Goal: Information Seeking & Learning: Learn about a topic

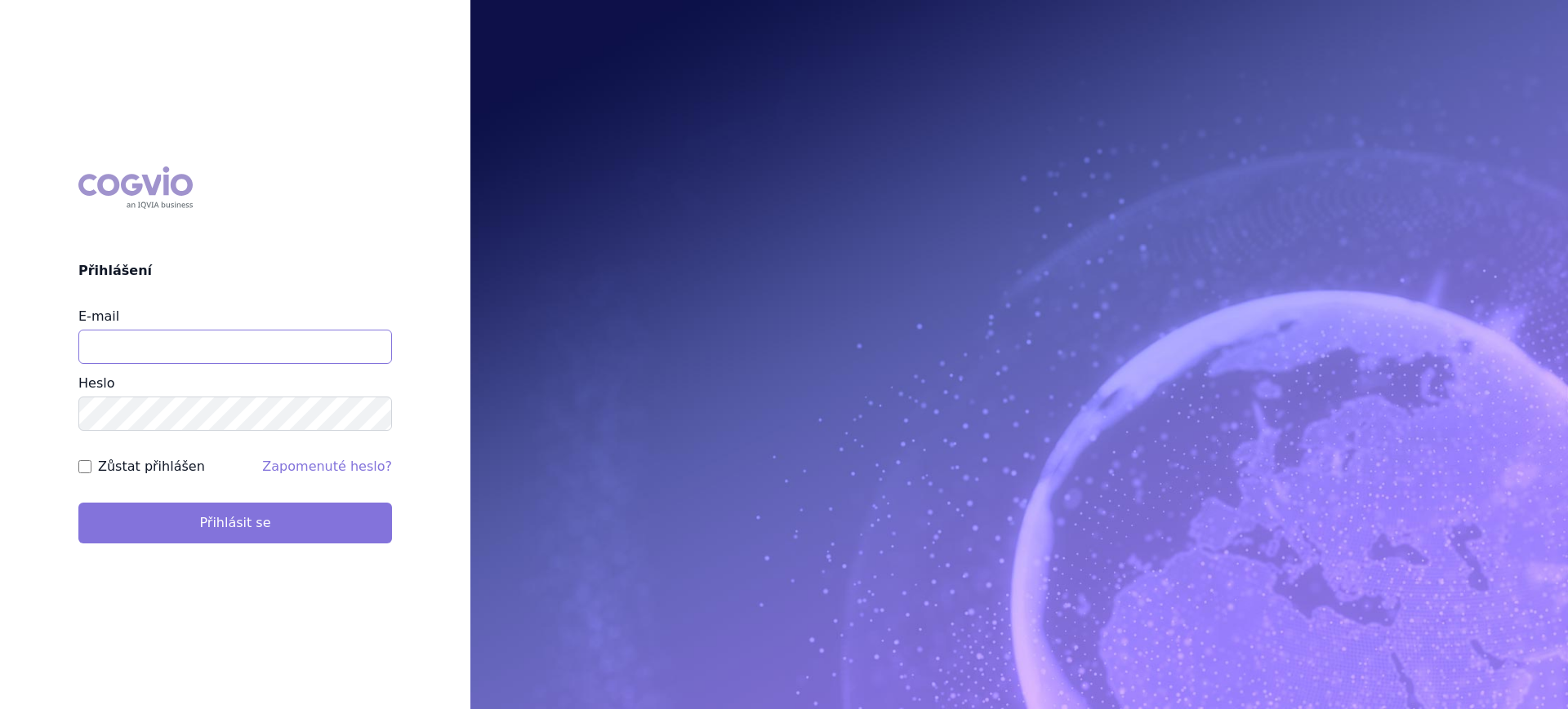
type input "lucie.sichtova@medochemie.com"
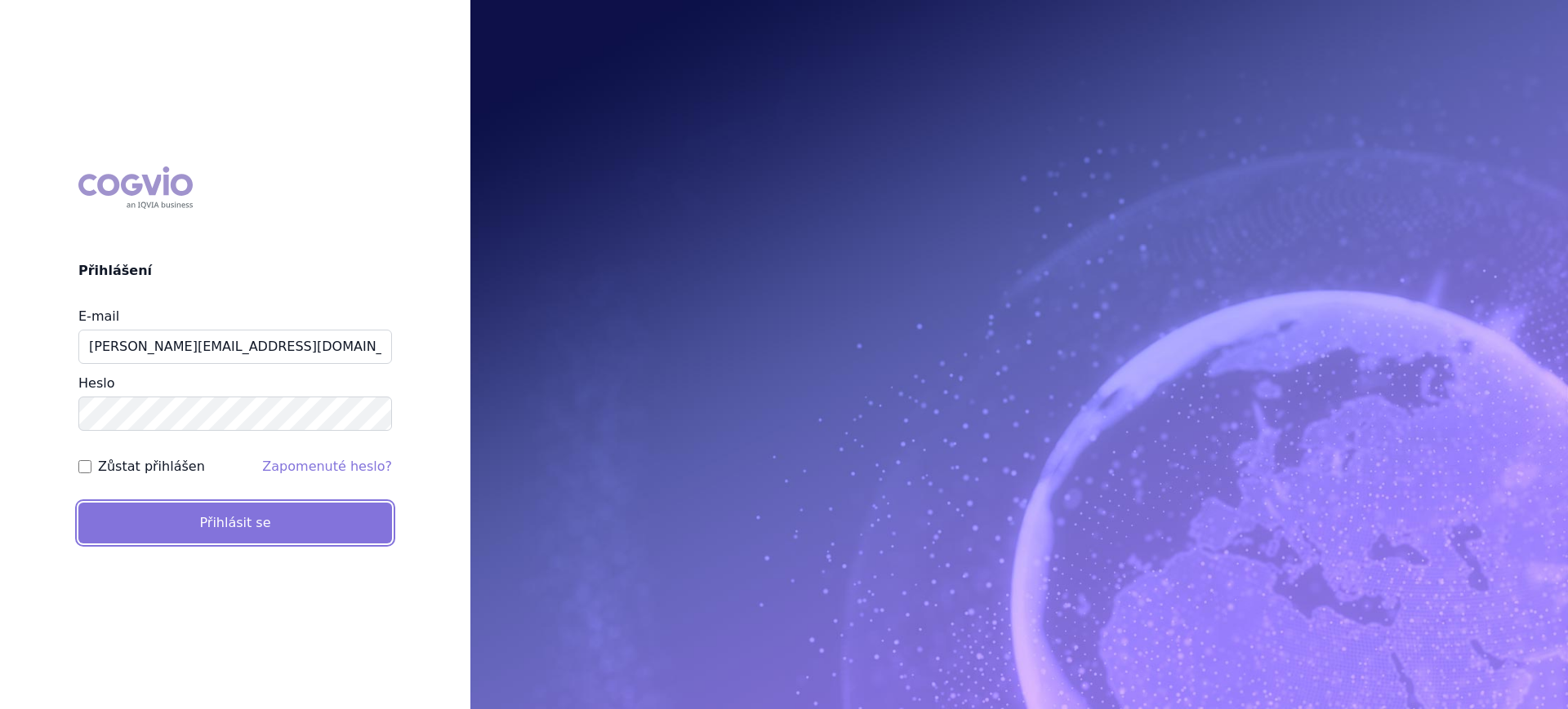
click at [265, 517] on button "Přihlásit se" at bounding box center [236, 522] width 313 height 41
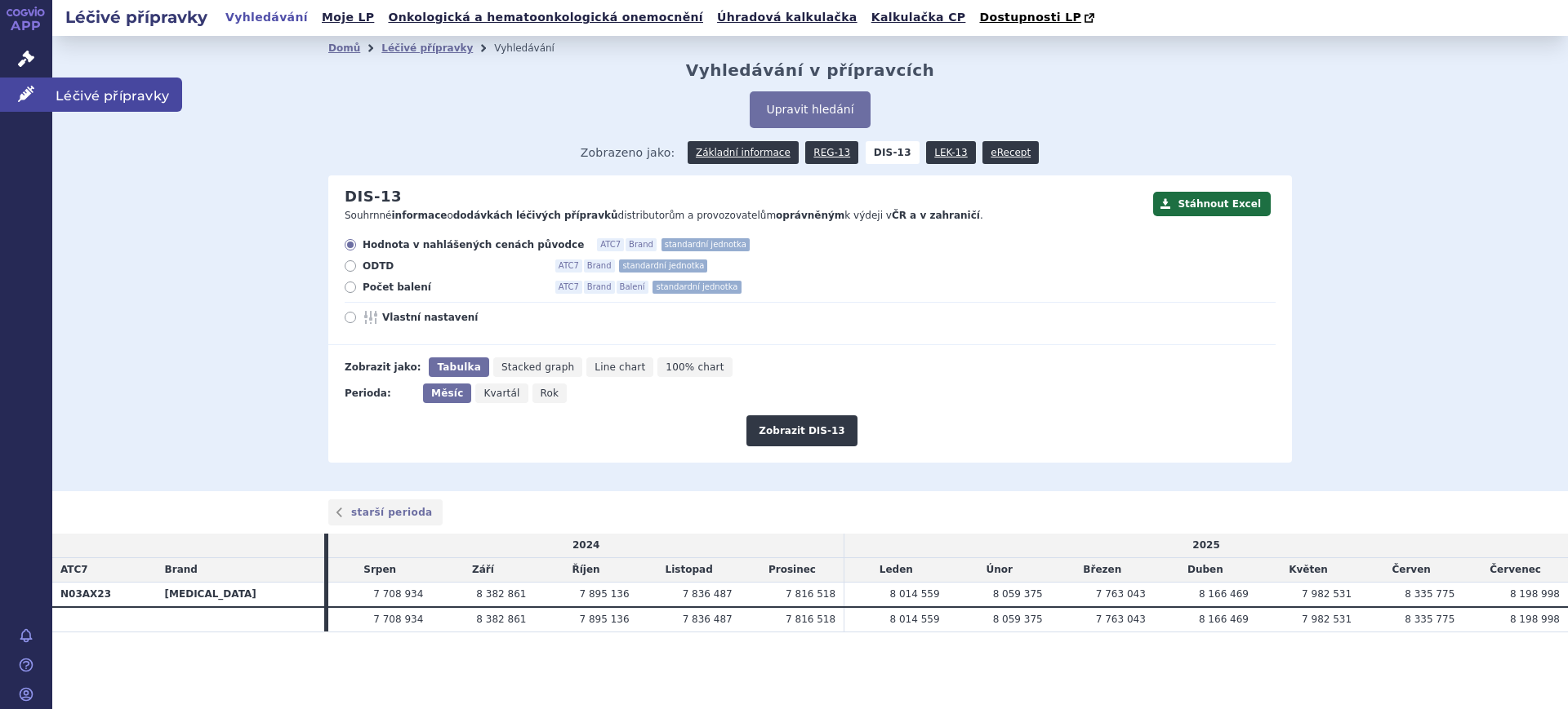
click at [36, 99] on link "Léčivé přípravky" at bounding box center [26, 95] width 53 height 34
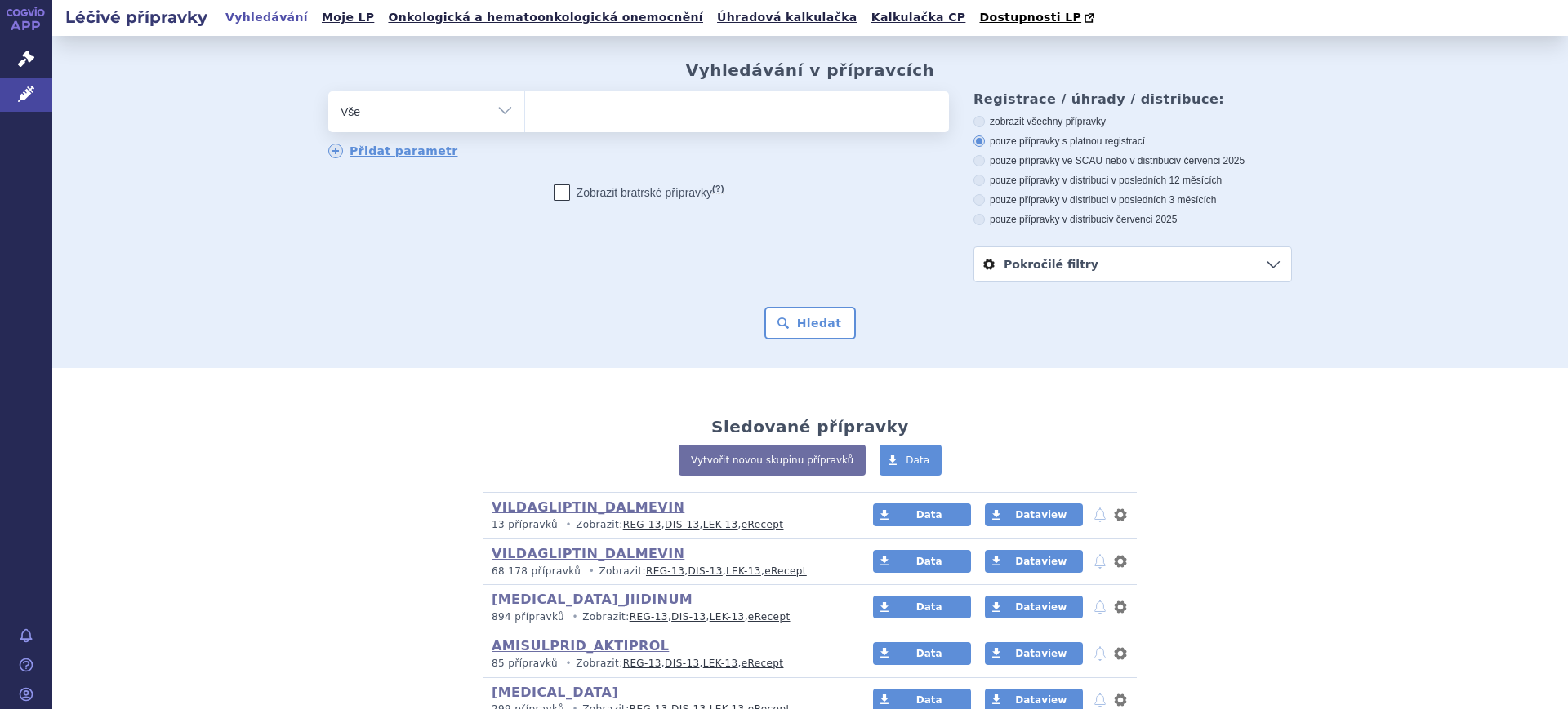
click at [361, 106] on select "Vše Přípravek/SUKL kód MAH VPOIS ATC/Aktivní látka Léková forma Síla" at bounding box center [426, 110] width 196 height 37
click at [364, 81] on div "Vyhledávání v přípravcích odstranit Vše Přípravek/SUKL kód MAH VPOIS" at bounding box center [810, 200] width 1029 height 279
click at [414, 106] on select "Vše Přípravek/SUKL kód MAH VPOIS ATC/Aktivní látka Léková forma Síla" at bounding box center [426, 110] width 196 height 37
select select "filter-atc-group"
click at [328, 92] on select "Vše Přípravek/SUKL kód MAH VPOIS ATC/Aktivní látka Léková forma Síla" at bounding box center [426, 110] width 196 height 37
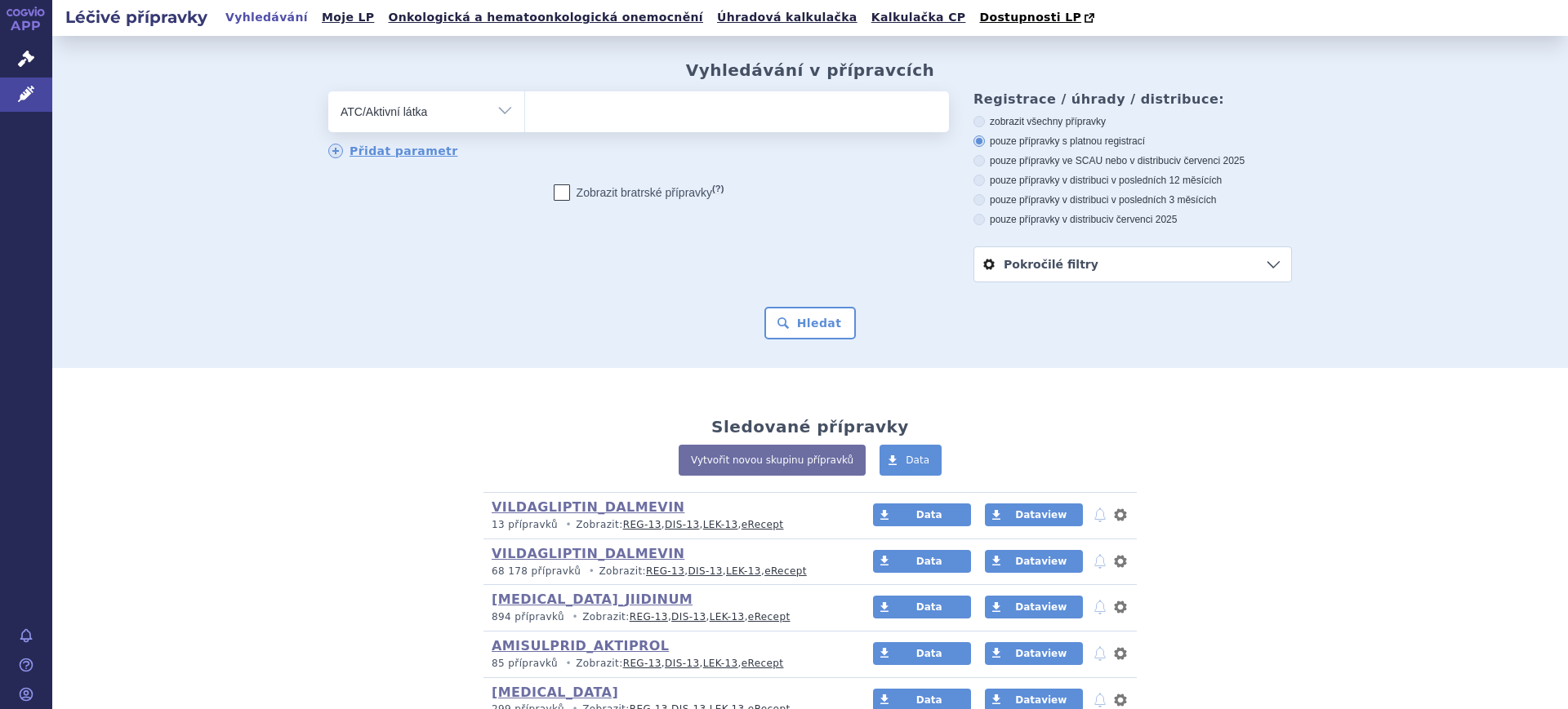
click at [576, 115] on ul at bounding box center [737, 109] width 424 height 34
click at [525, 115] on select at bounding box center [524, 110] width 1 height 41
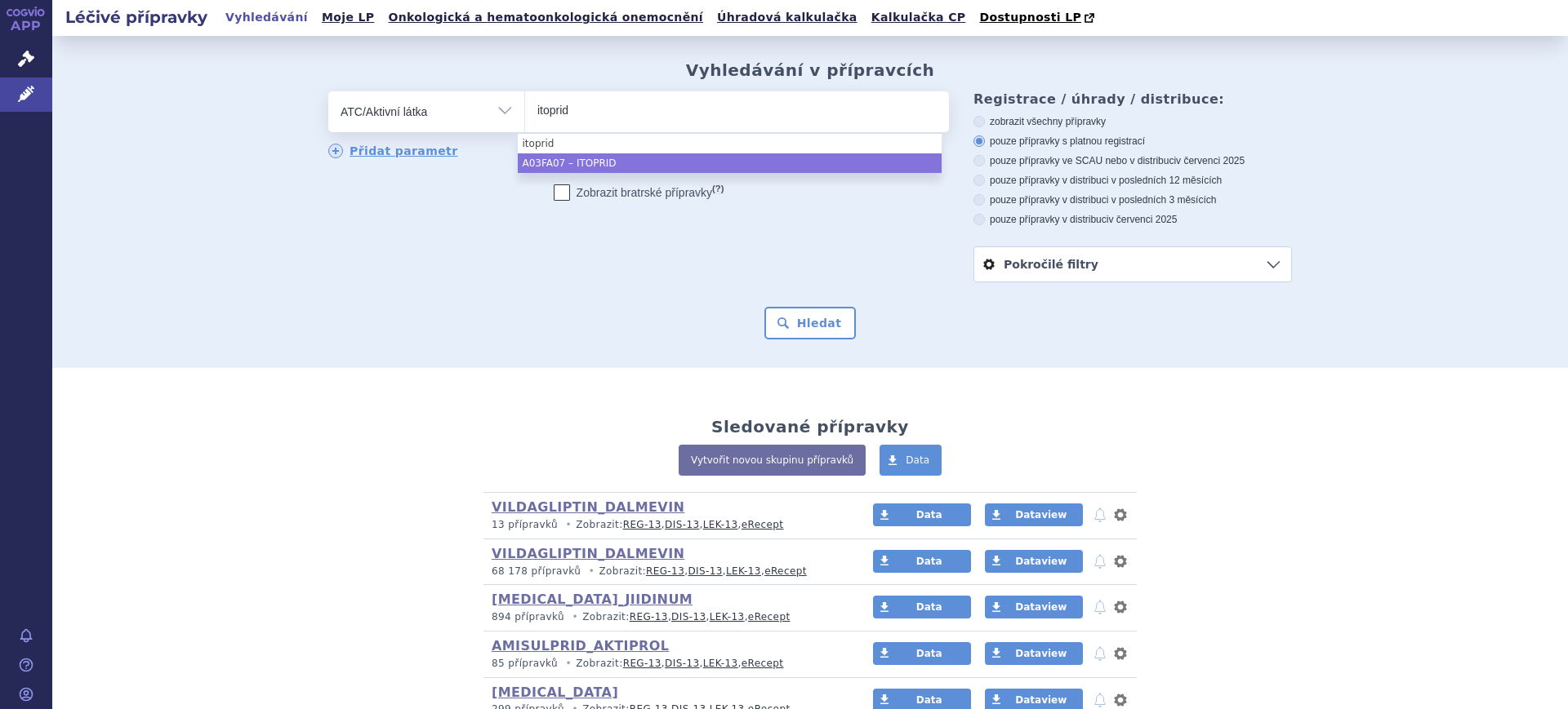
type input "itoprid"
select select "A03FA07"
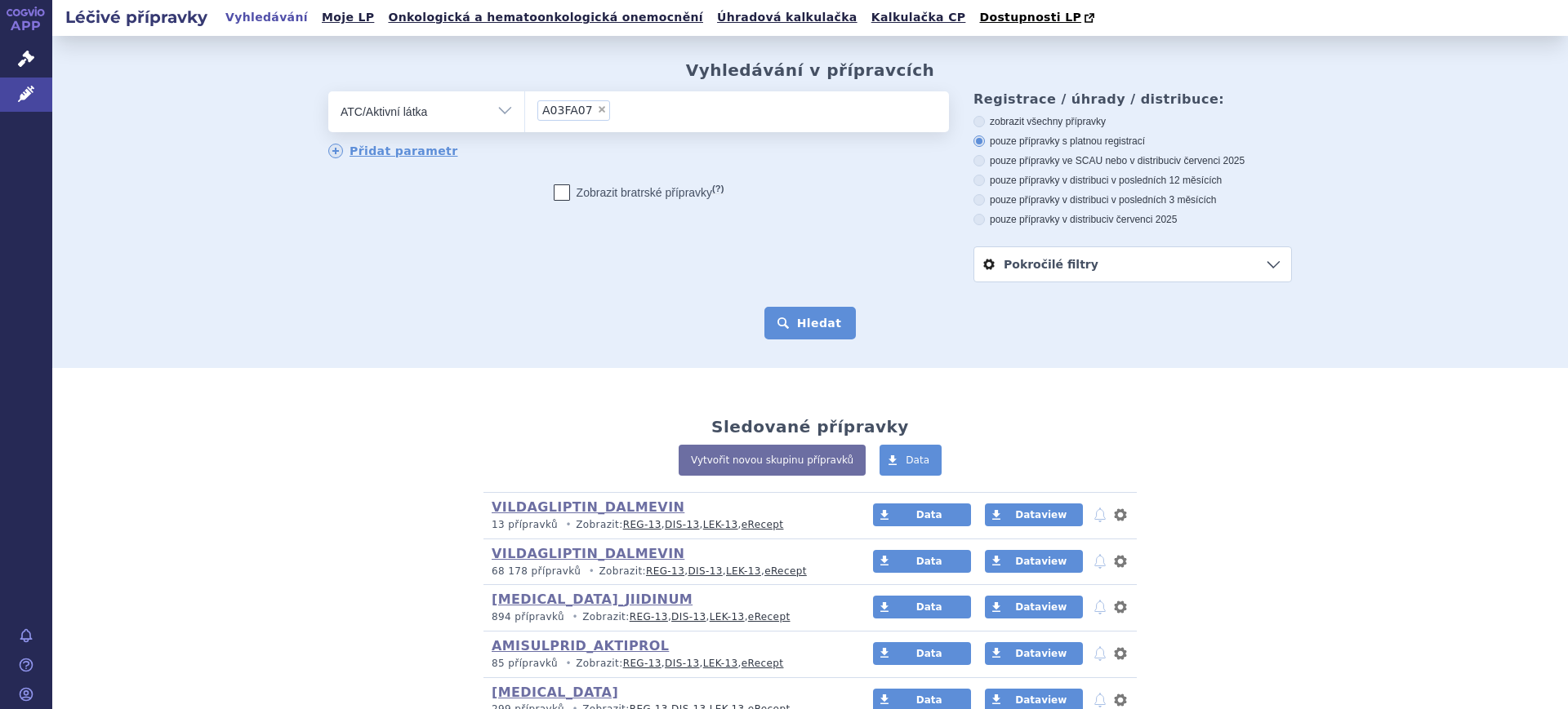
click at [813, 334] on button "Hledat" at bounding box center [811, 323] width 92 height 33
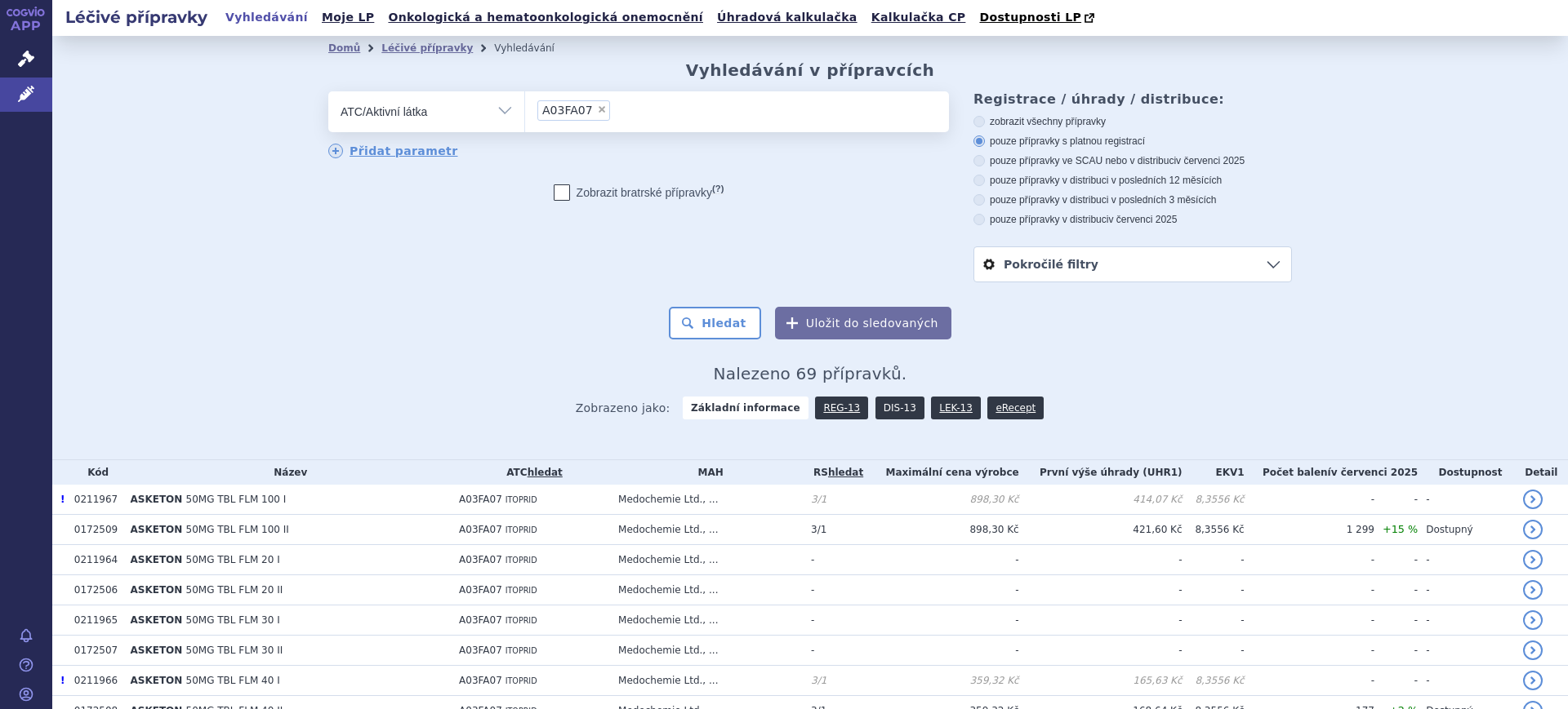
click at [875, 405] on link "DIS-13" at bounding box center [899, 407] width 49 height 23
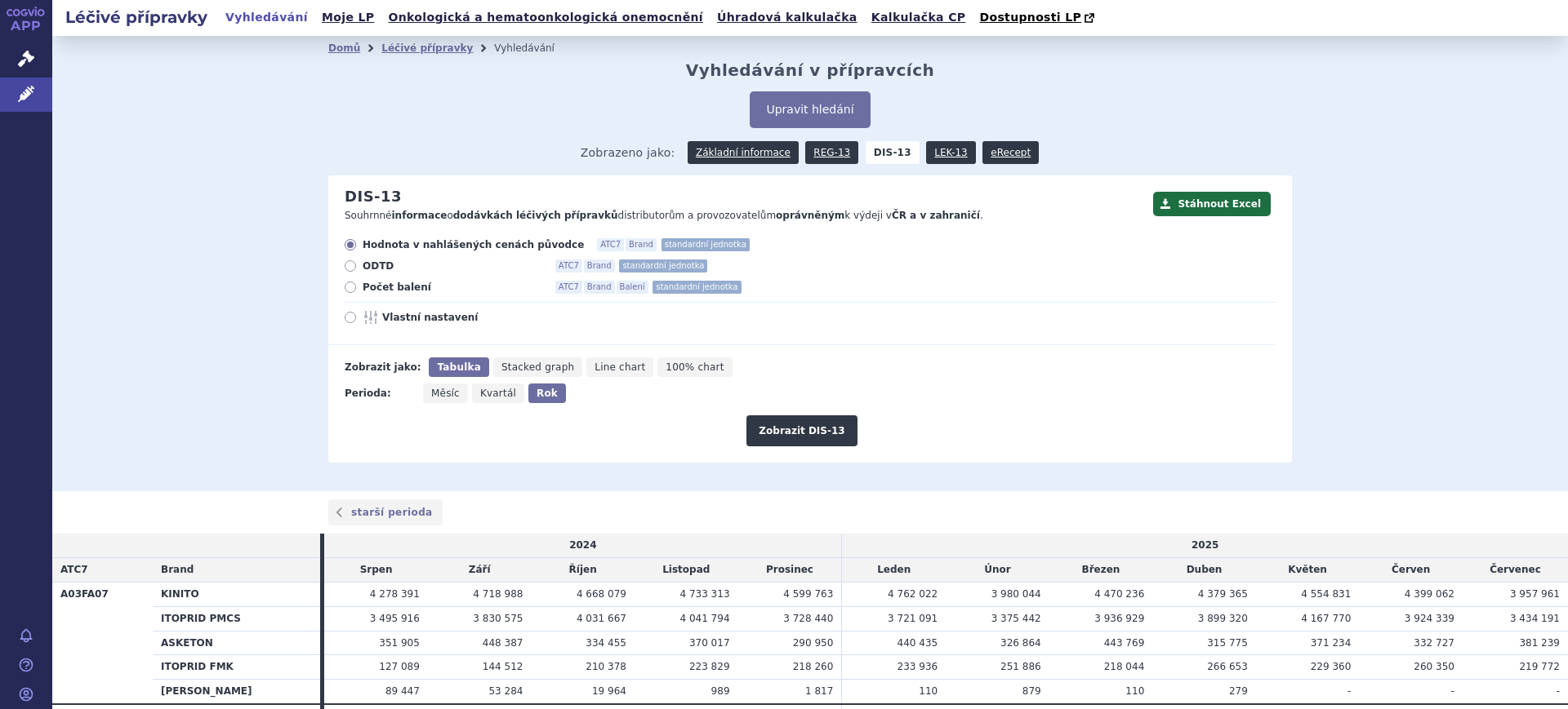
click at [417, 319] on span "Vlastní nastavení" at bounding box center [472, 317] width 179 height 13
click at [357, 319] on input "Vlastní nastavení" at bounding box center [351, 320] width 11 height 11
radio input "true"
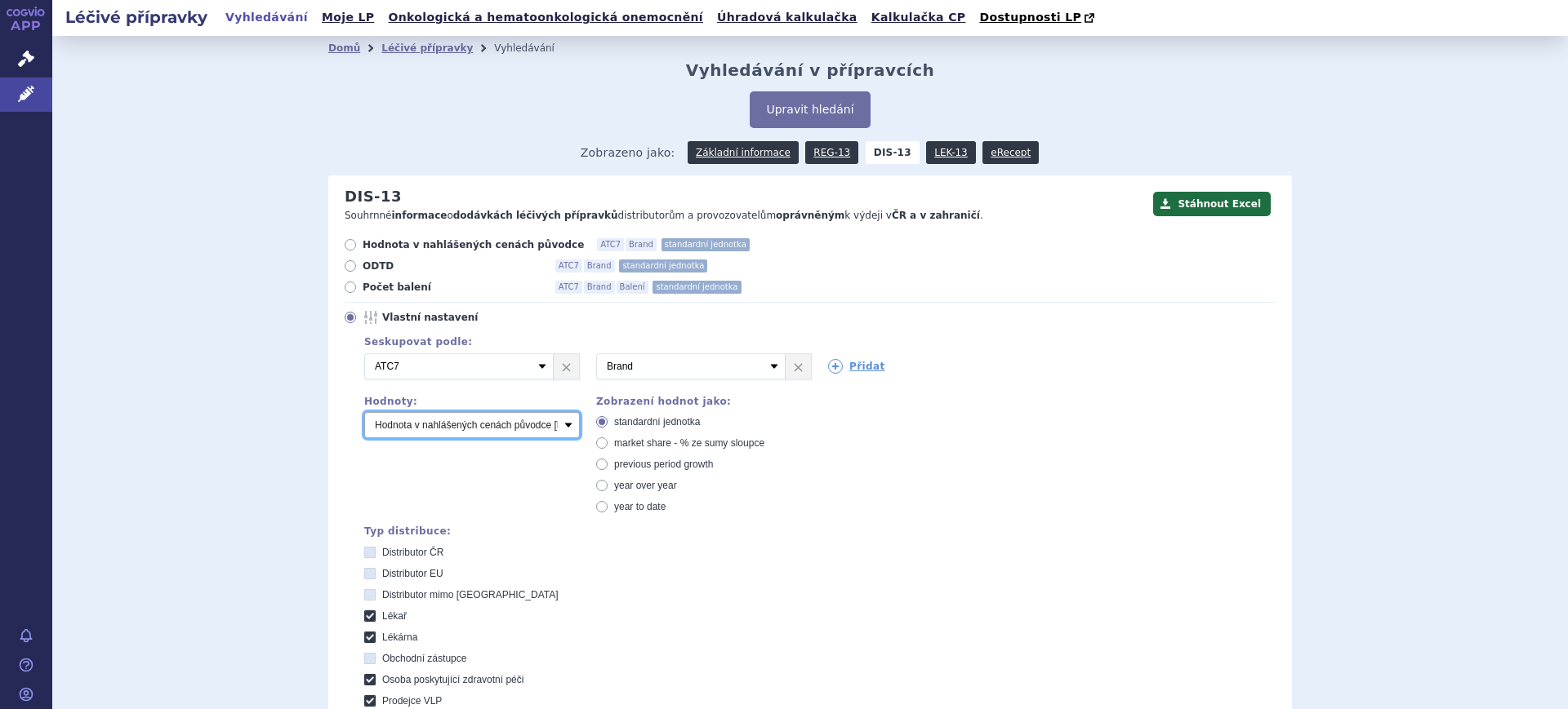
click at [467, 425] on select "Počet balení Hodnota v nahlášených cenách původce [DIS-13] Hodnota v maximálníc…" at bounding box center [472, 425] width 216 height 26
select select "packages"
click at [364, 413] on select "Počet balení Hodnota v nahlášených cenách původce [DIS-13] Hodnota v maximálníc…" at bounding box center [472, 425] width 216 height 26
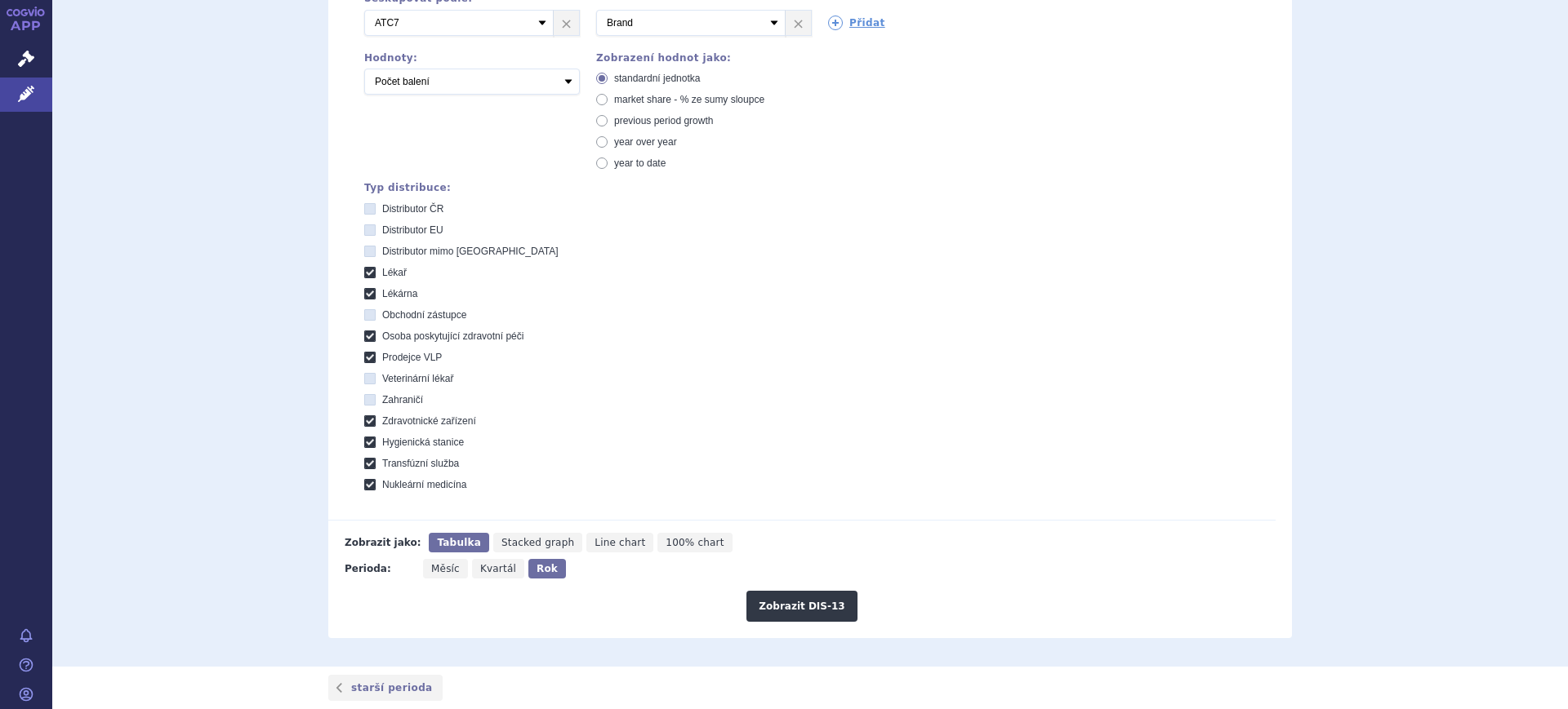
scroll to position [364, 0]
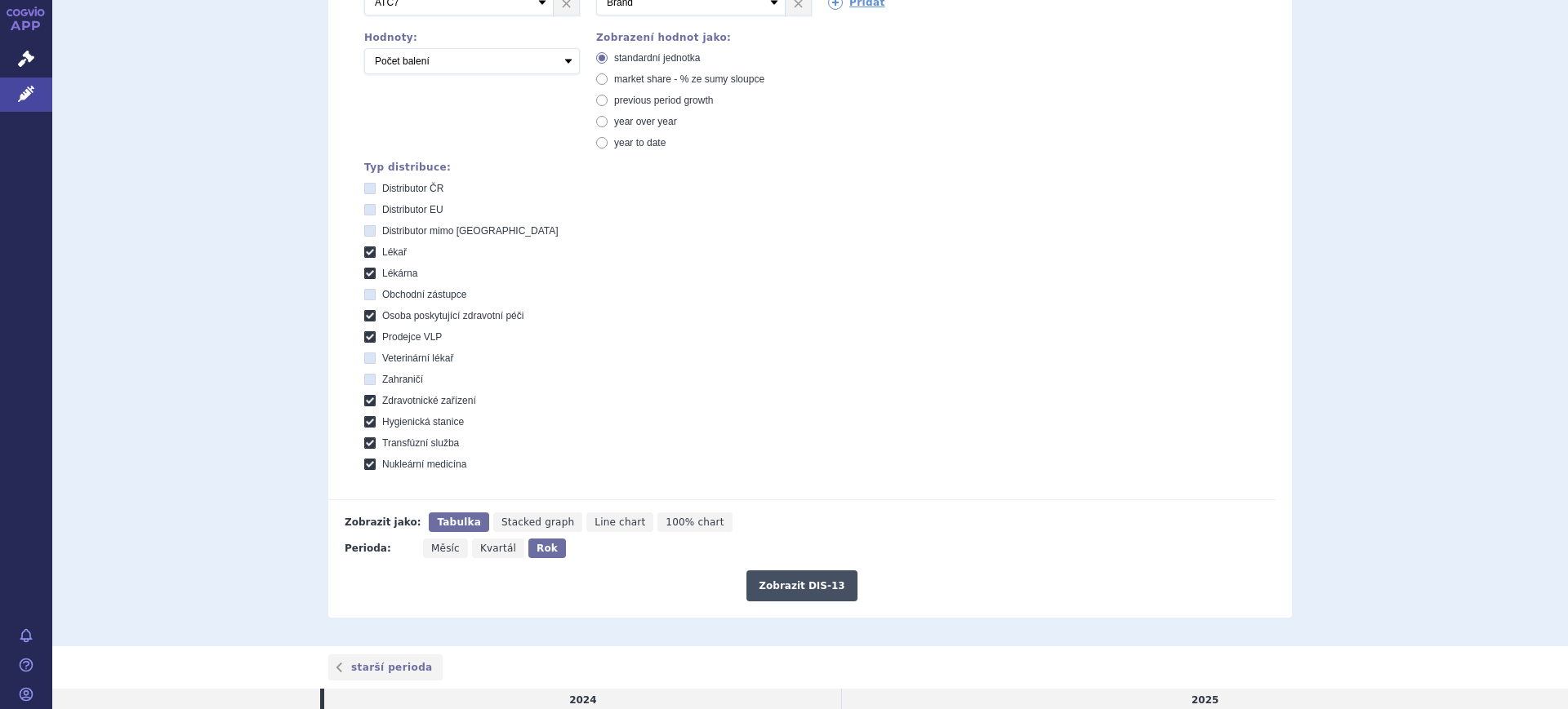
click at [831, 576] on button "Zobrazit DIS-13" at bounding box center [802, 586] width 111 height 31
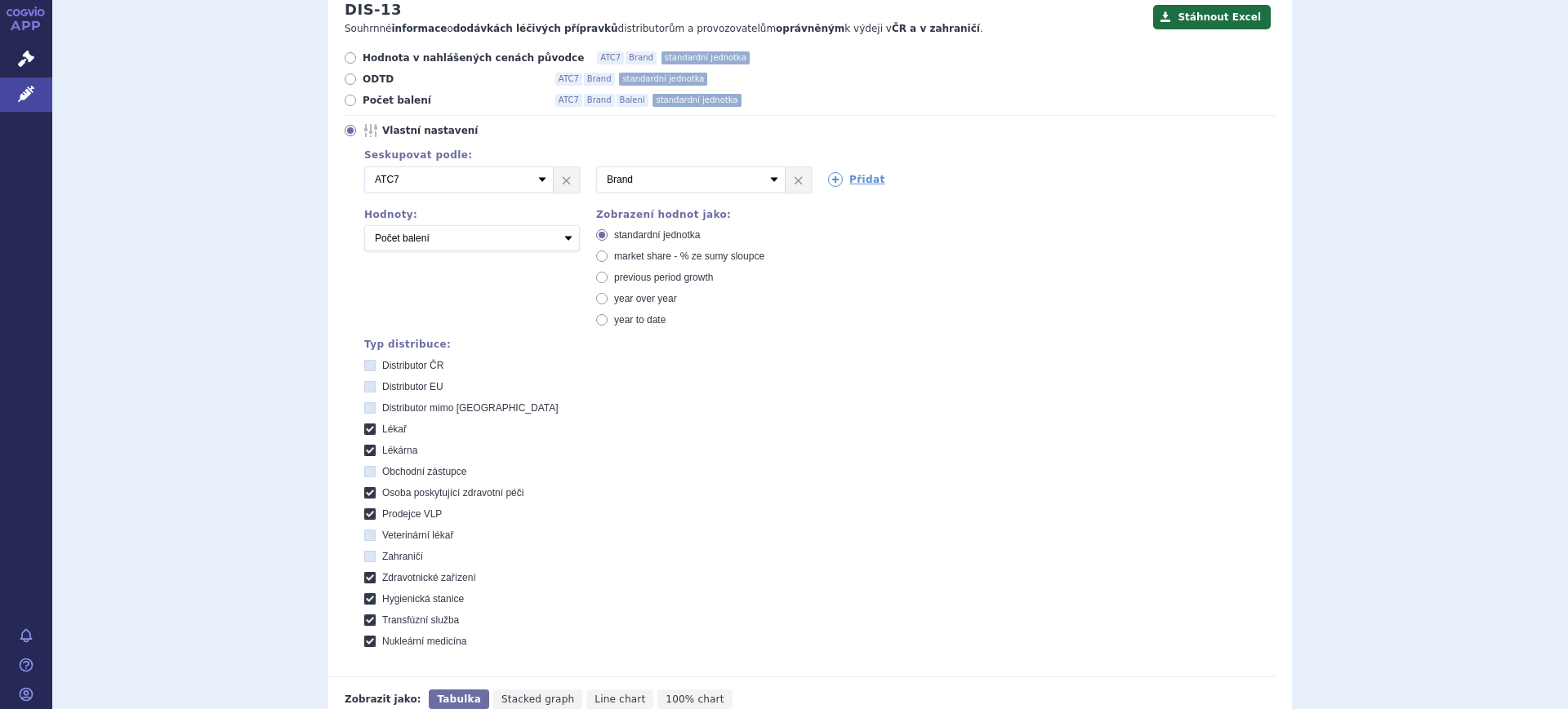
scroll to position [190, 0]
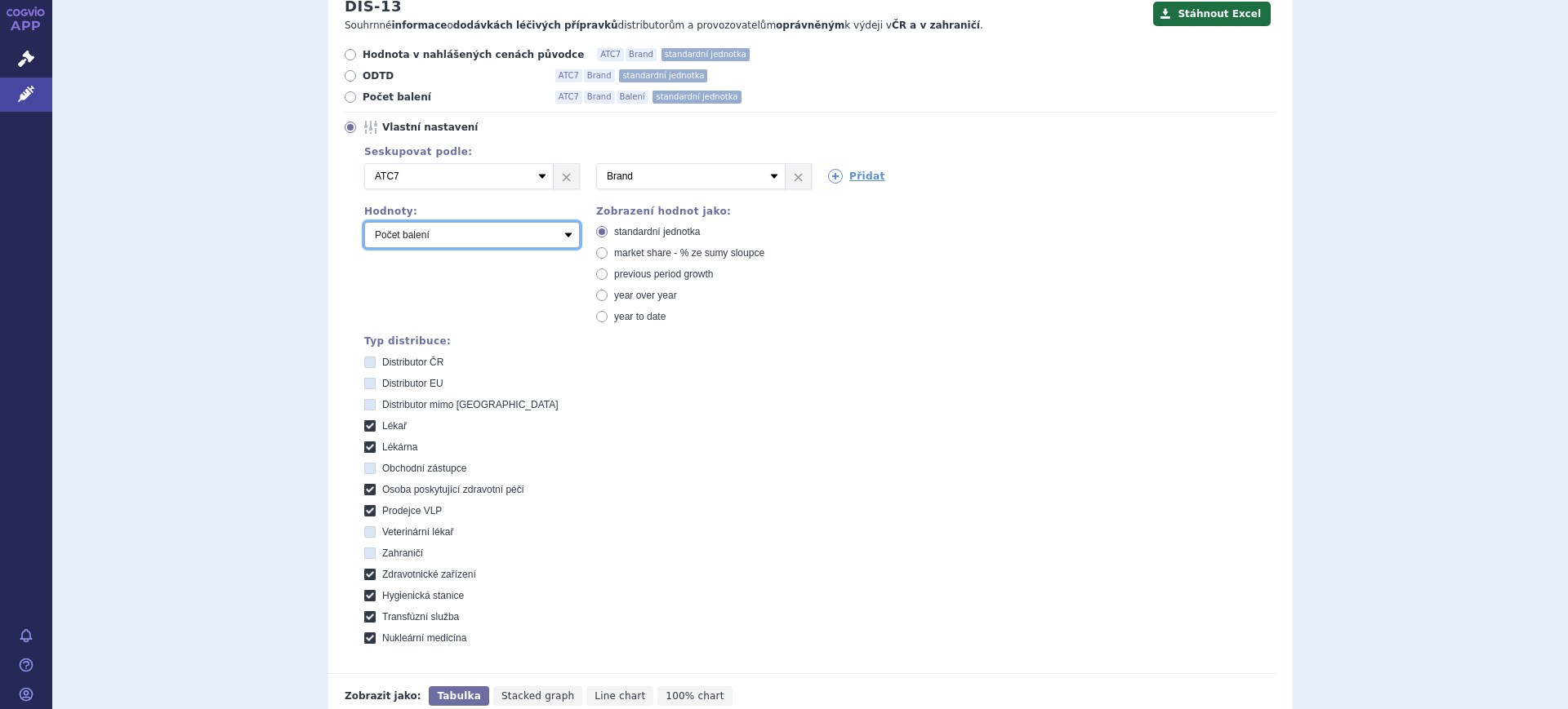
click at [455, 230] on select "Počet balení Hodnota v nahlášených cenách původce [DIS-13] Hodnota v maximálníc…" at bounding box center [472, 235] width 216 height 26
select select "disExFactoryPrice"
click at [364, 223] on select "Počet balení Hodnota v nahlášených cenách původce [DIS-13] Hodnota v maximálníc…" at bounding box center [472, 235] width 216 height 26
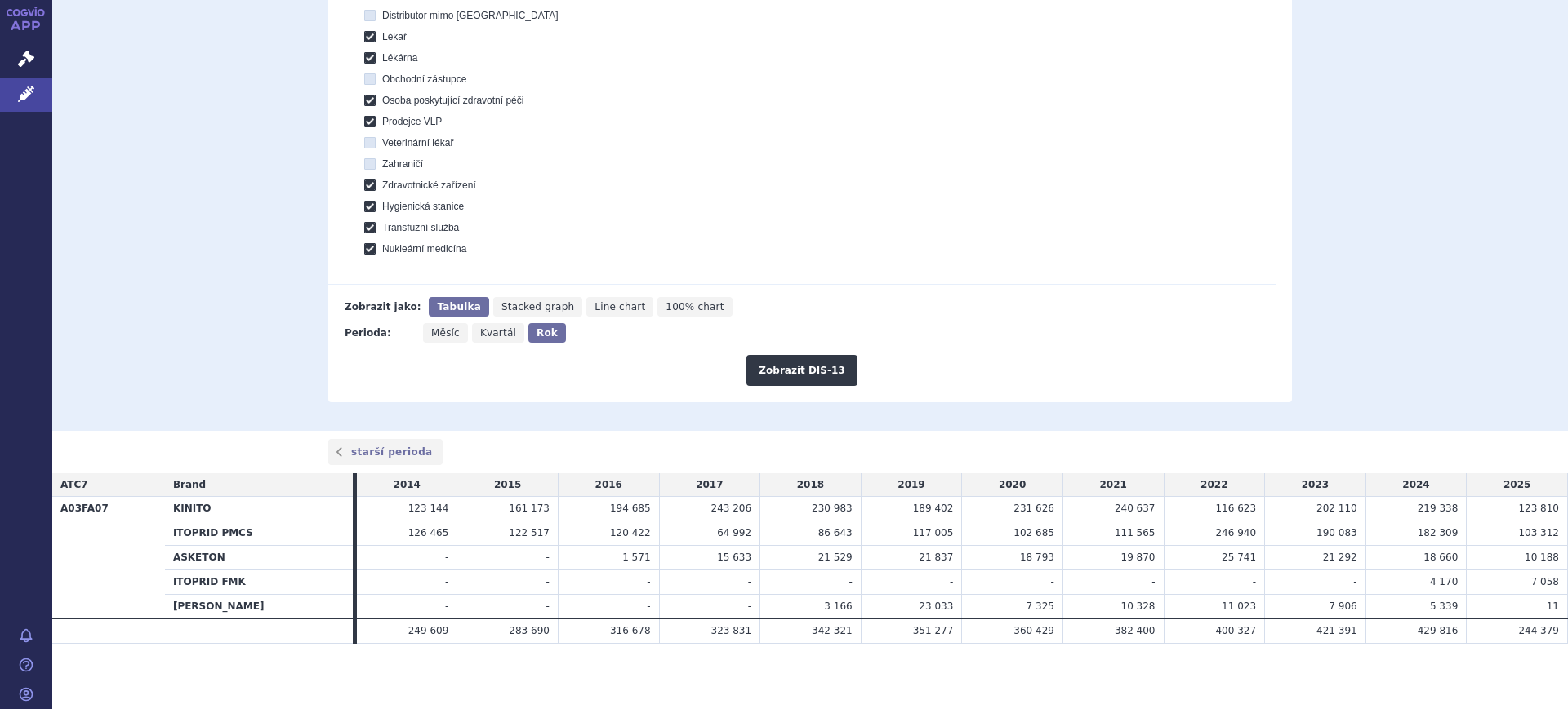
drag, startPoint x: 771, startPoint y: 366, endPoint x: 534, endPoint y: 398, distance: 239.2
click at [802, 374] on button "Zobrazit DIS-13" at bounding box center [802, 370] width 111 height 31
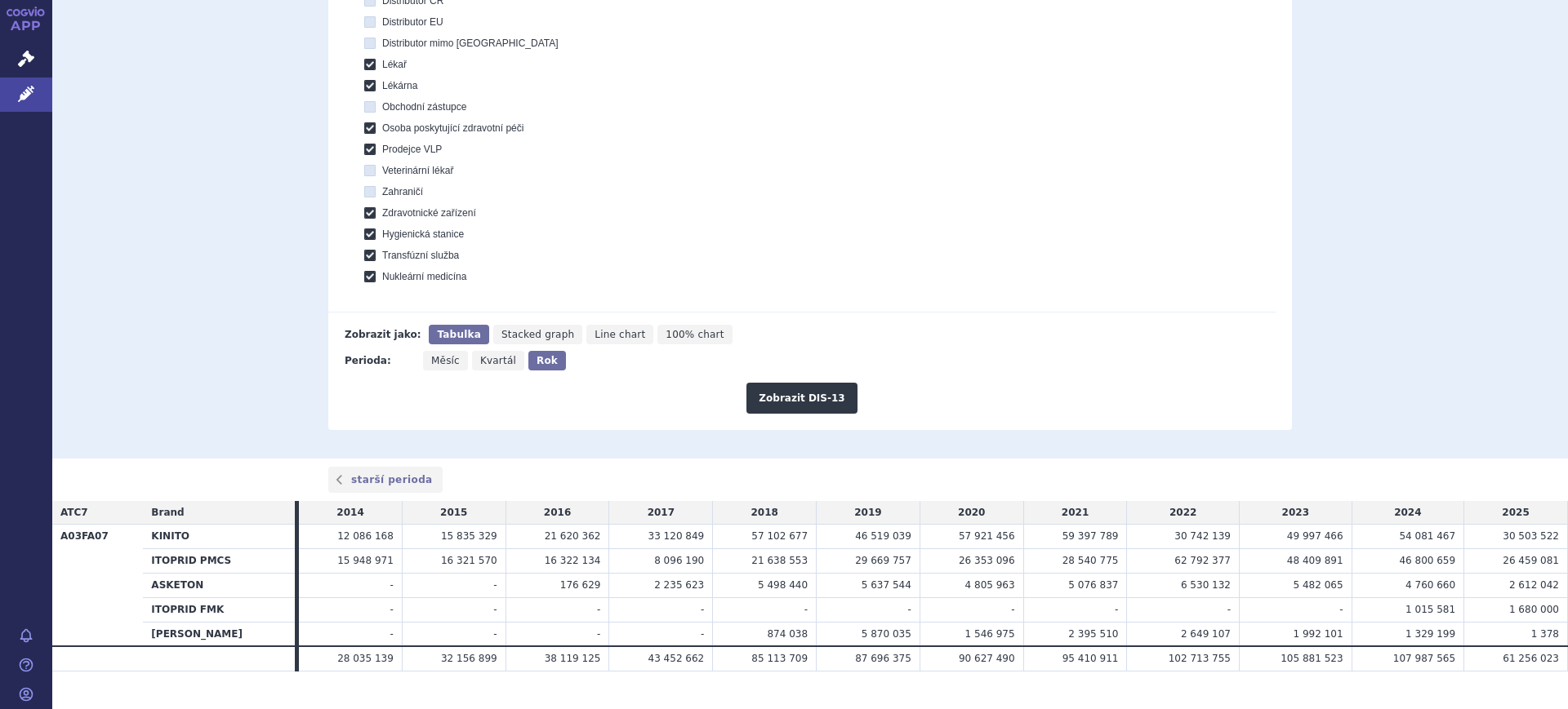
scroll to position [581, 0]
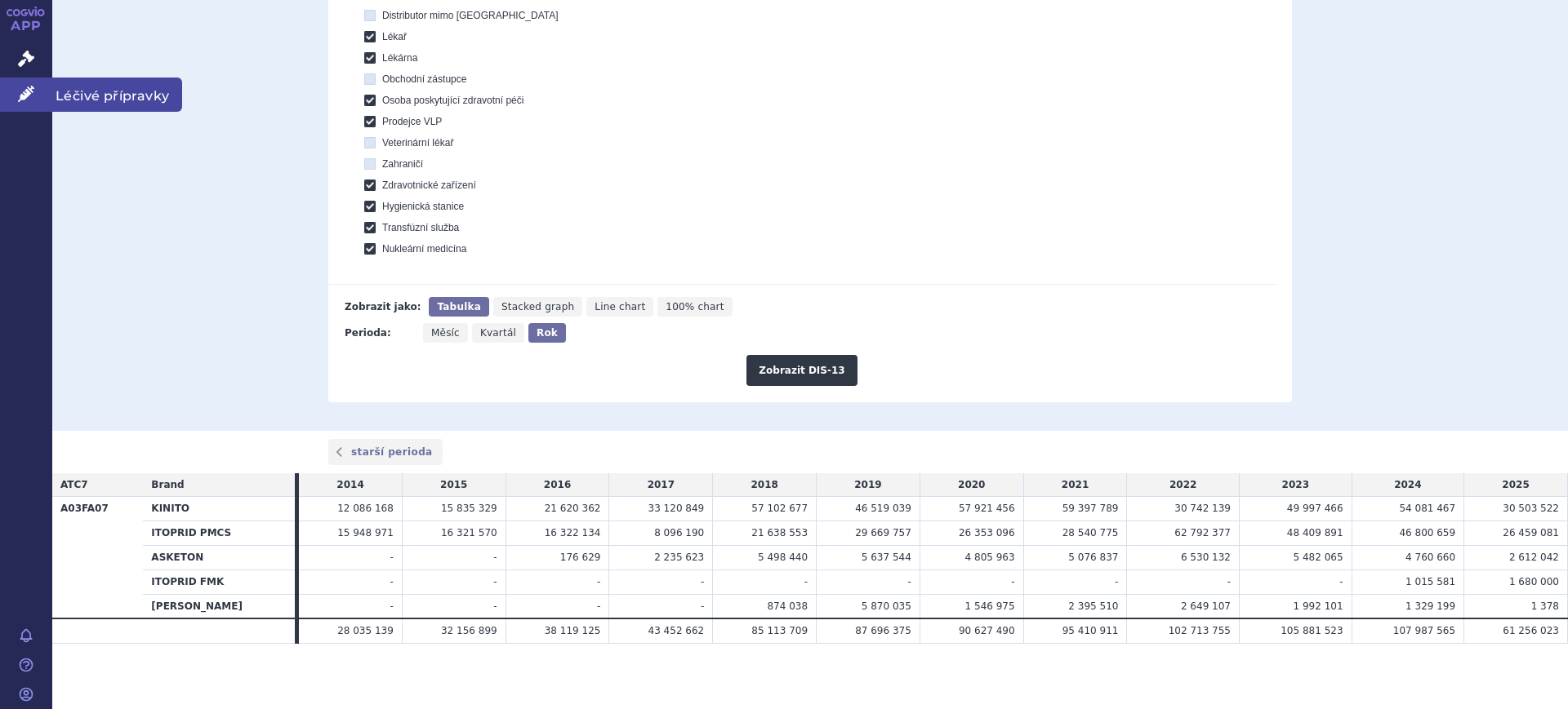
click at [16, 101] on link "Léčivé přípravky" at bounding box center [26, 95] width 53 height 34
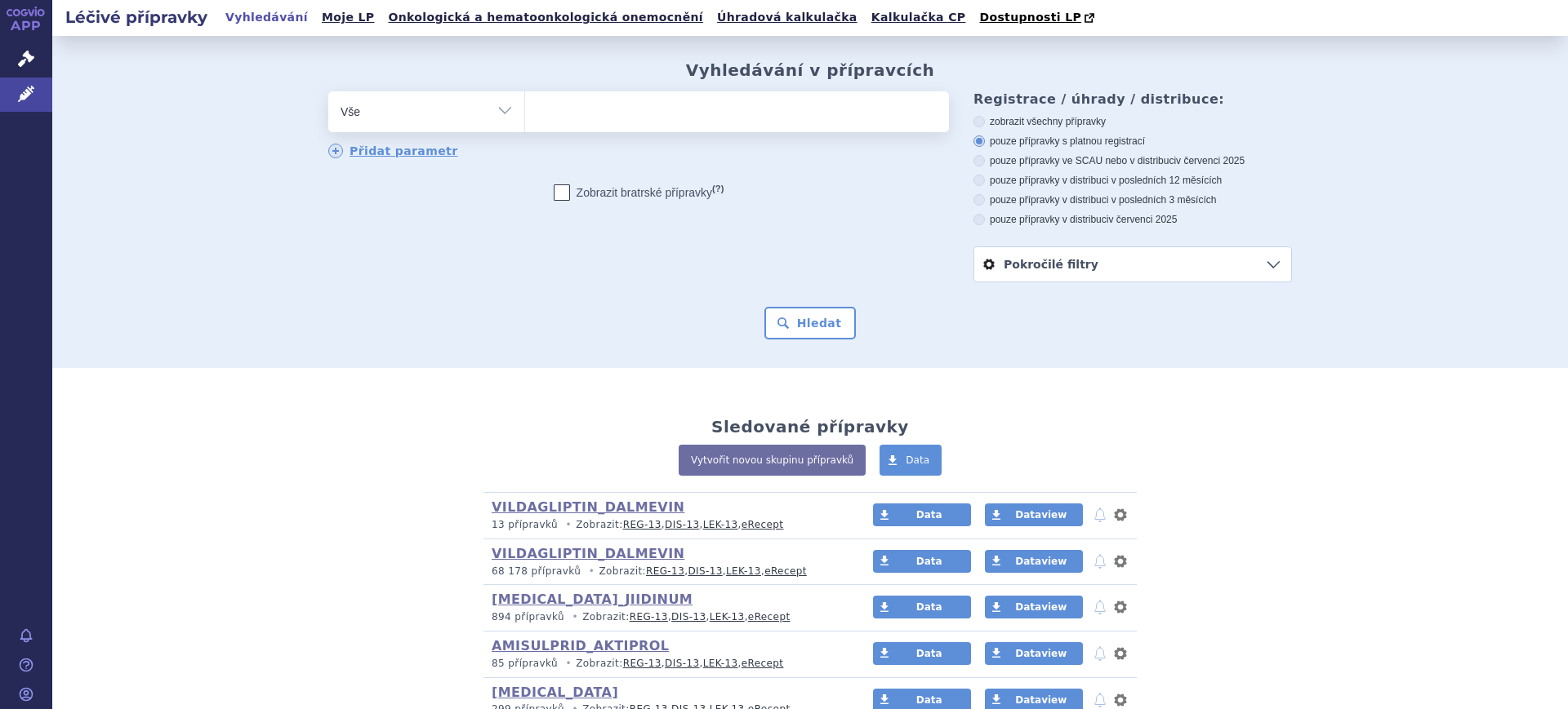
click at [429, 107] on select "Vše Přípravek/SUKL kód MAH VPOIS ATC/Aktivní látka Léková forma Síla" at bounding box center [426, 110] width 196 height 37
select select "filter-atc-group"
click at [328, 92] on select "Vše Přípravek/SUKL kód MAH VPOIS ATC/Aktivní látka Léková forma Síla" at bounding box center [426, 110] width 196 height 37
click at [554, 119] on ul at bounding box center [737, 109] width 424 height 34
click at [525, 119] on select at bounding box center [524, 110] width 1 height 41
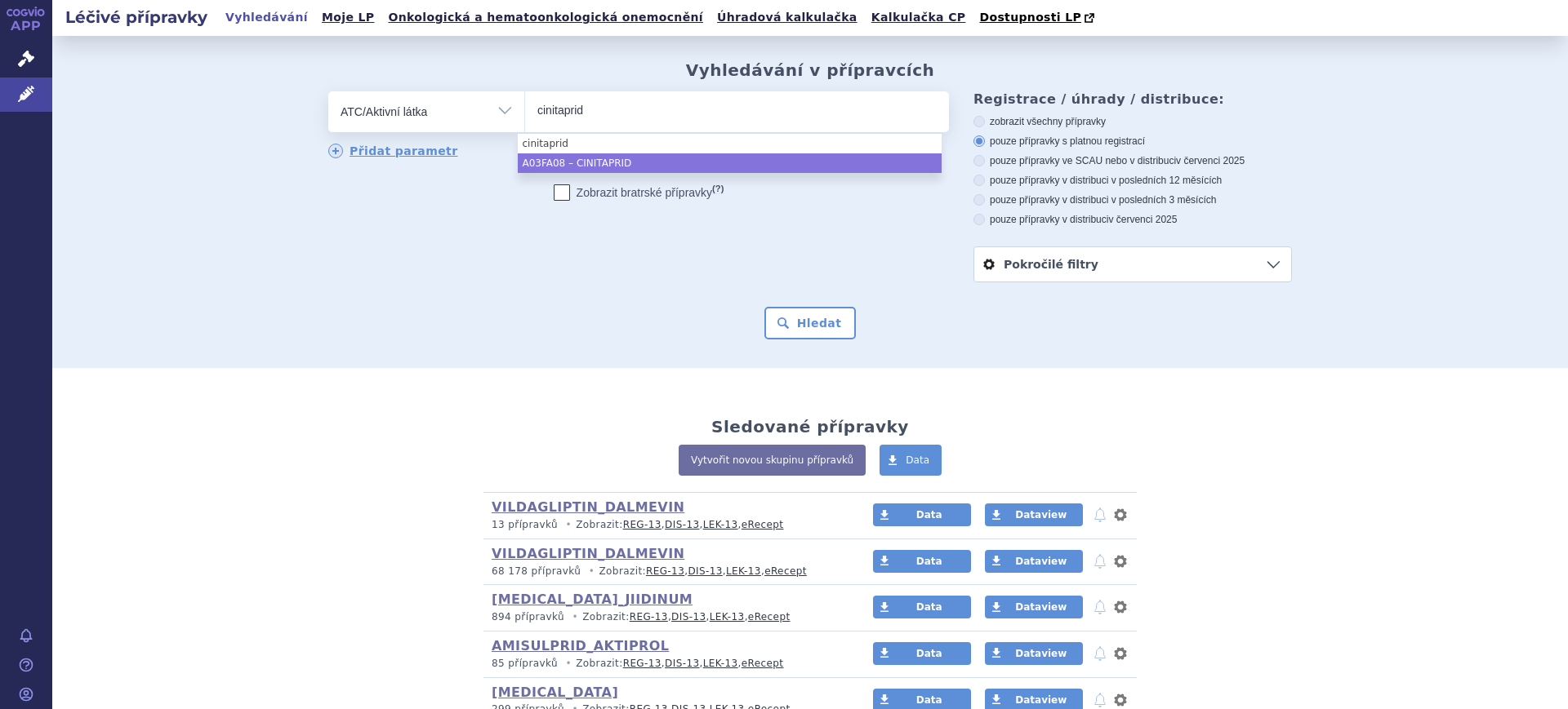
type input "cinitaprid"
select select "A03FA08"
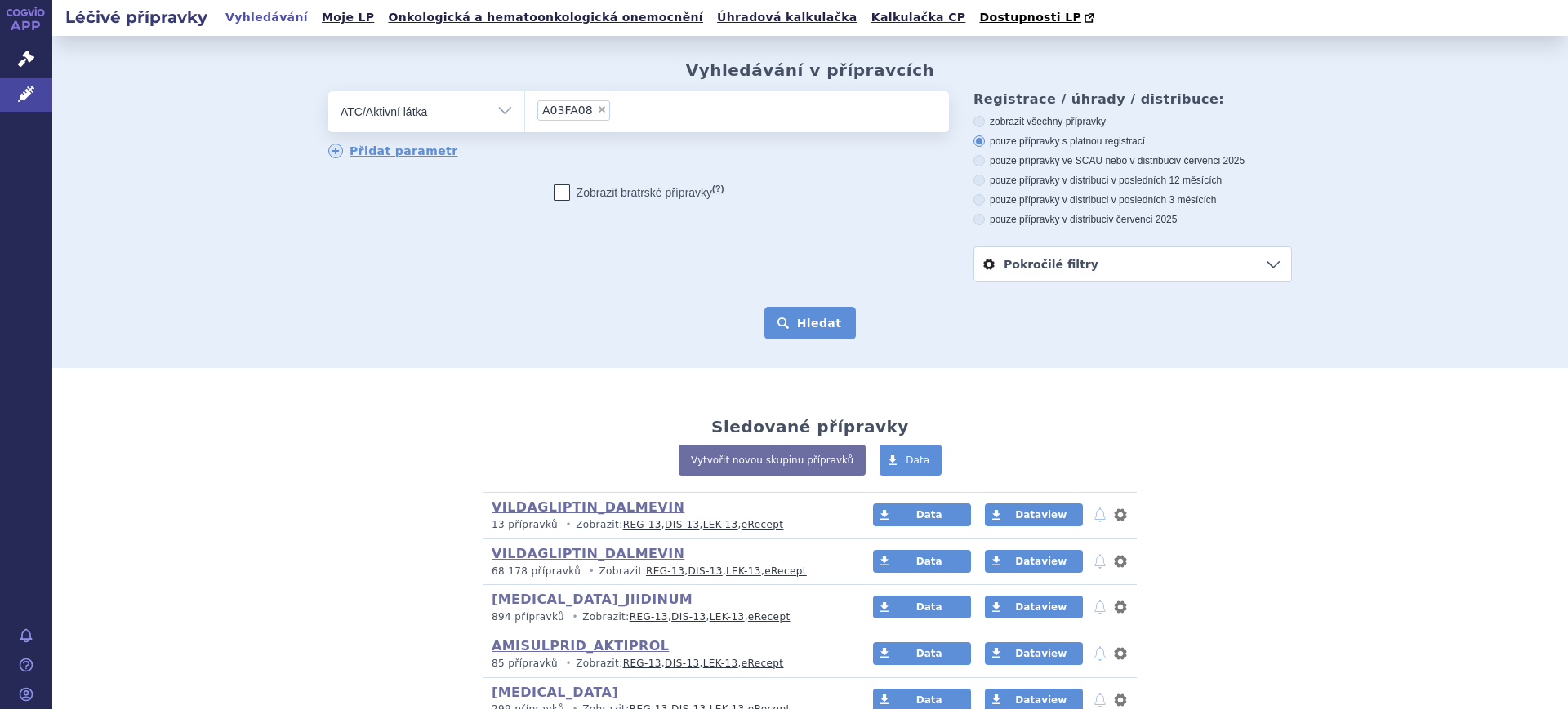
click at [775, 326] on button "Hledat" at bounding box center [811, 323] width 92 height 33
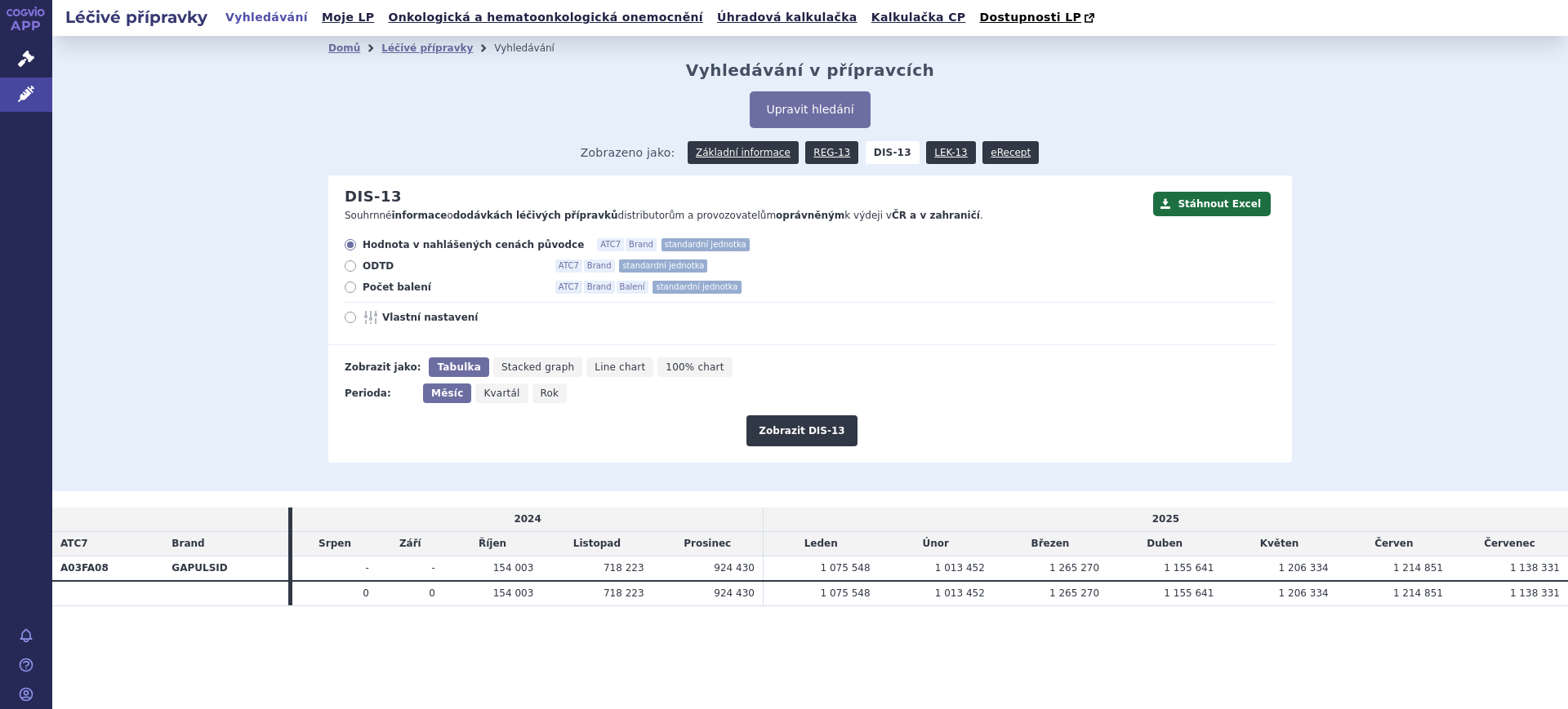
click at [544, 392] on span "Rok" at bounding box center [550, 393] width 19 height 12
click at [544, 392] on input "Rok" at bounding box center [538, 389] width 11 height 11
radio input "true"
click at [773, 436] on button "Zobrazit DIS-13" at bounding box center [802, 431] width 111 height 31
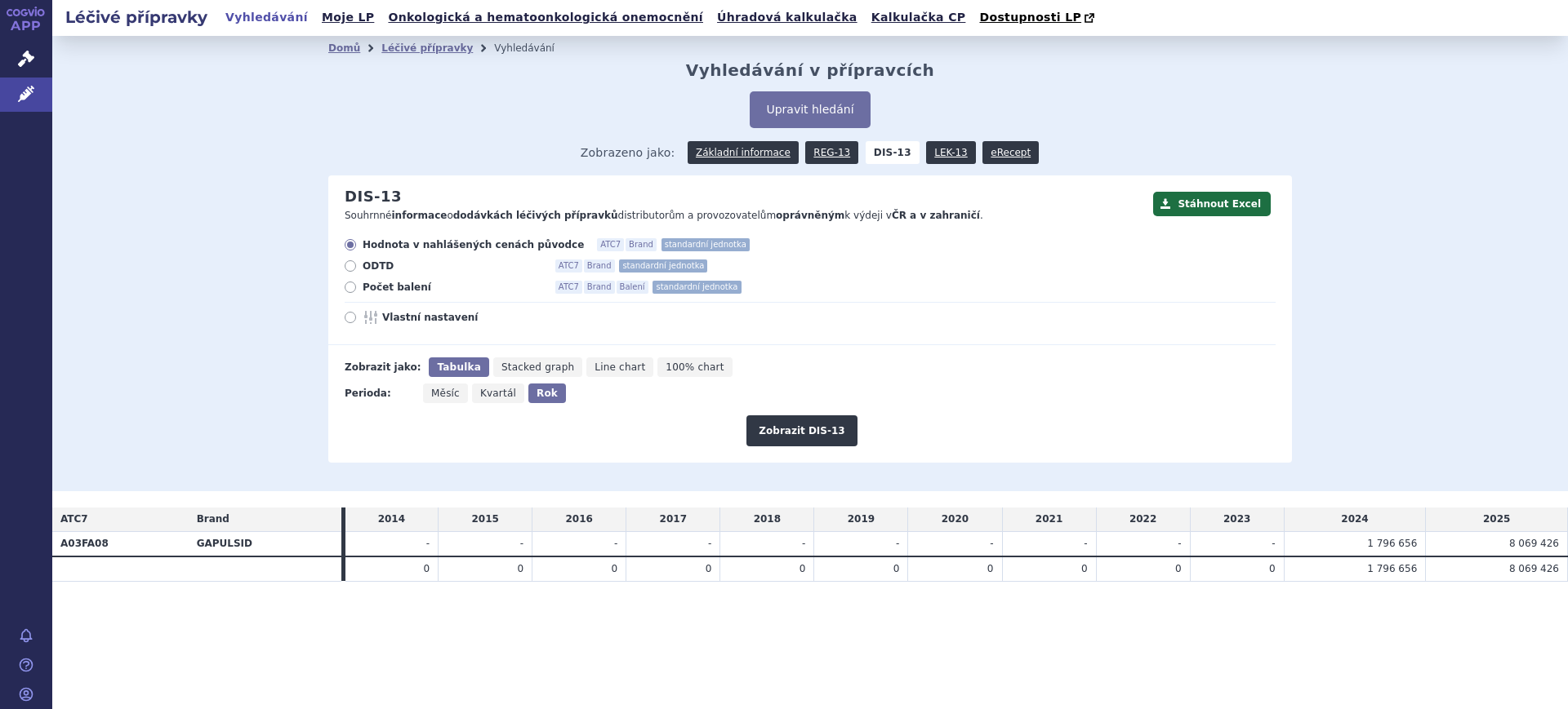
click at [372, 318] on icon at bounding box center [372, 317] width 20 height 13
click at [357, 318] on input "Vlastní nastavení" at bounding box center [351, 320] width 11 height 11
radio input "true"
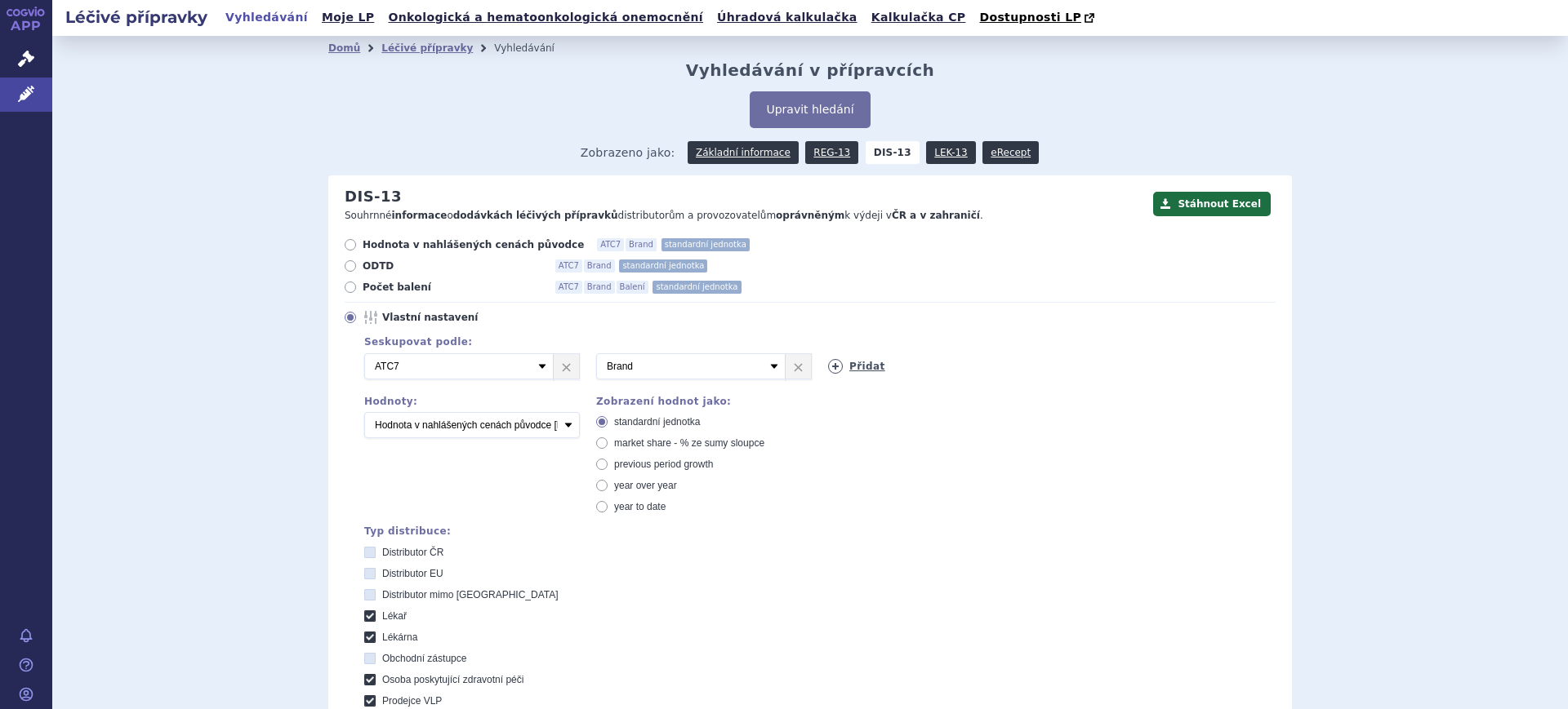
click at [828, 369] on icon at bounding box center [835, 367] width 14 height 14
click at [890, 374] on select "Vyberte groupování ATC3 ATC5 ATC7 Brand Balení SÚKL kód MAH VPOIS Referenční sk…" at bounding box center [922, 366] width 189 height 26
select select "package"
click at [828, 354] on select "Vyberte groupování ATC3 ATC5 ATC7 Brand Balení SÚKL kód MAH VPOIS Referenční sk…" at bounding box center [922, 366] width 189 height 26
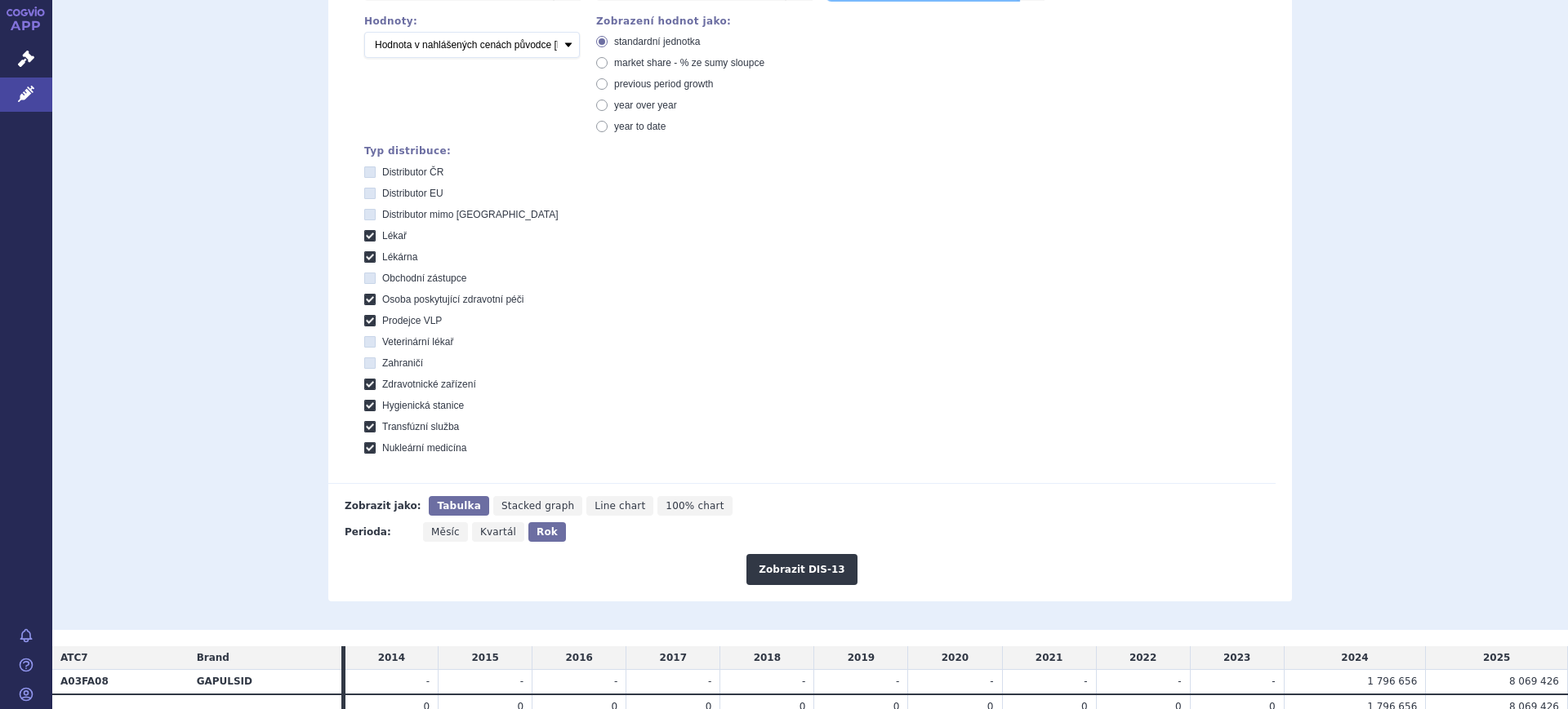
scroll to position [385, 0]
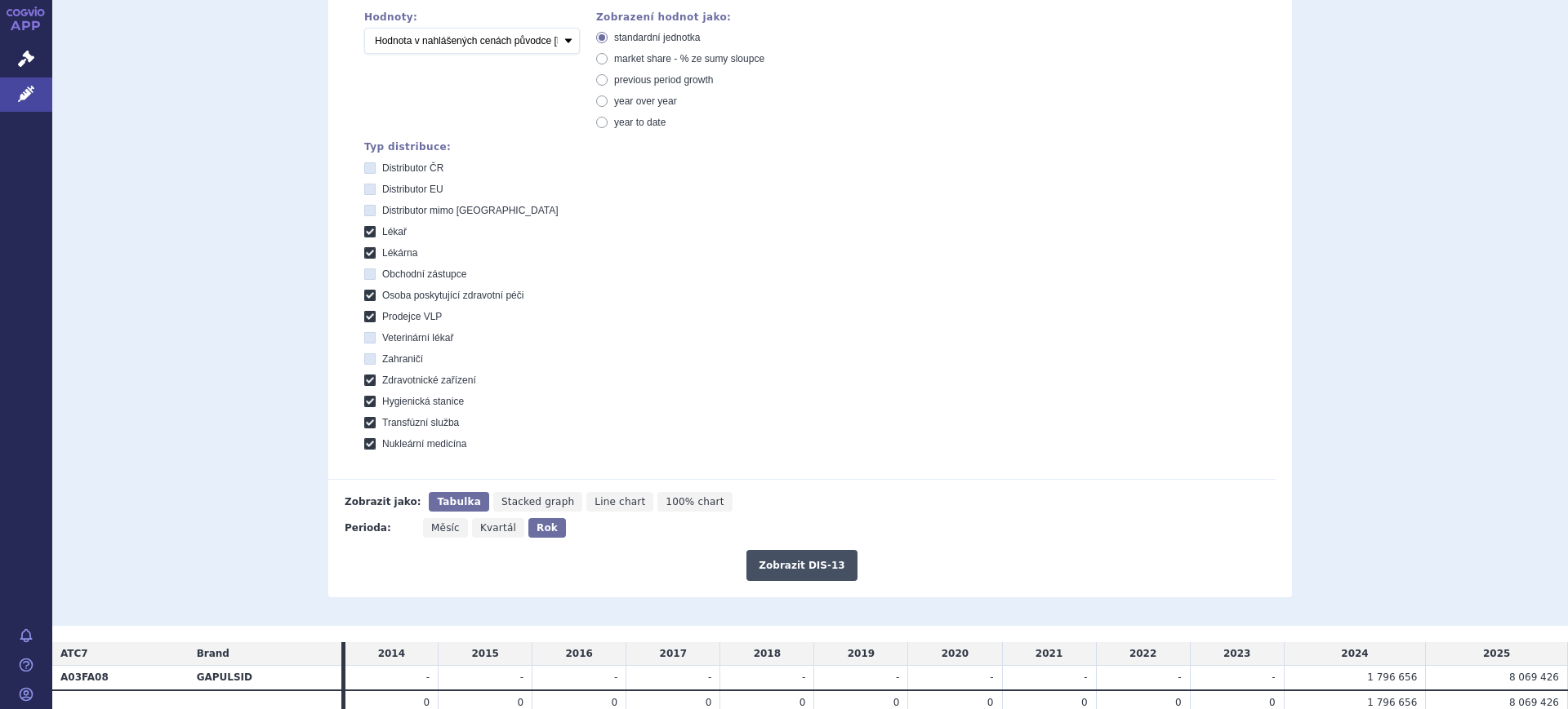
click at [765, 559] on button "Zobrazit DIS-13" at bounding box center [802, 566] width 111 height 31
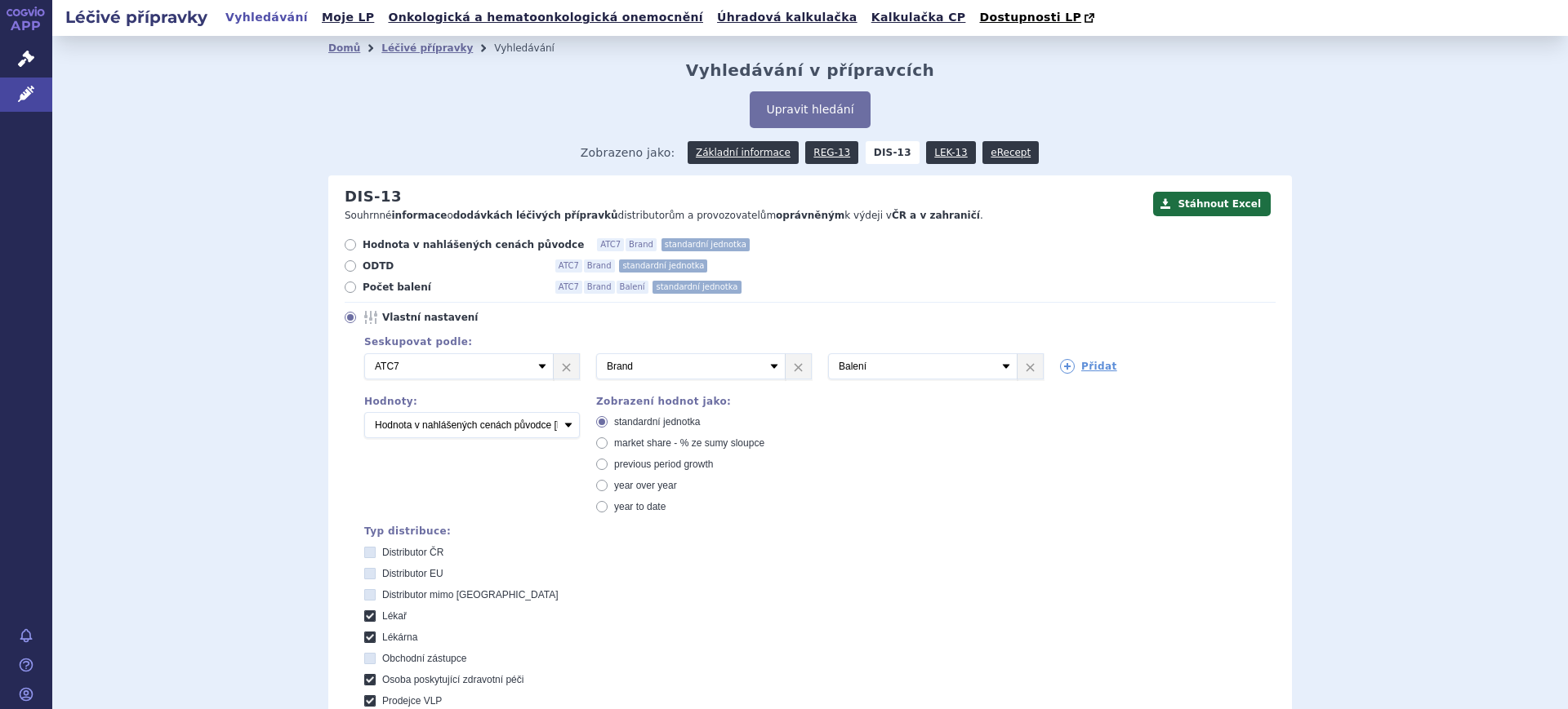
click at [984, 478] on div "Seskupovat podle: 3 Vyberte groupování ATC3 ATC5 ATC7 Brand Balení SÚKL kód MAH…" at bounding box center [810, 583] width 931 height 502
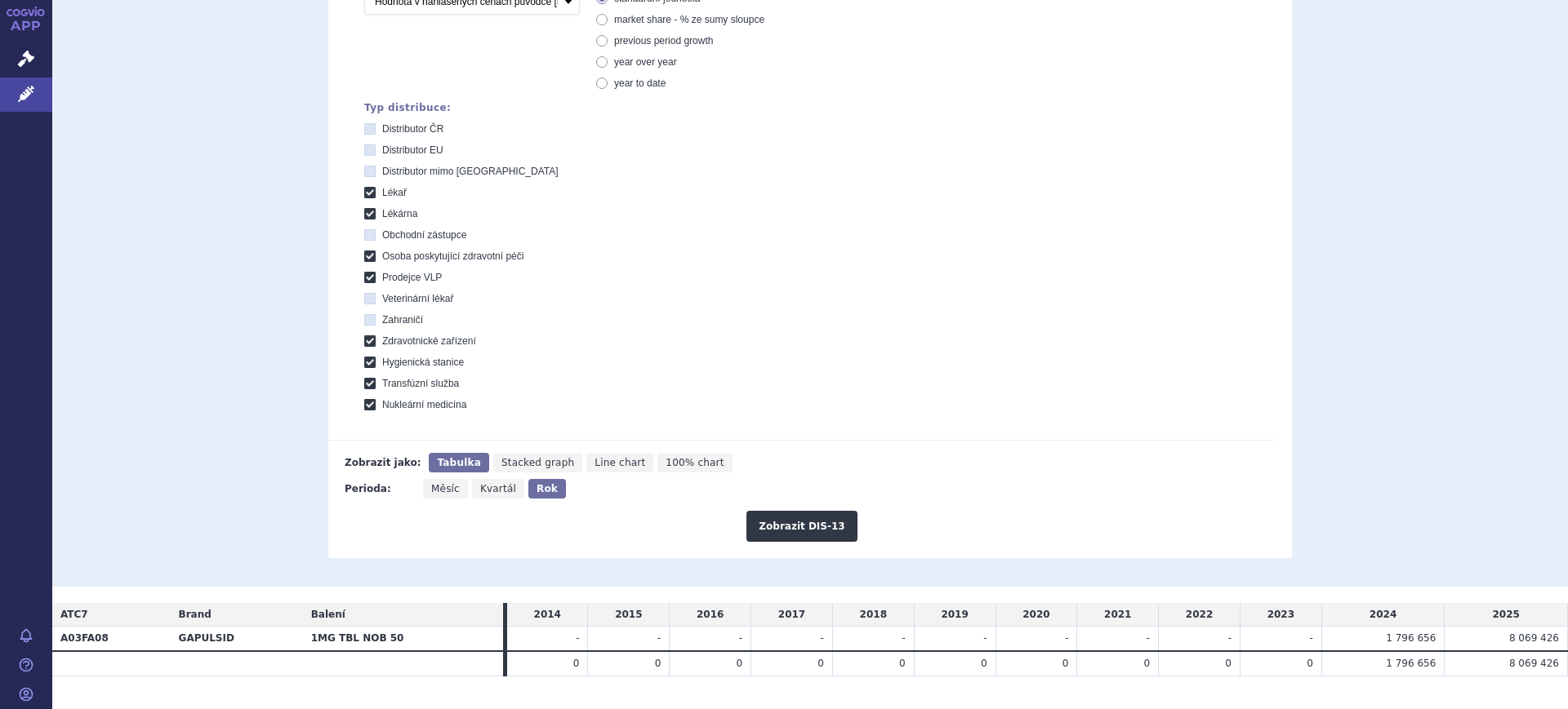
scroll to position [458, 0]
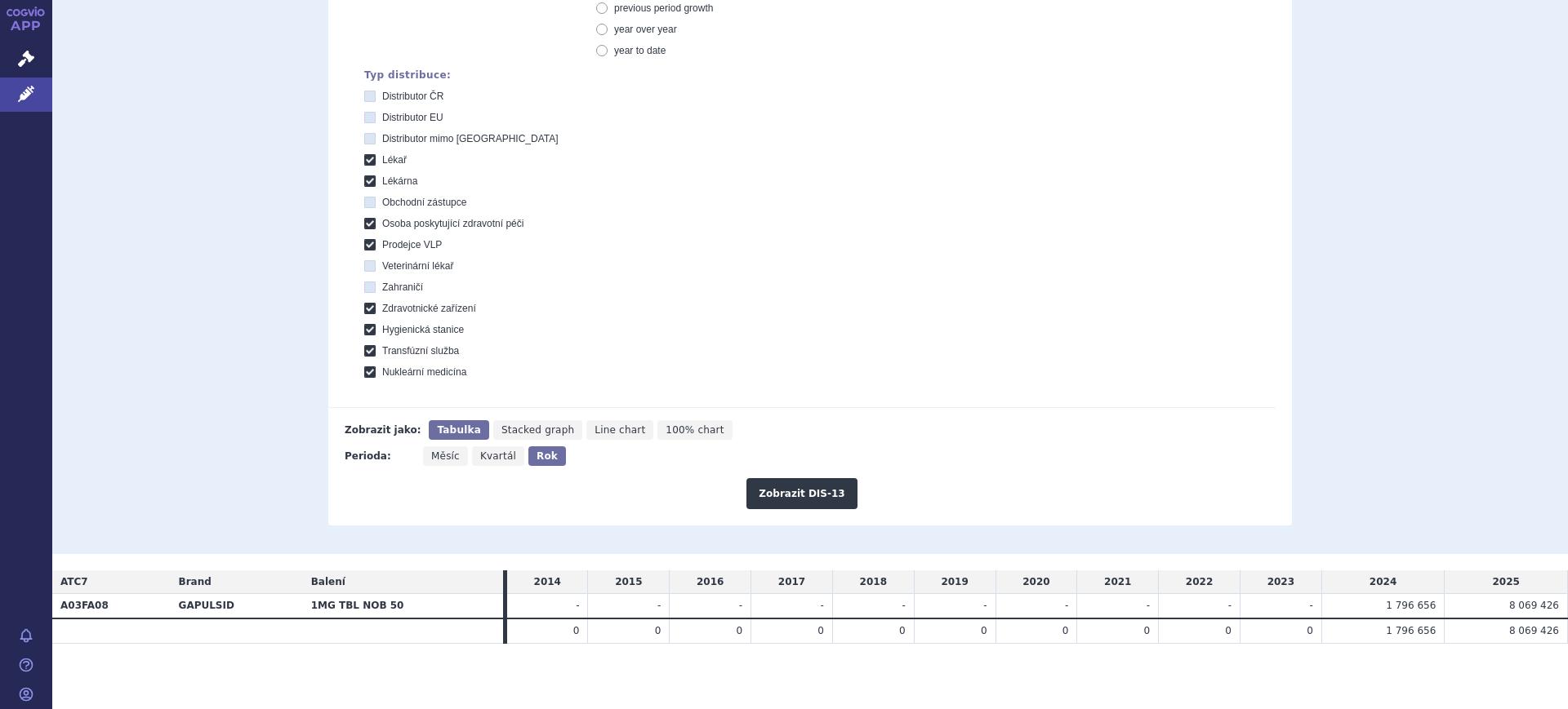
click at [984, 478] on div "Zobrazit DIS-13" at bounding box center [802, 488] width 948 height 43
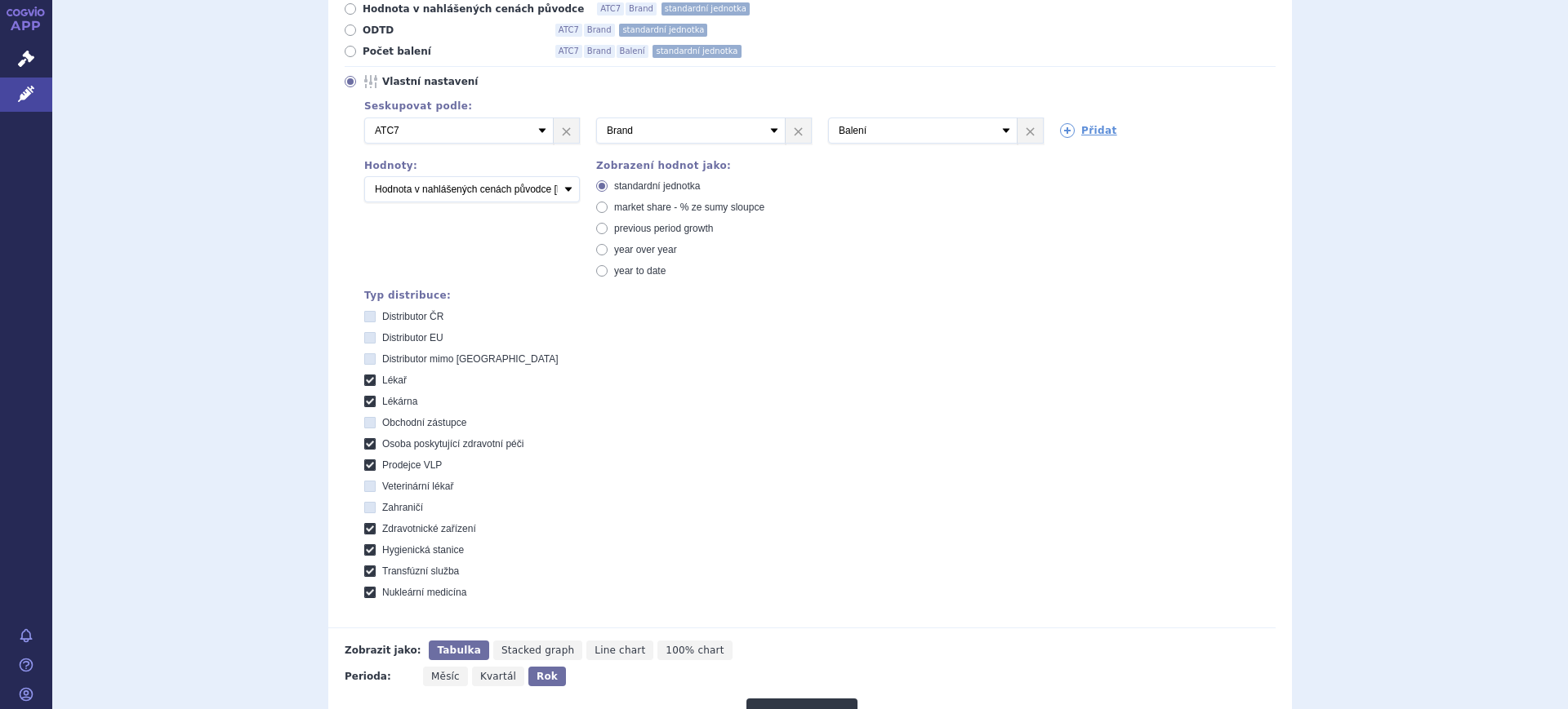
scroll to position [188, 0]
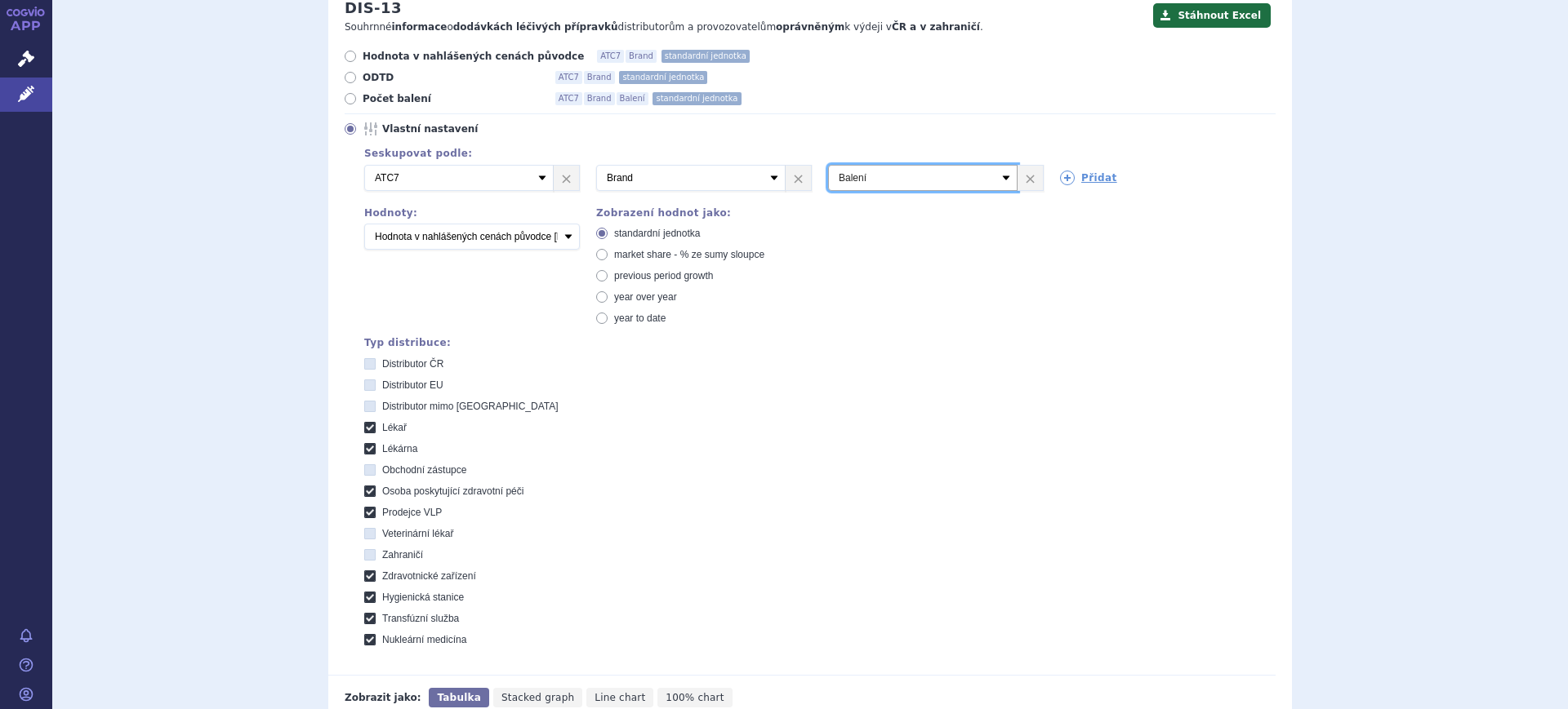
click at [933, 179] on select "Vyberte groupování ATC3 ATC5 ATC7 Brand Balení SÚKL kód MAH VPOIS Referenční sk…" at bounding box center [922, 177] width 189 height 26
select select "mah"
click at [828, 166] on select "Vyberte groupování ATC3 ATC5 ATC7 Brand Balení SÚKL kód MAH VPOIS Referenční sk…" at bounding box center [922, 177] width 189 height 26
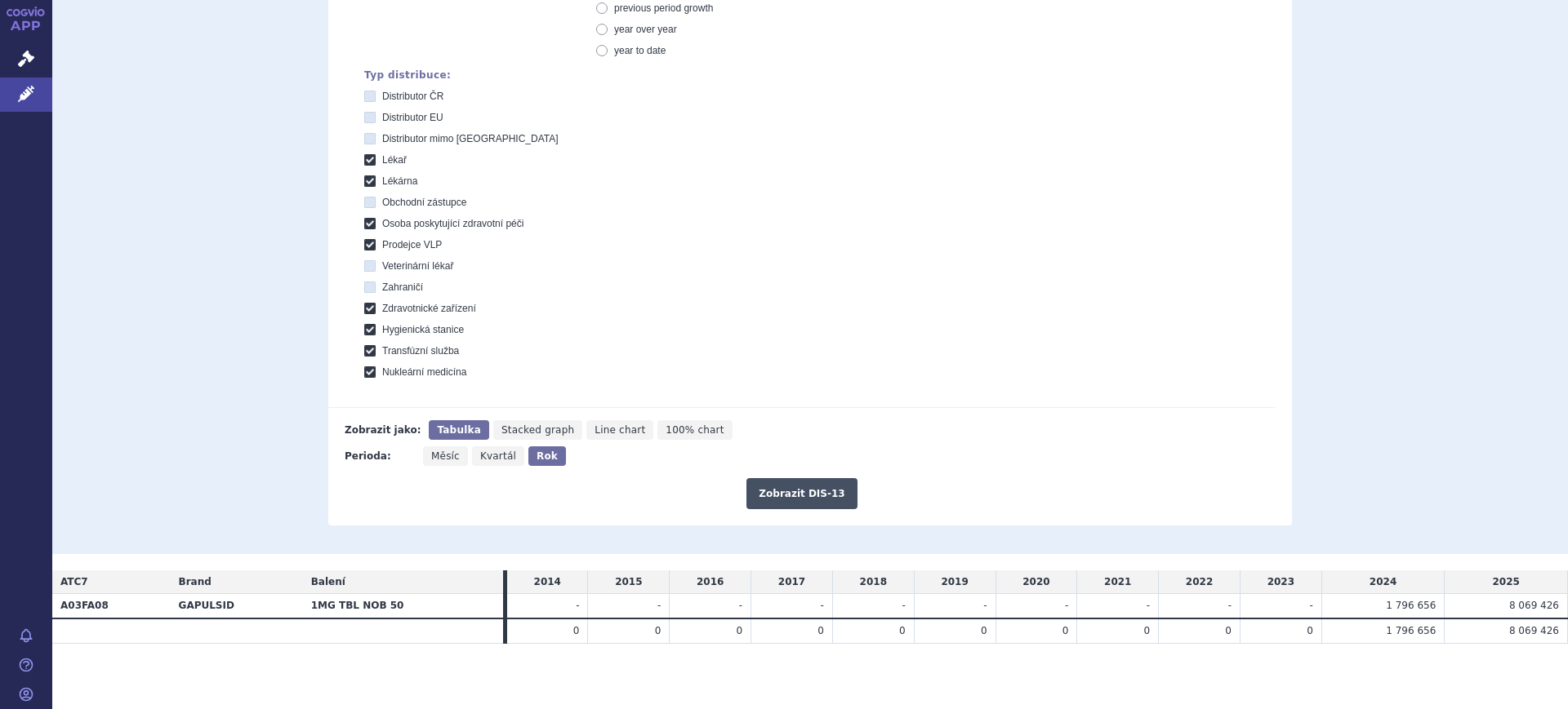
click at [806, 491] on button "Zobrazit DIS-13" at bounding box center [802, 493] width 111 height 31
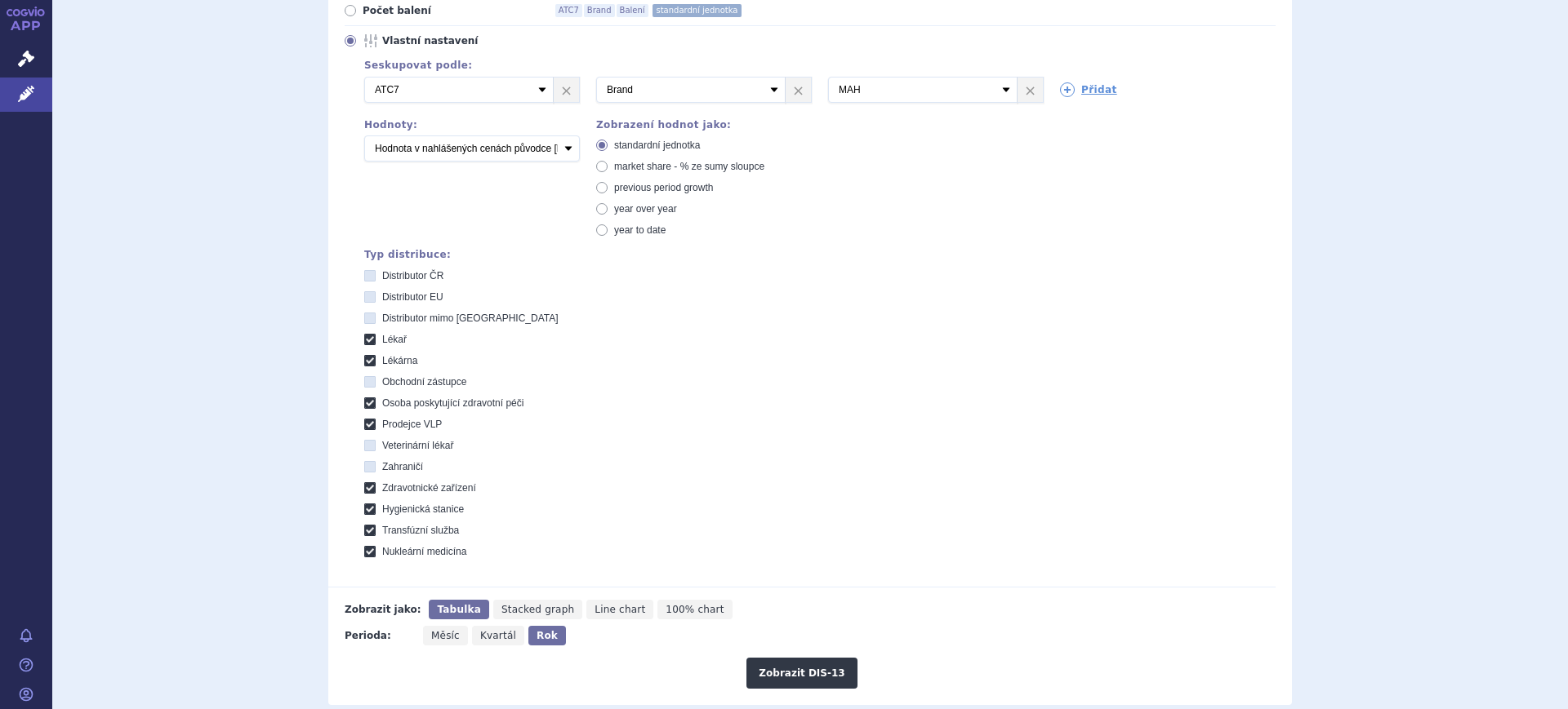
scroll to position [275, 0]
click at [437, 161] on select "Počet balení Hodnota v nahlášených cenách původce [DIS-13] Hodnota v maximálníc…" at bounding box center [472, 149] width 216 height 26
select select "packages"
click at [364, 138] on select "Počet balení Hodnota v nahlášených cenách původce [DIS-13] Hodnota v maximálníc…" at bounding box center [472, 149] width 216 height 26
click at [819, 668] on button "Zobrazit DIS-13" at bounding box center [802, 675] width 111 height 31
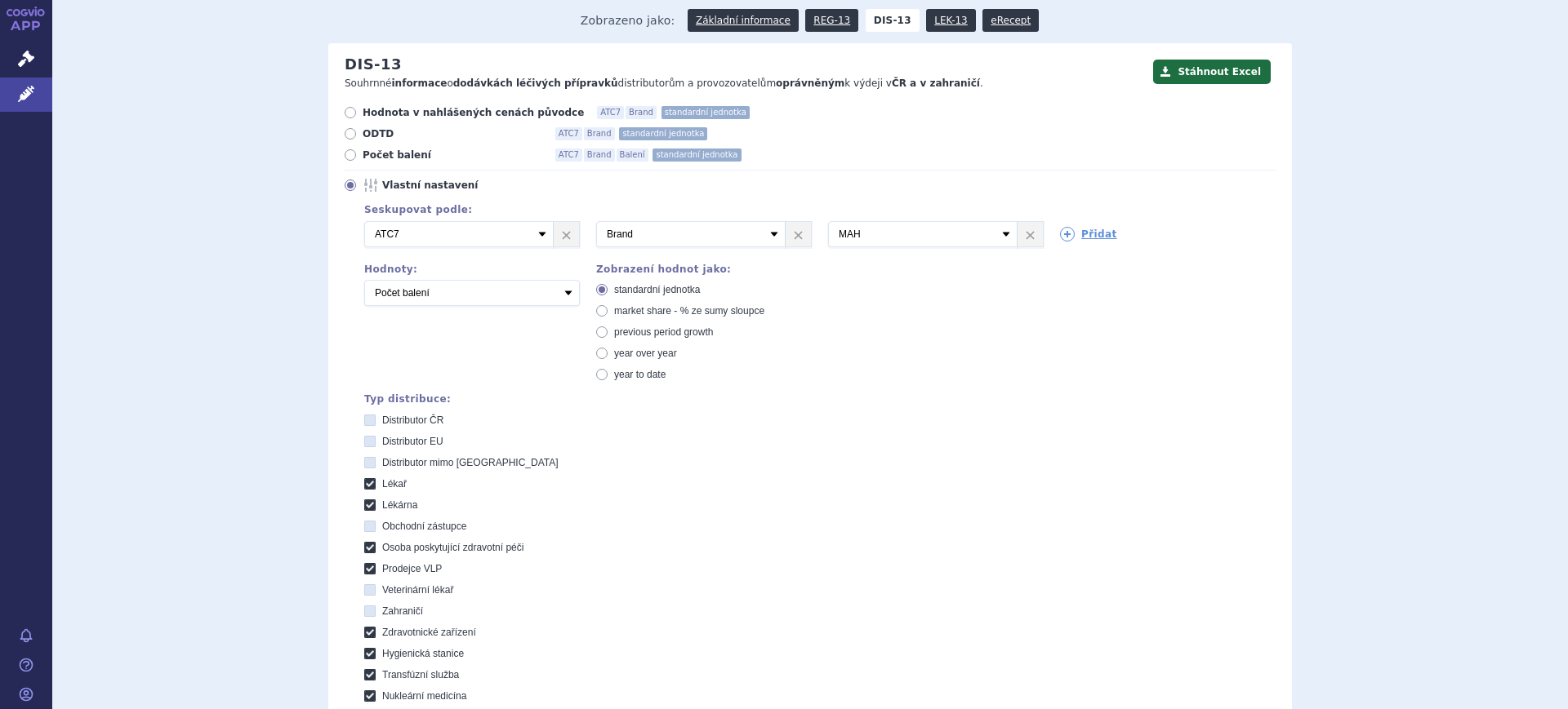
scroll to position [127, 0]
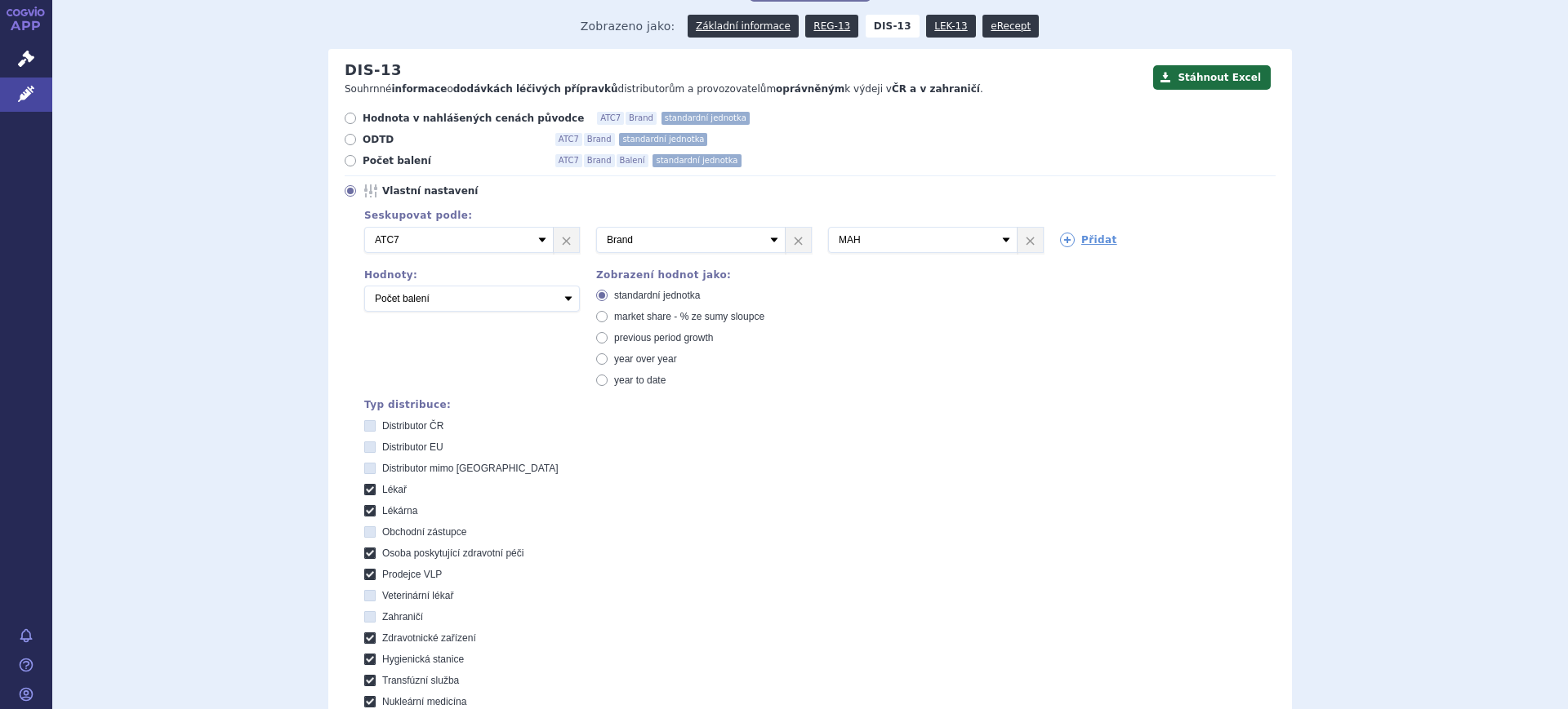
click at [1552, 152] on div "Domů Léčivé přípravky Vyhledávání Vyhledávání v přípravcích Upravit hledání ods…" at bounding box center [810, 397] width 1515 height 974
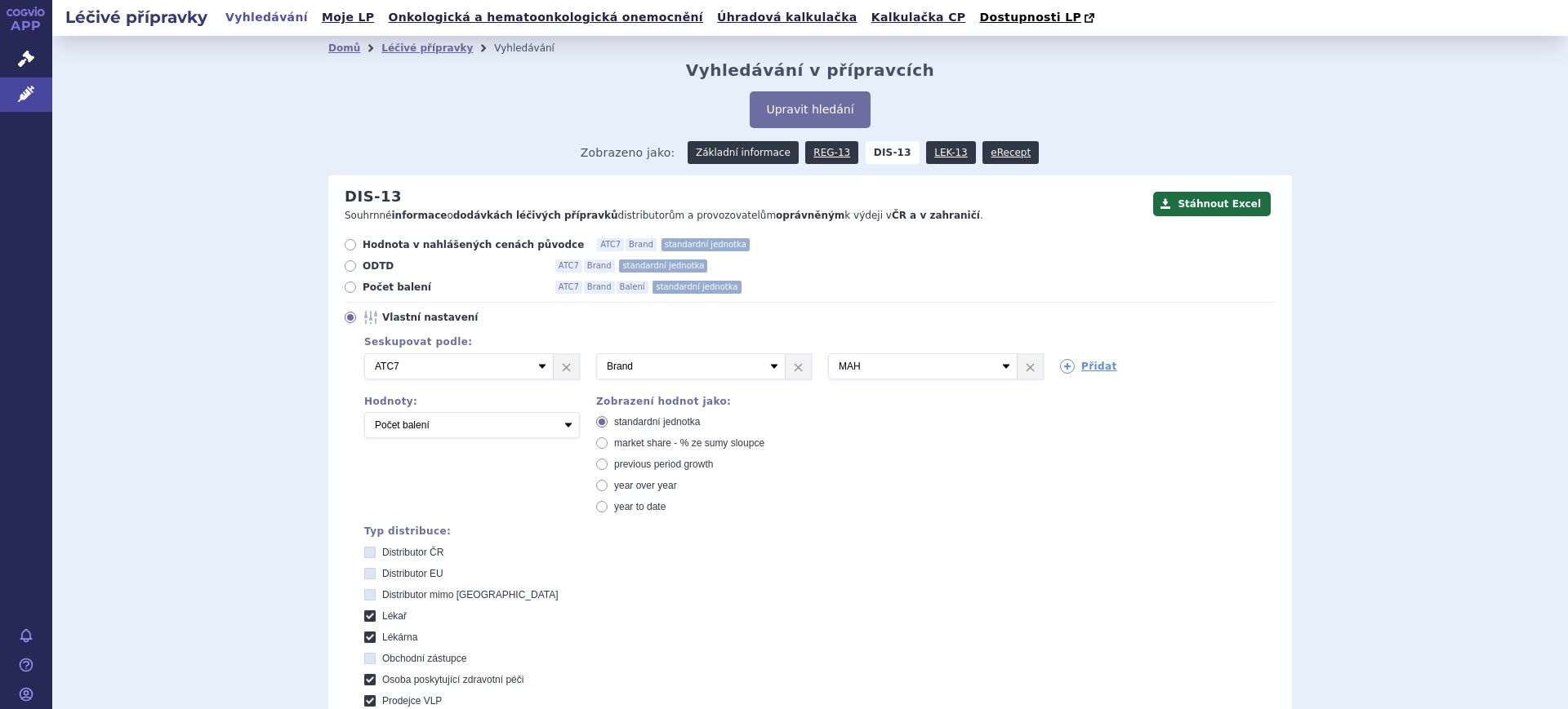
click at [741, 152] on link "Základní informace" at bounding box center [743, 152] width 111 height 23
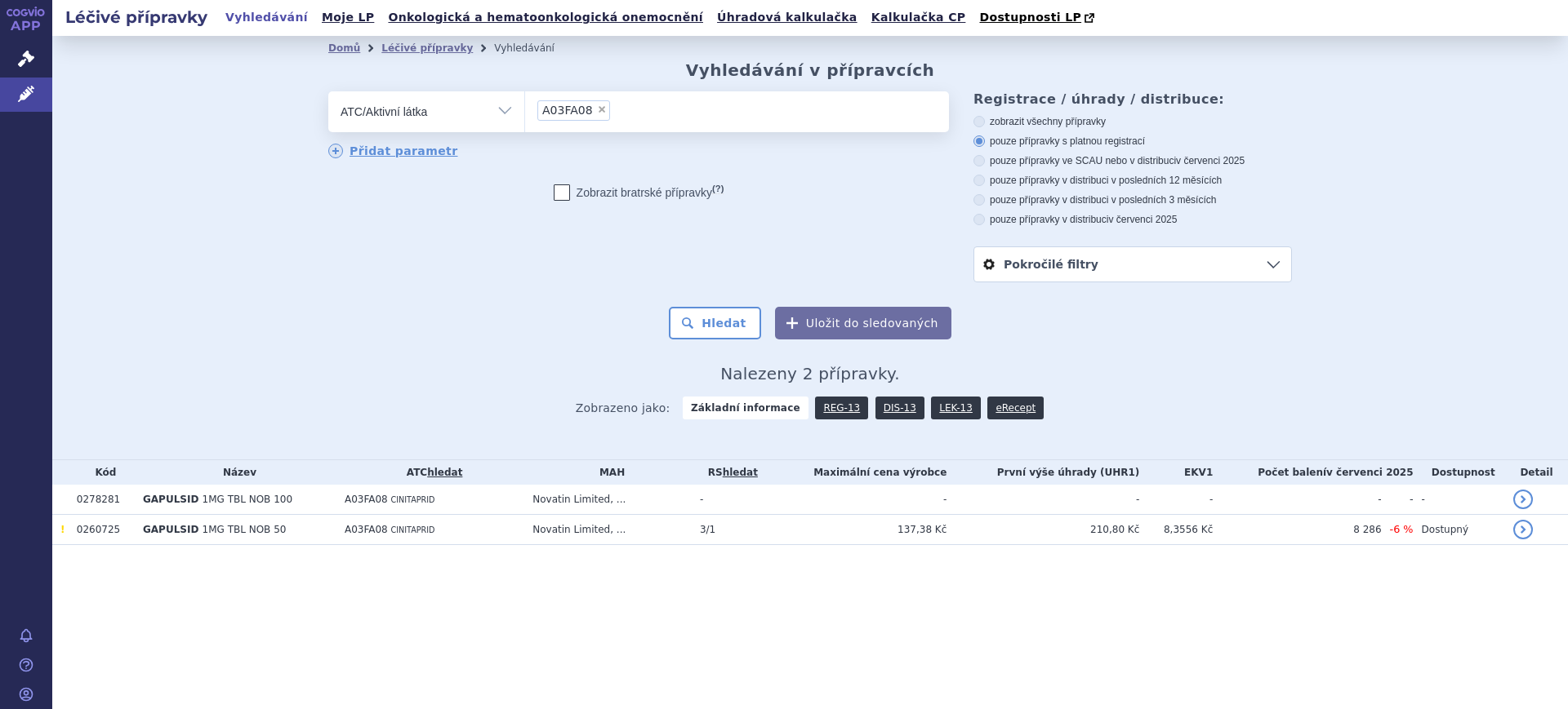
click at [728, 551] on section "Domů Léčivé přípravky Vyhledávání Vyhledávání v přípravcích odstranit Vše Přípr…" at bounding box center [810, 323] width 1515 height 575
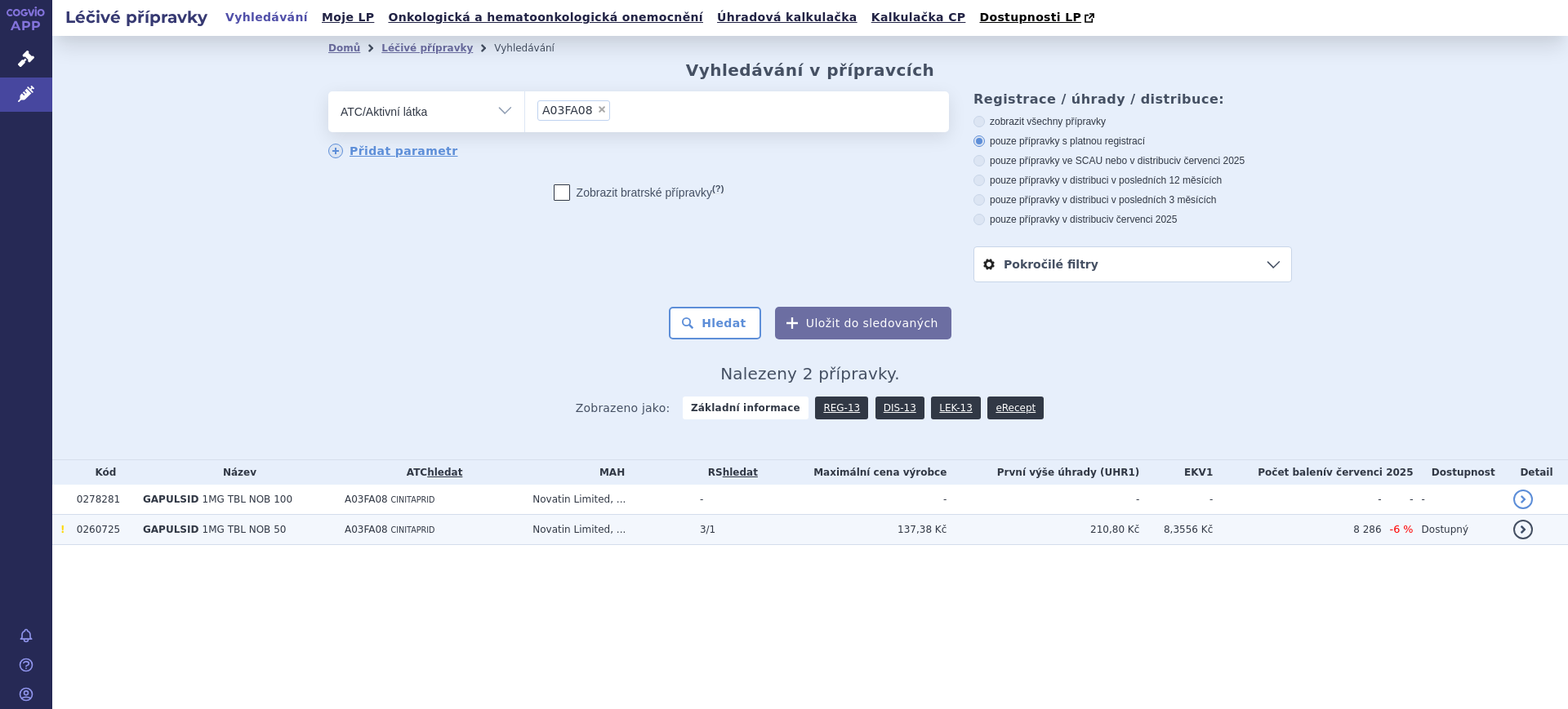
click at [716, 535] on span "3/1" at bounding box center [707, 530] width 15 height 12
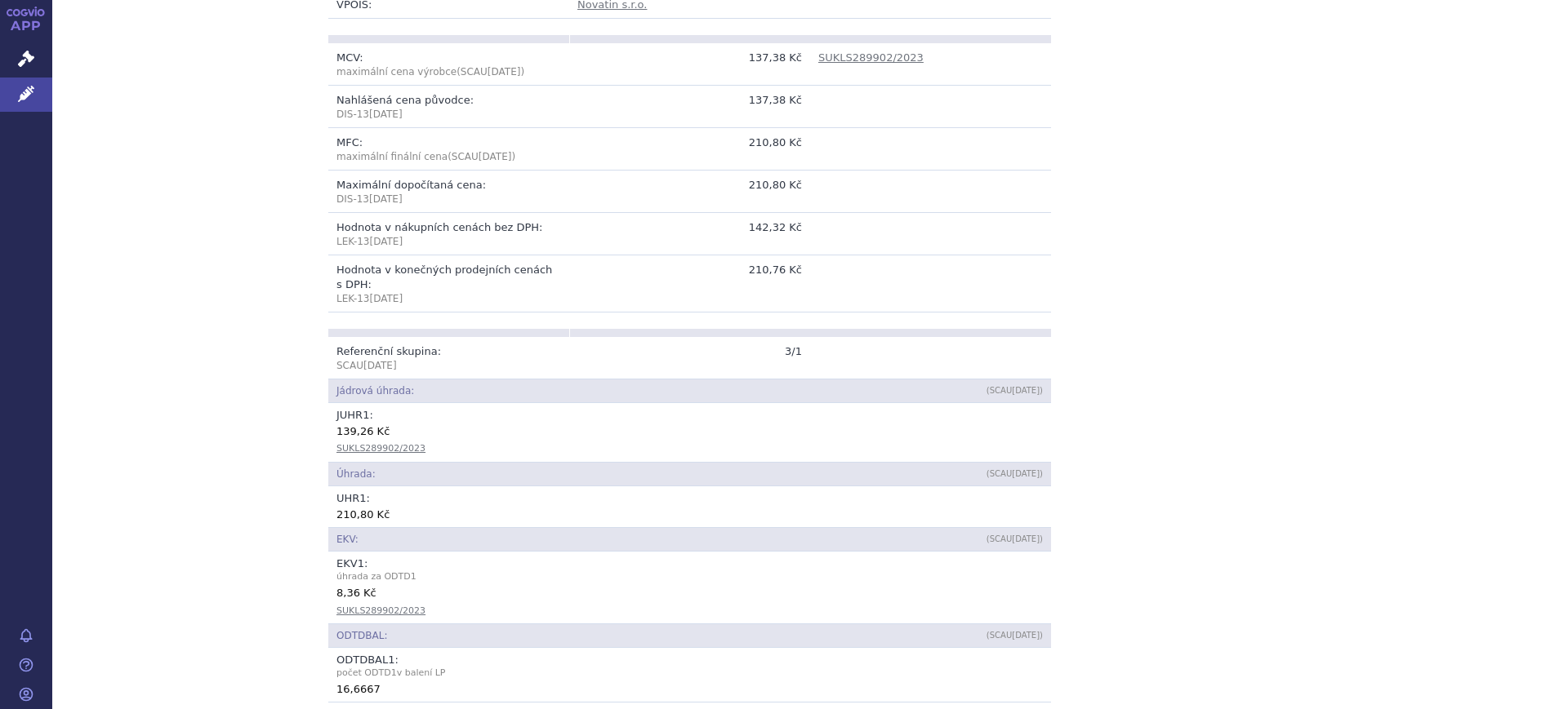
scroll to position [492, 0]
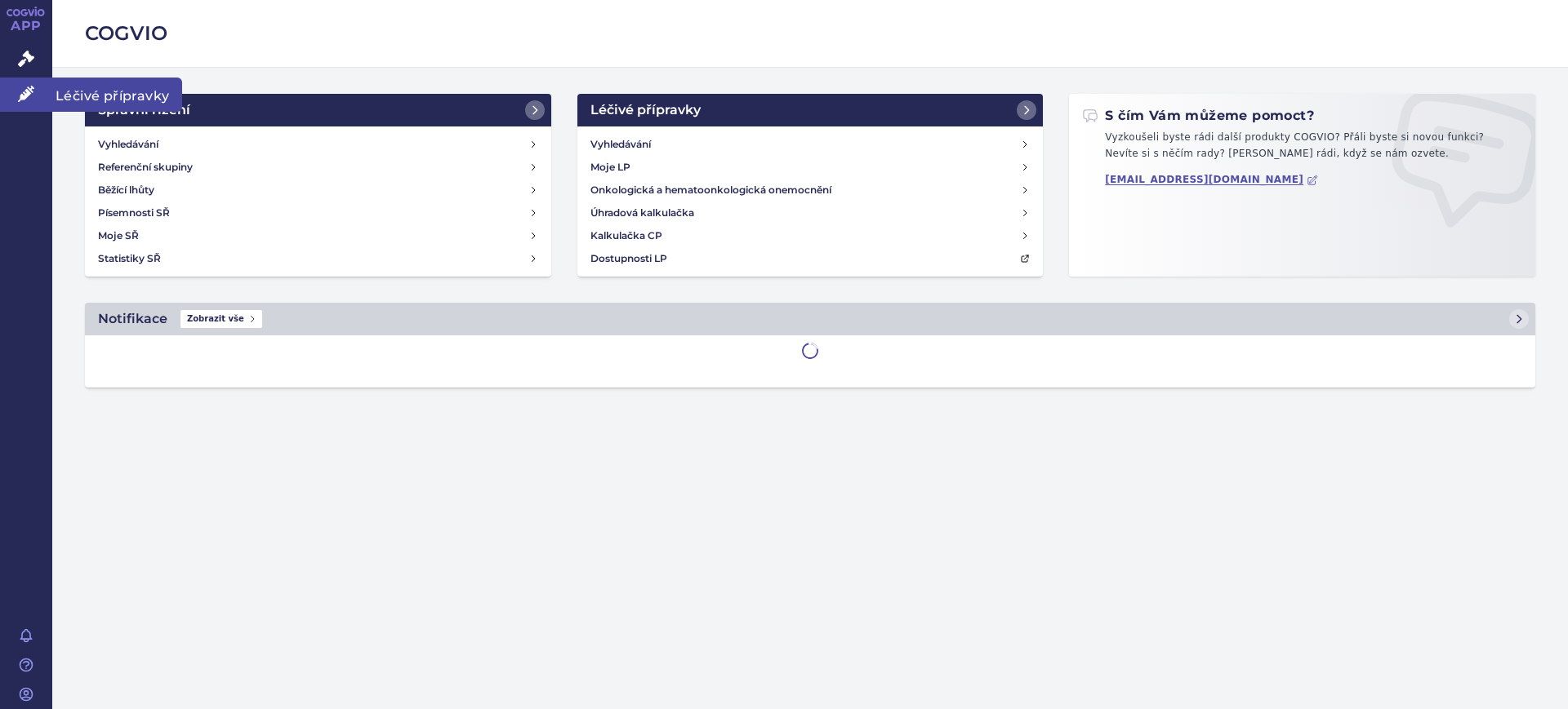
click at [24, 98] on icon at bounding box center [26, 94] width 16 height 16
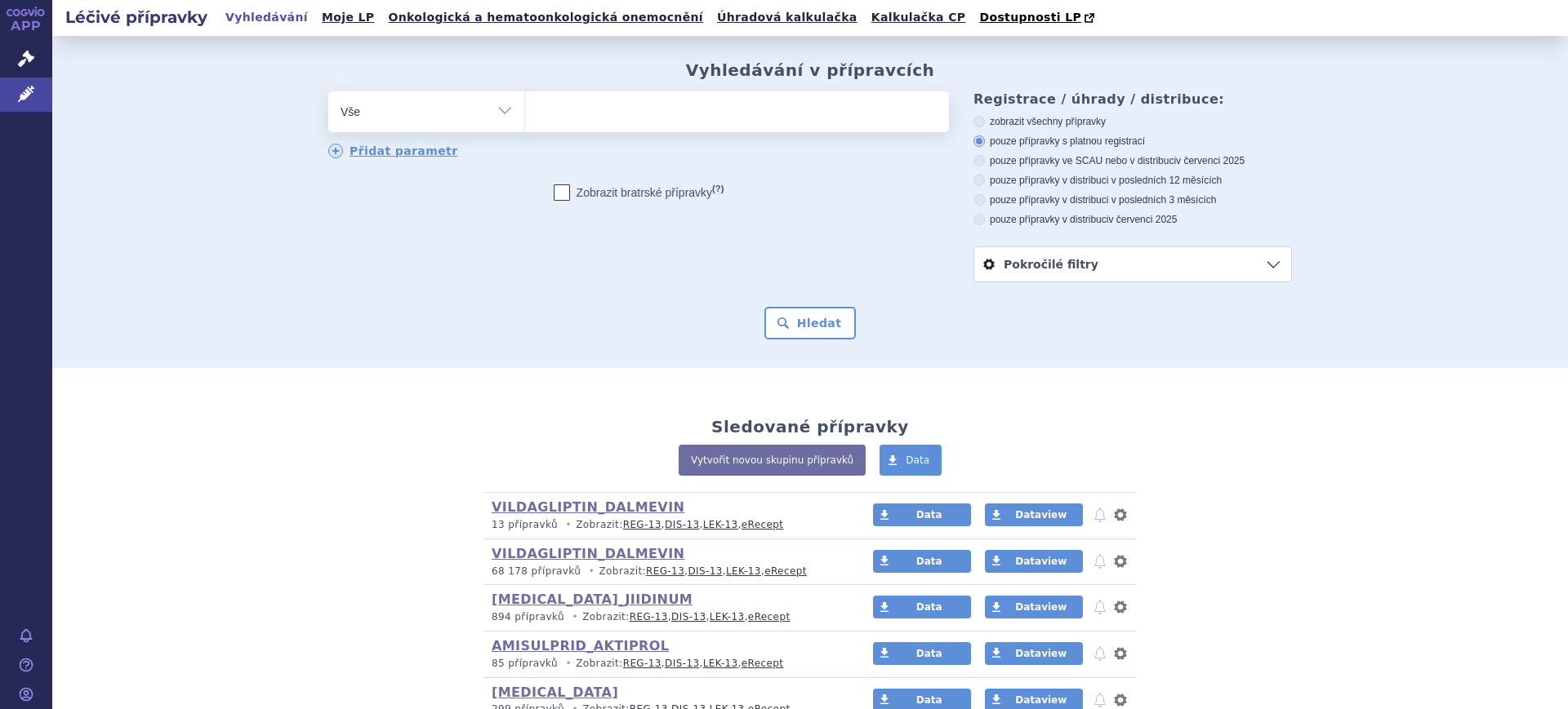
click at [360, 110] on select "Vše Přípravek/SUKL kód MAH VPOIS ATC/Aktivní látka Léková forma Síla" at bounding box center [426, 110] width 196 height 37
click at [404, 119] on select "Vše Přípravek/SUKL kód MAH VPOIS ATC/Aktivní látka Léková forma Síla" at bounding box center [426, 110] width 196 height 37
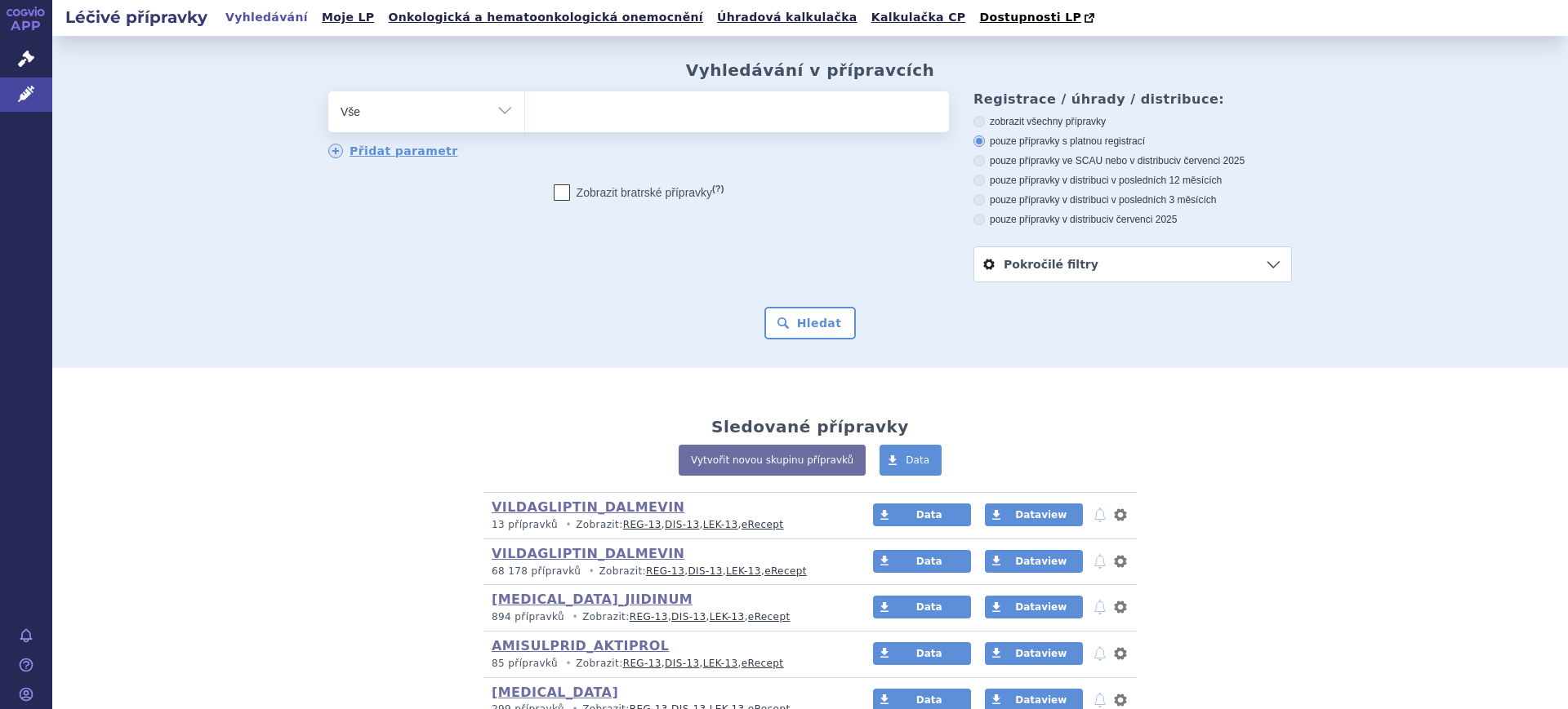
select select "filter-atc-group"
click at [328, 92] on select "Vše Přípravek/SUKL kód MAH VPOIS ATC/Aktivní látka Léková forma Síla" at bounding box center [426, 110] width 196 height 37
click at [598, 110] on ul at bounding box center [737, 109] width 424 height 34
click at [525, 110] on select at bounding box center [524, 110] width 1 height 41
type input "d"
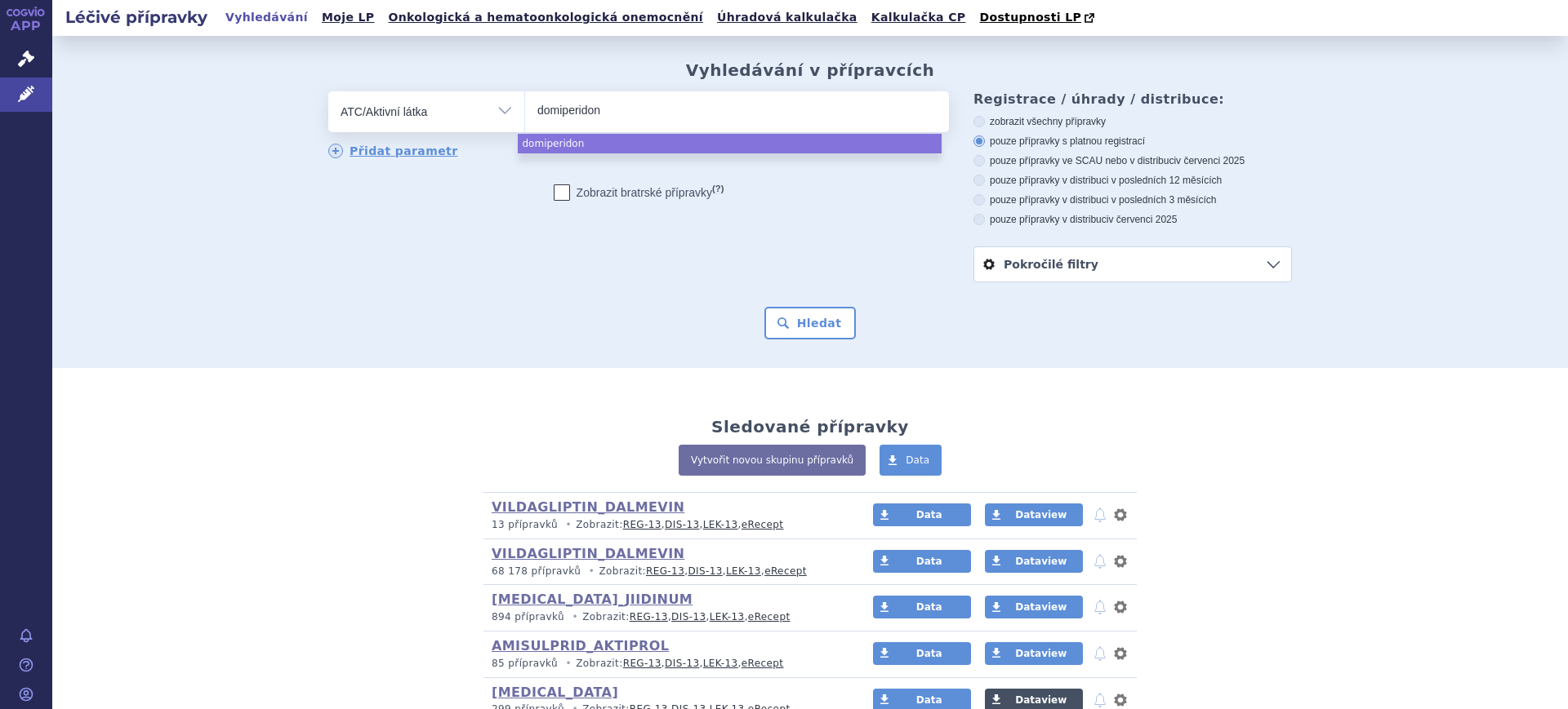
type input "domiperidon"
drag, startPoint x: 620, startPoint y: 113, endPoint x: 365, endPoint y: 143, distance: 256.8
click at [365, 143] on div "odstranit Vše Přípravek/SUKL kód MAH VPOIS ATC/Aktivní látka domiperidon" at bounding box center [638, 126] width 620 height 69
type input "do"
select select "domiperidon"
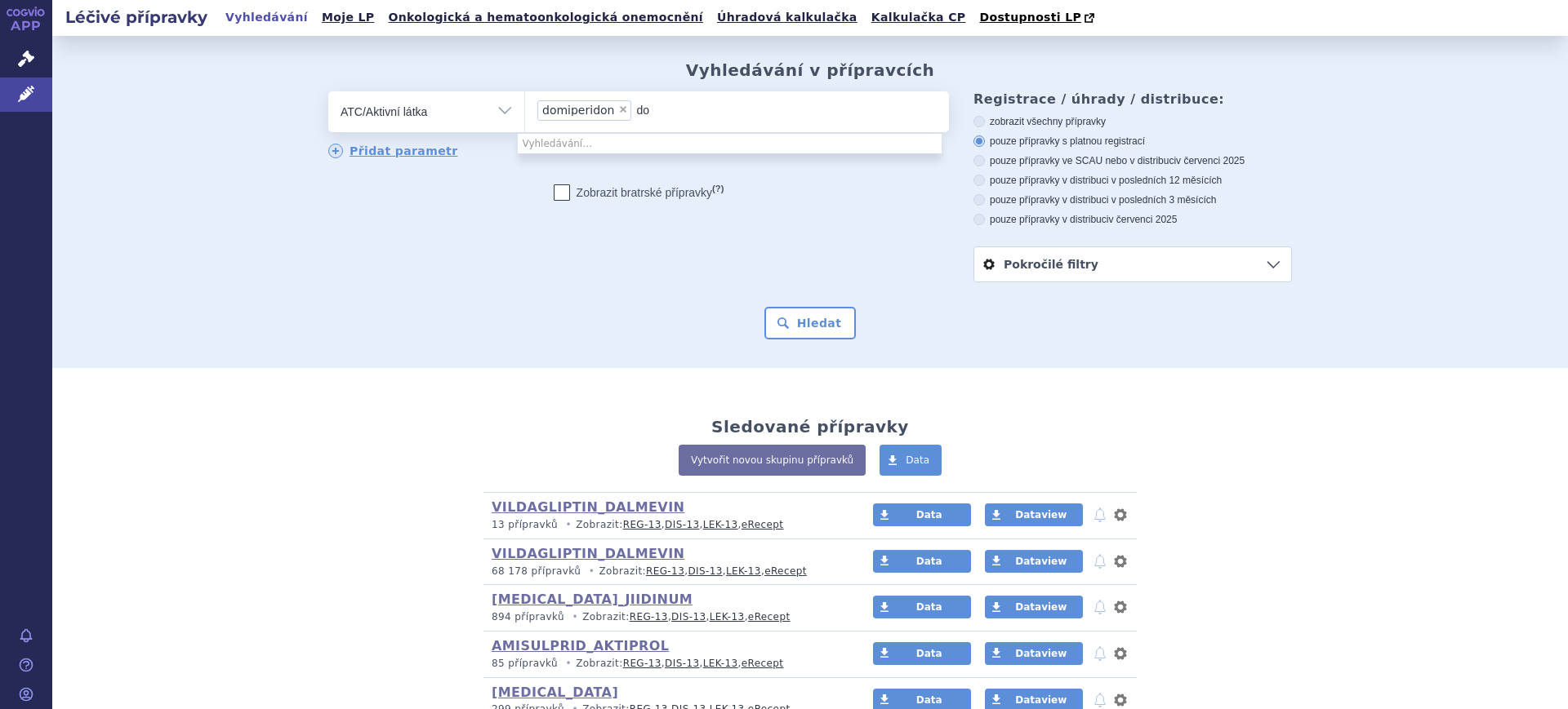
click at [365, 143] on div "odstranit Vše Přípravek/SUKL kód MAH VPOIS ATC/Aktivní látka domiperidon" at bounding box center [638, 126] width 620 height 69
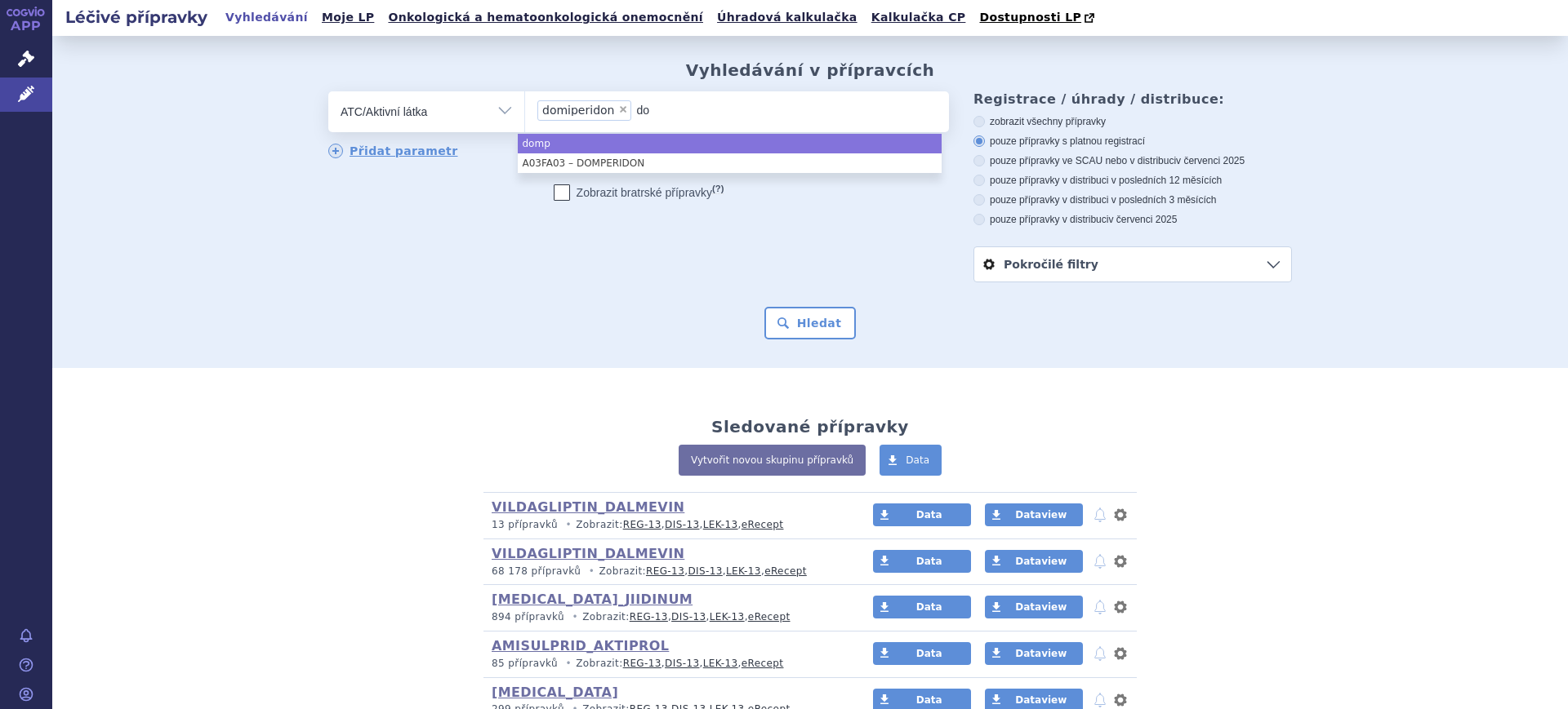
type input "d"
select select
type input "domiperi"
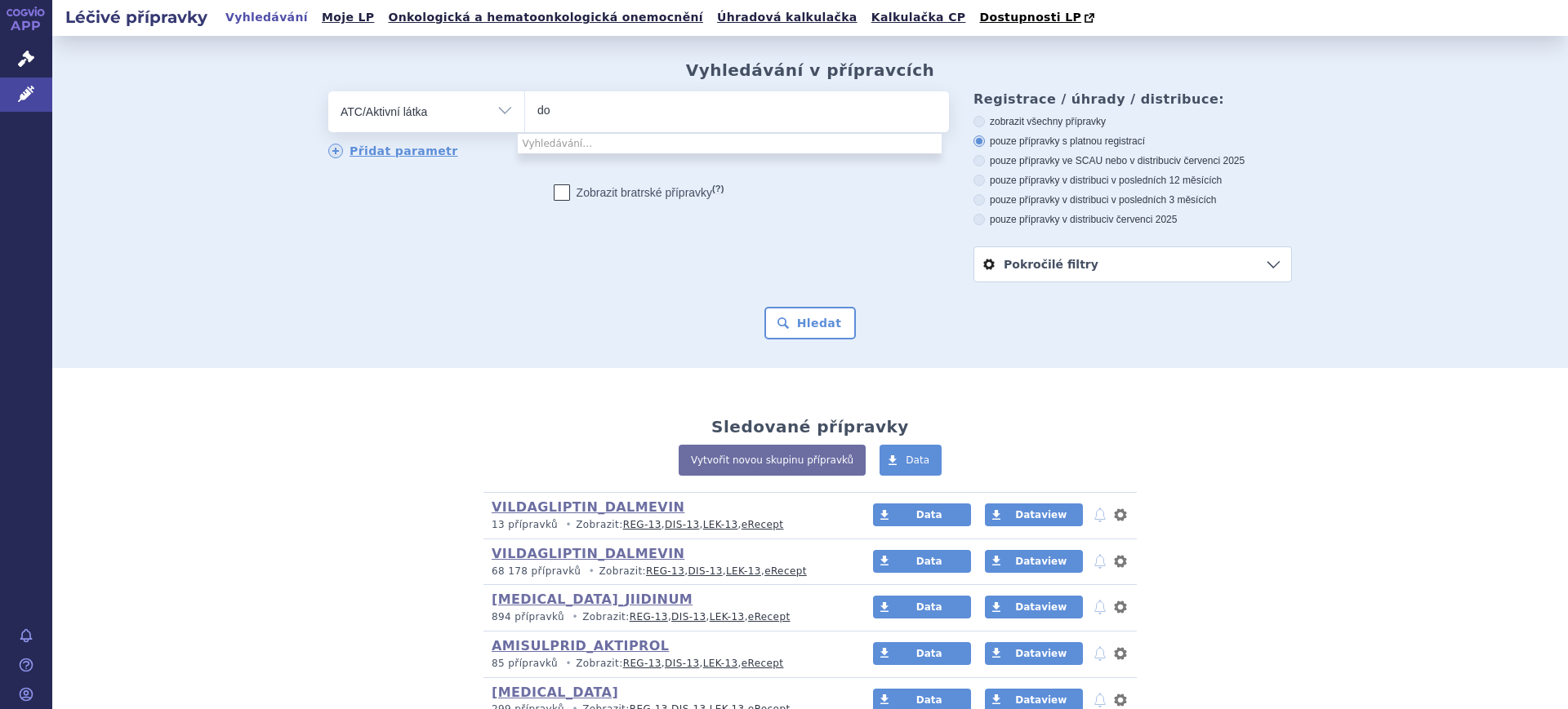
type input "d"
type input "domperidon"
select select "A03FA03"
click at [788, 321] on button "Hledat" at bounding box center [811, 323] width 92 height 33
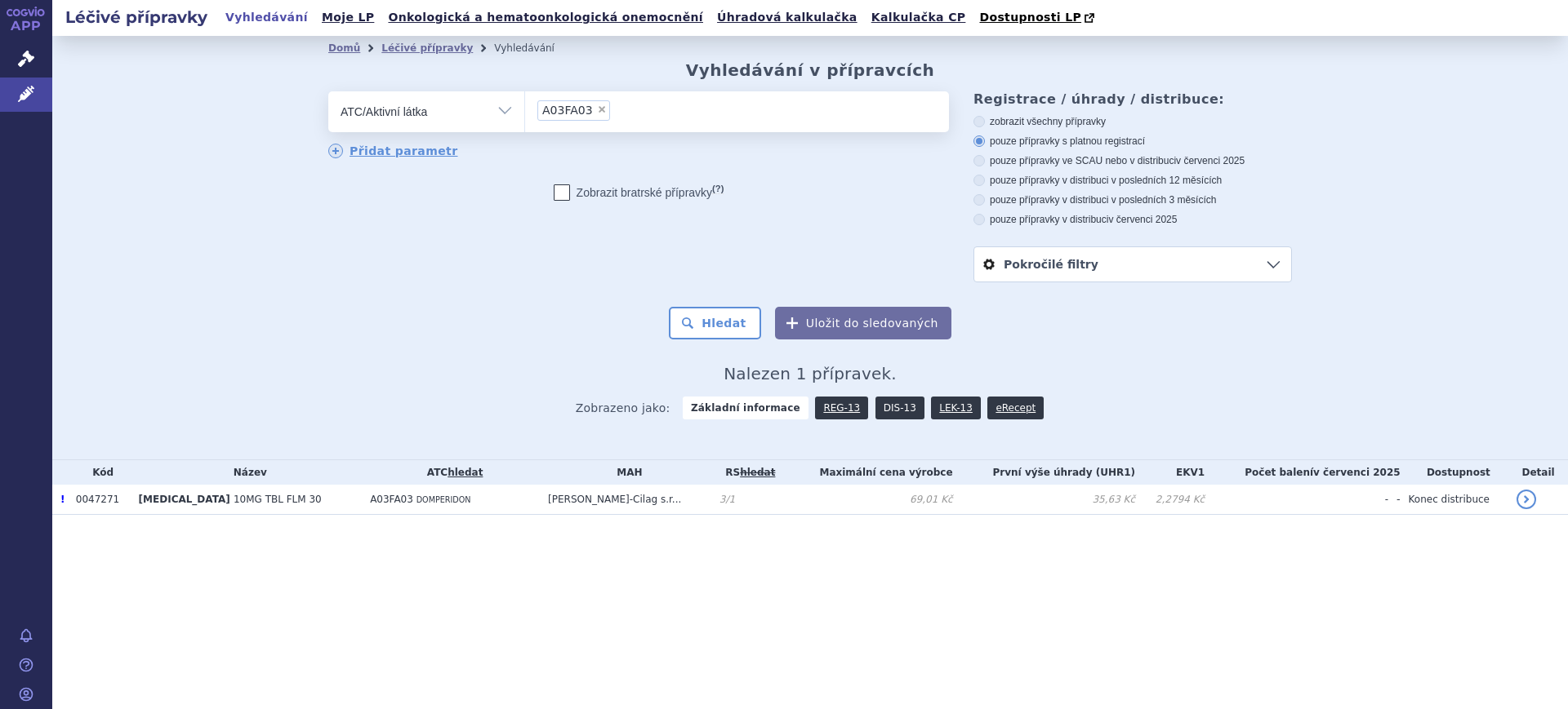
click at [885, 412] on link "DIS-13" at bounding box center [899, 407] width 49 height 23
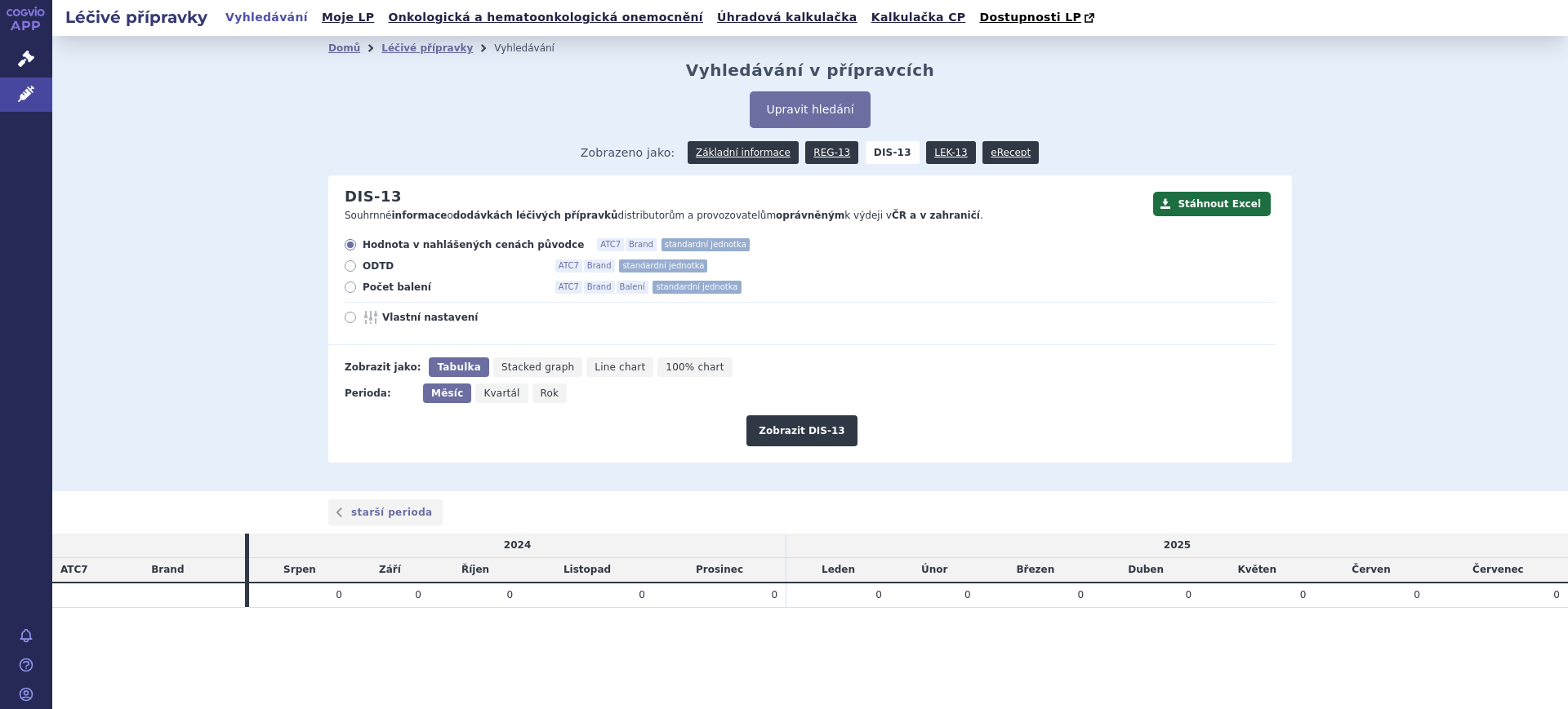
click at [541, 398] on span "Rok" at bounding box center [550, 393] width 19 height 12
click at [533, 394] on input "Rok" at bounding box center [538, 389] width 11 height 11
radio input "true"
click at [781, 427] on button "Zobrazit DIS-13" at bounding box center [802, 431] width 111 height 31
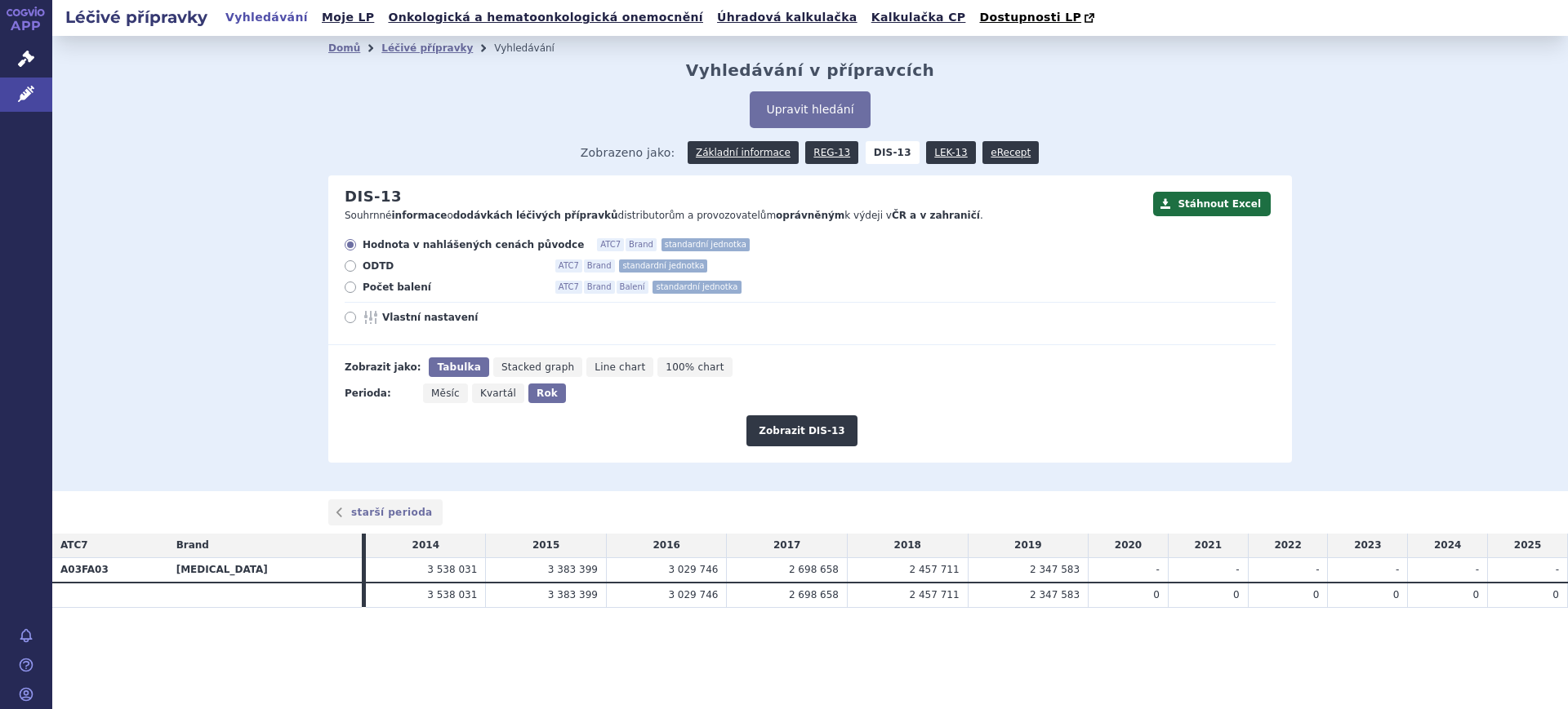
click at [407, 317] on span "Vlastní nastavení" at bounding box center [472, 317] width 179 height 13
click at [357, 317] on input "Vlastní nastavení" at bounding box center [351, 320] width 11 height 11
radio input "true"
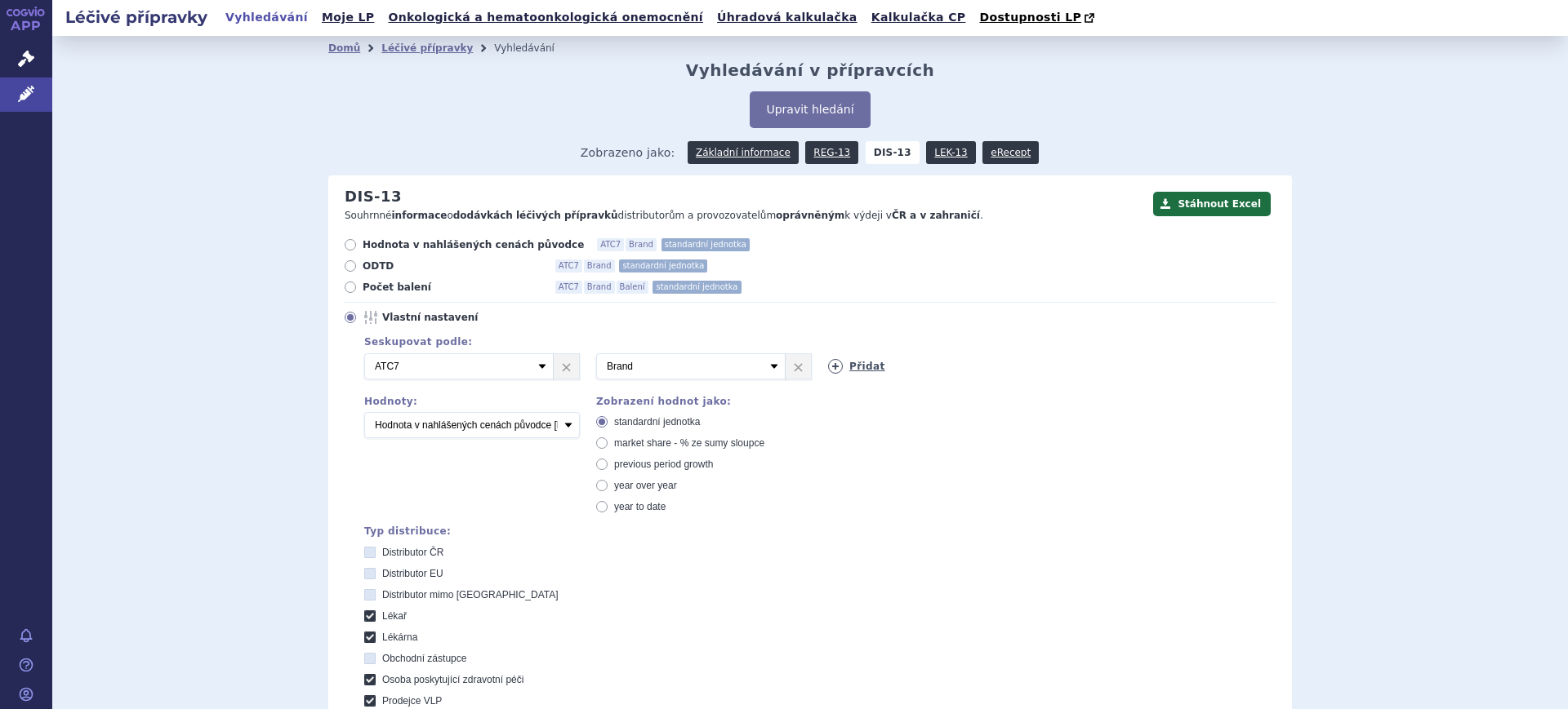
click at [834, 368] on icon at bounding box center [835, 367] width 14 height 14
click at [840, 369] on select "Vyberte groupování ATC3 ATC5 ATC7 Brand Balení SÚKL kód MAH VPOIS Referenční sk…" at bounding box center [922, 366] width 189 height 26
select select "mah"
click at [828, 354] on select "Vyberte groupování ATC3 ATC5 ATC7 Brand Balení SÚKL kód MAH VPOIS Referenční sk…" at bounding box center [922, 366] width 189 height 26
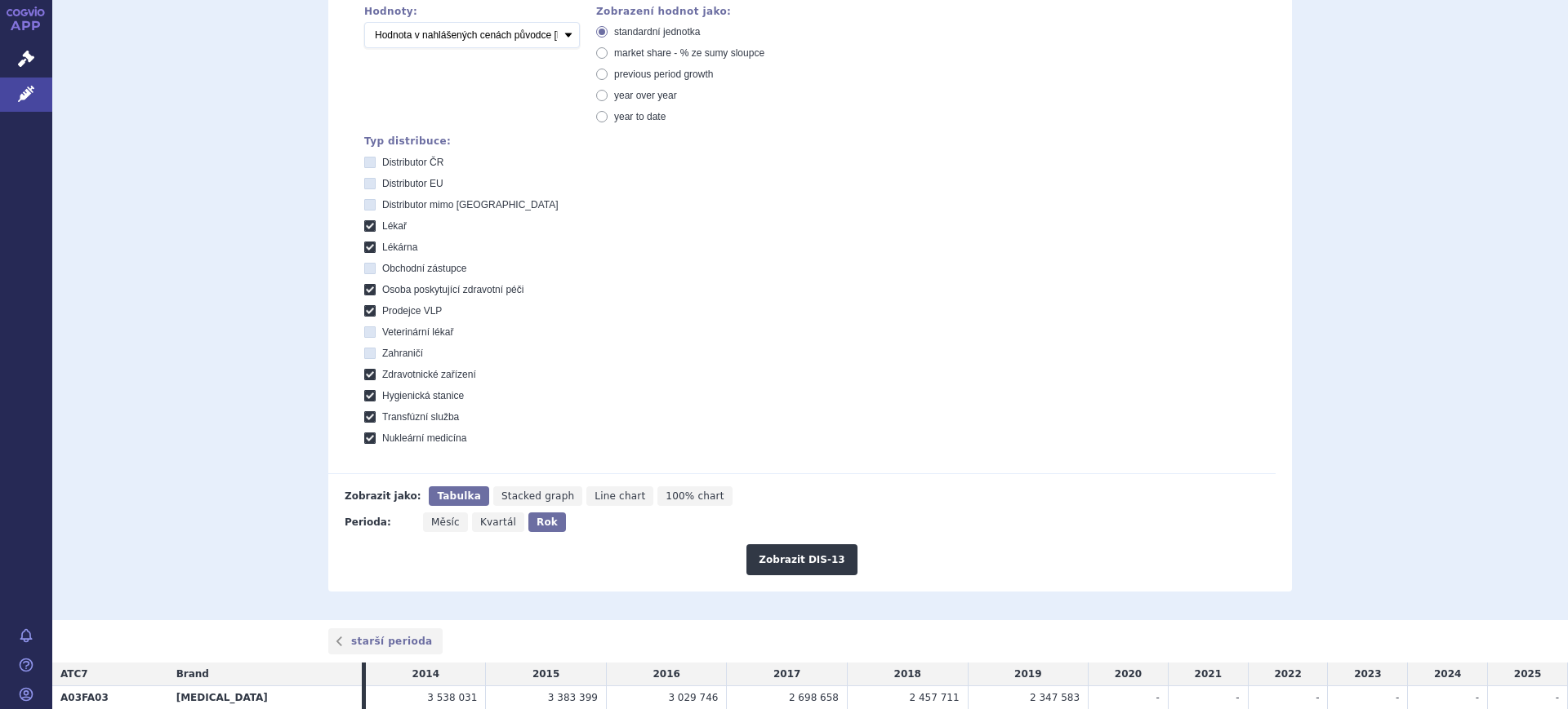
scroll to position [446, 0]
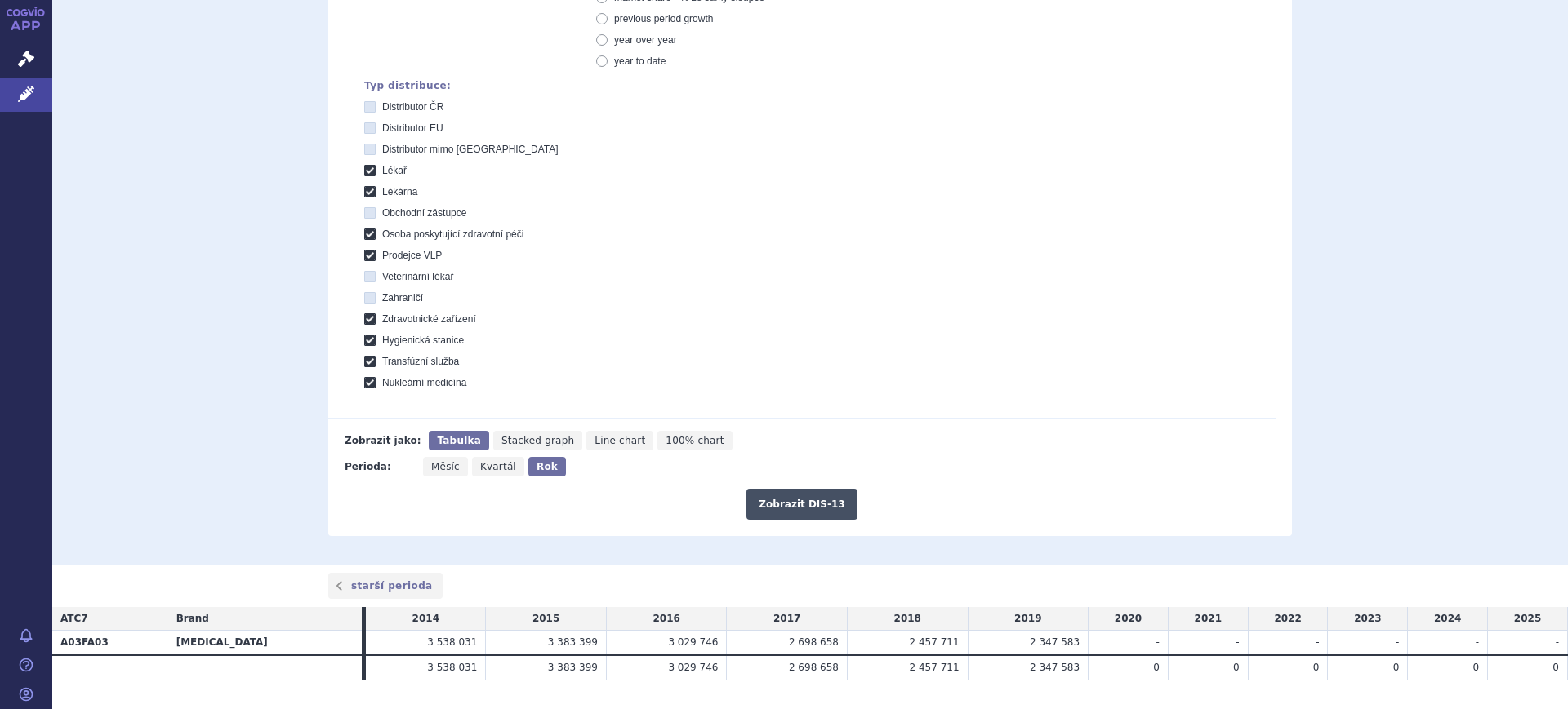
click at [784, 505] on button "Zobrazit DIS-13" at bounding box center [802, 504] width 111 height 31
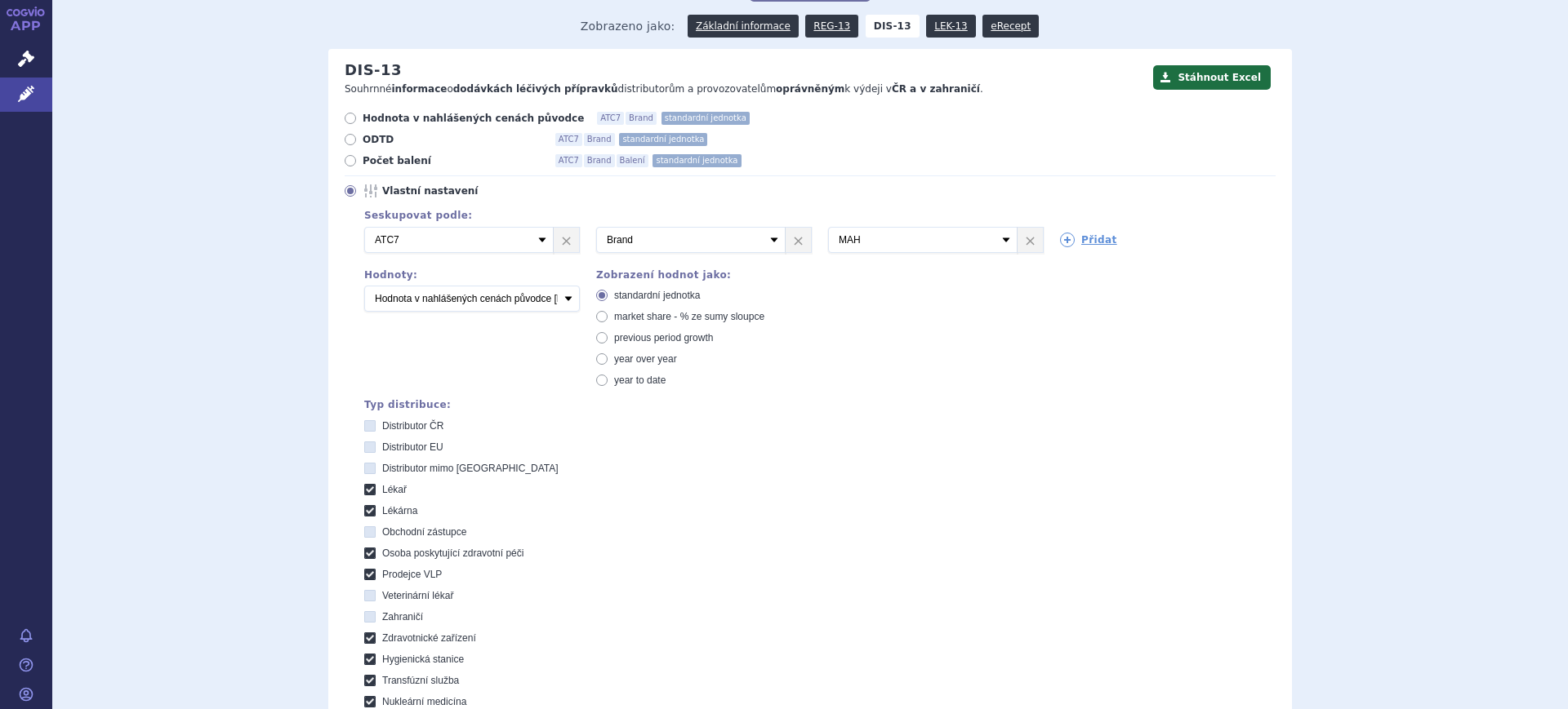
scroll to position [125, 0]
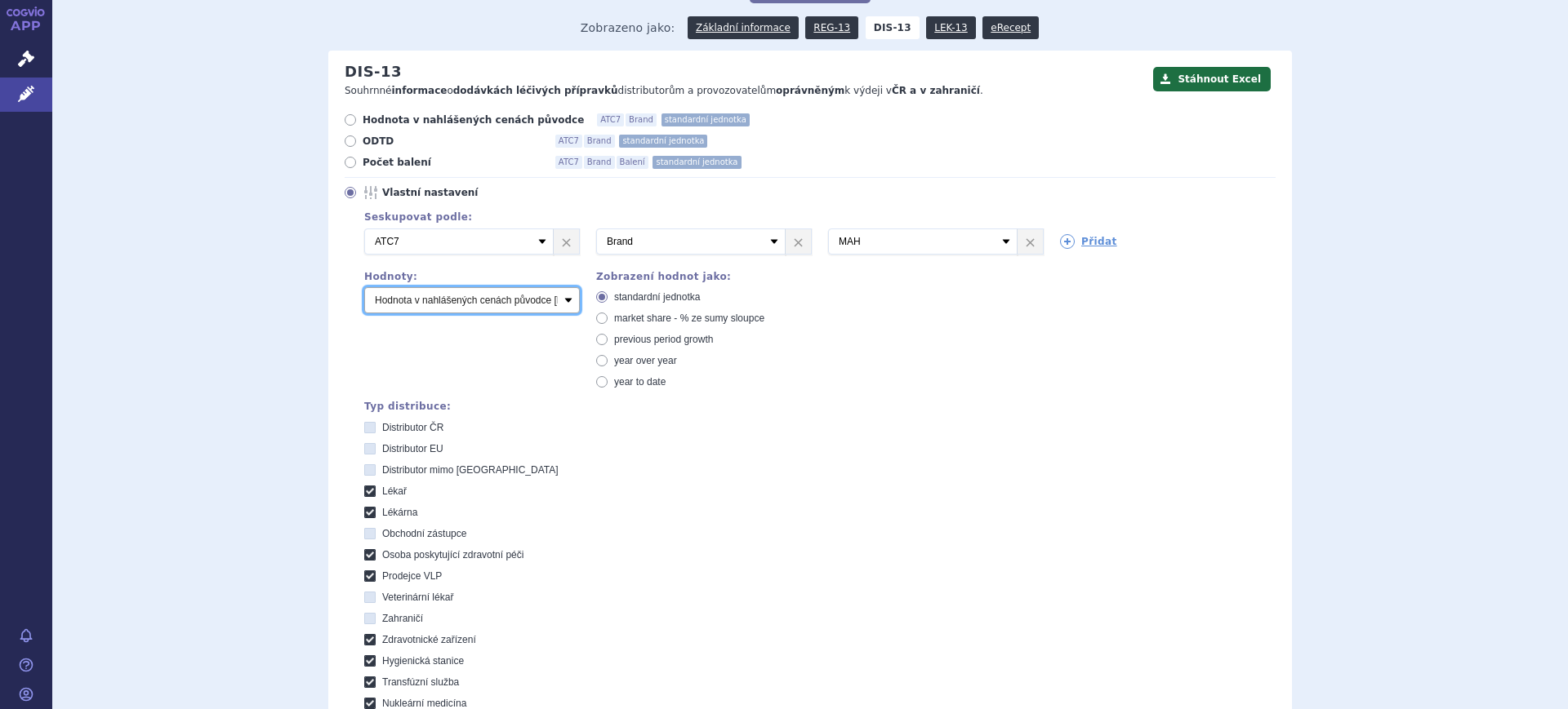
click at [476, 294] on select "Počet balení Hodnota v nahlášených cenách původce [DIS-13] Hodnota v maximálníc…" at bounding box center [472, 300] width 216 height 26
select select "packages"
click at [364, 288] on select "Počet balení Hodnota v nahlášených cenách původce [DIS-13] Hodnota v maximálníc…" at bounding box center [472, 300] width 216 height 26
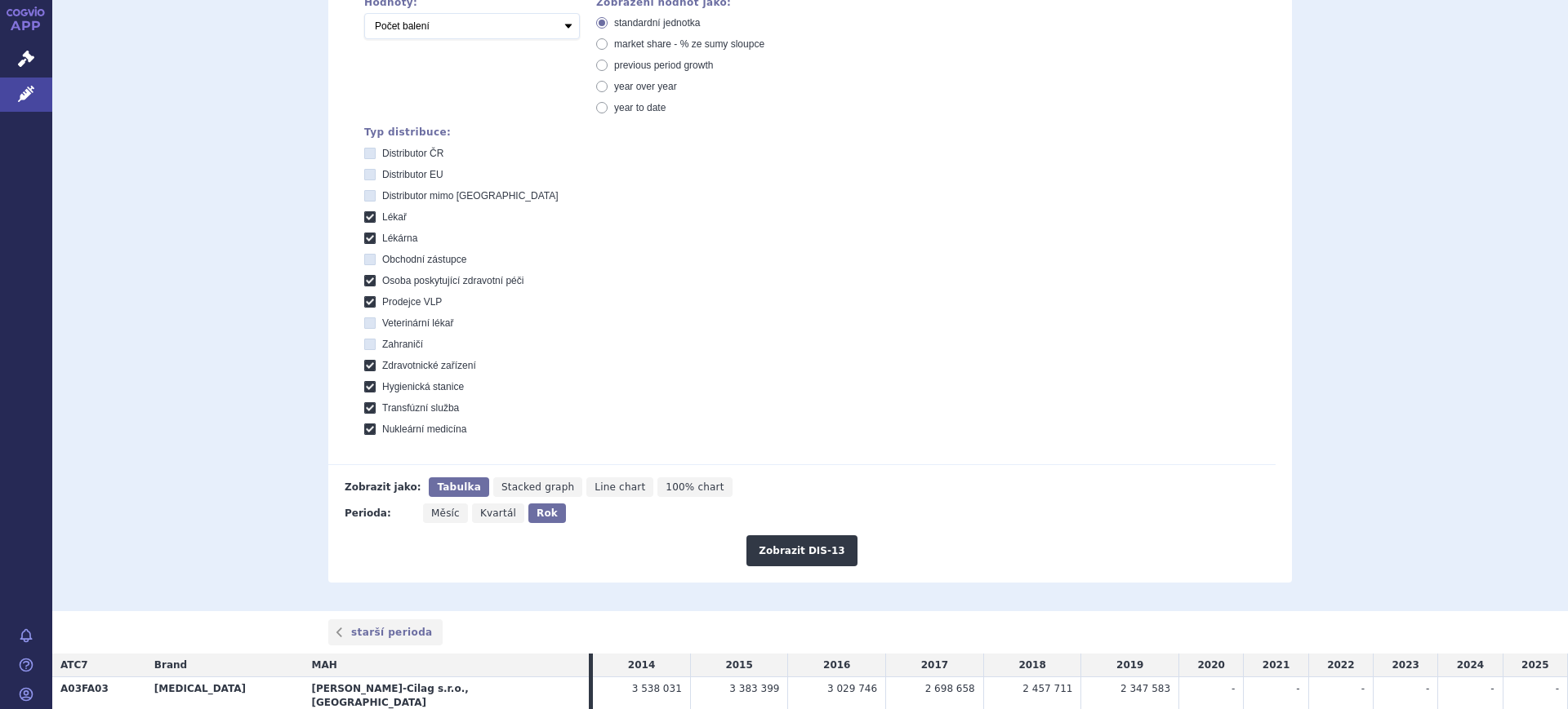
scroll to position [484, 0]
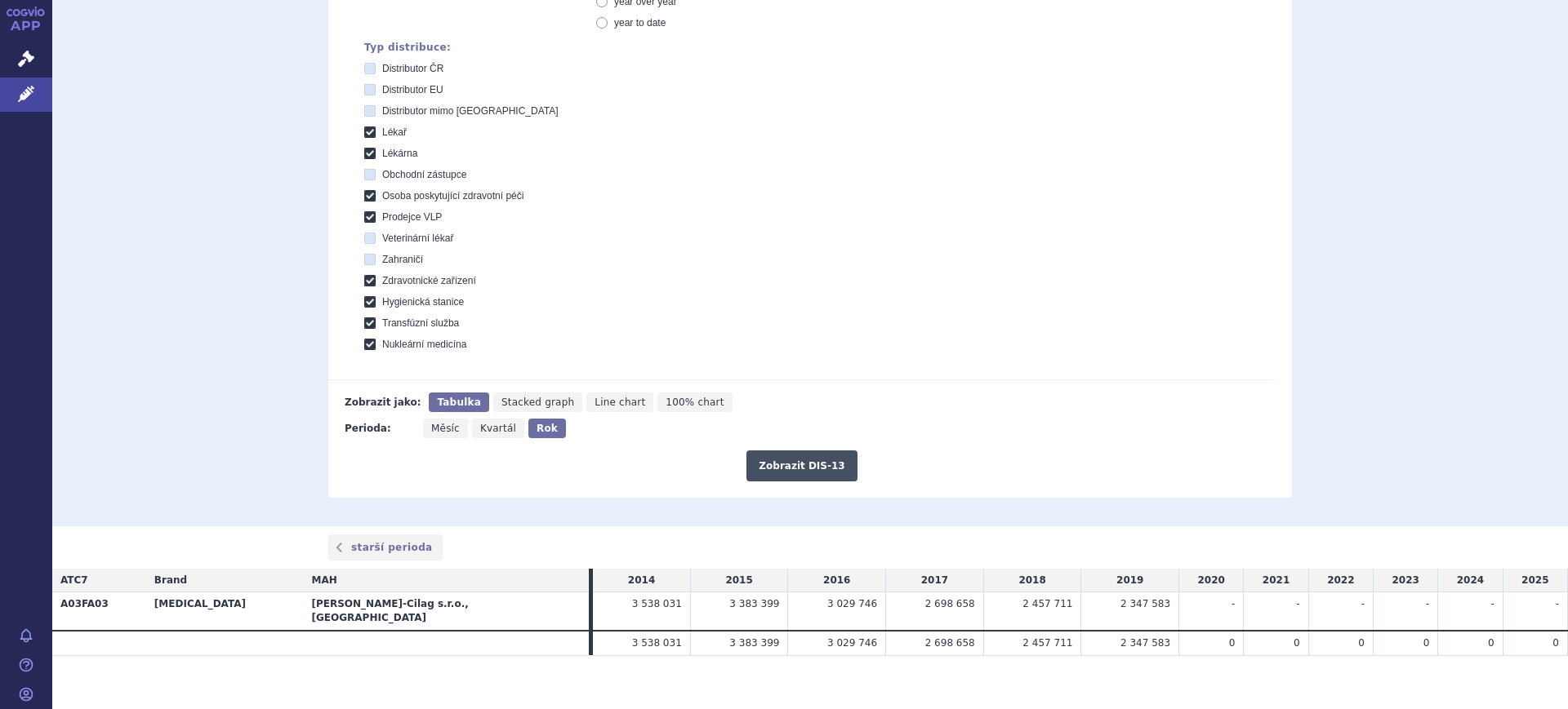
click at [789, 452] on button "Zobrazit DIS-13" at bounding box center [802, 466] width 111 height 31
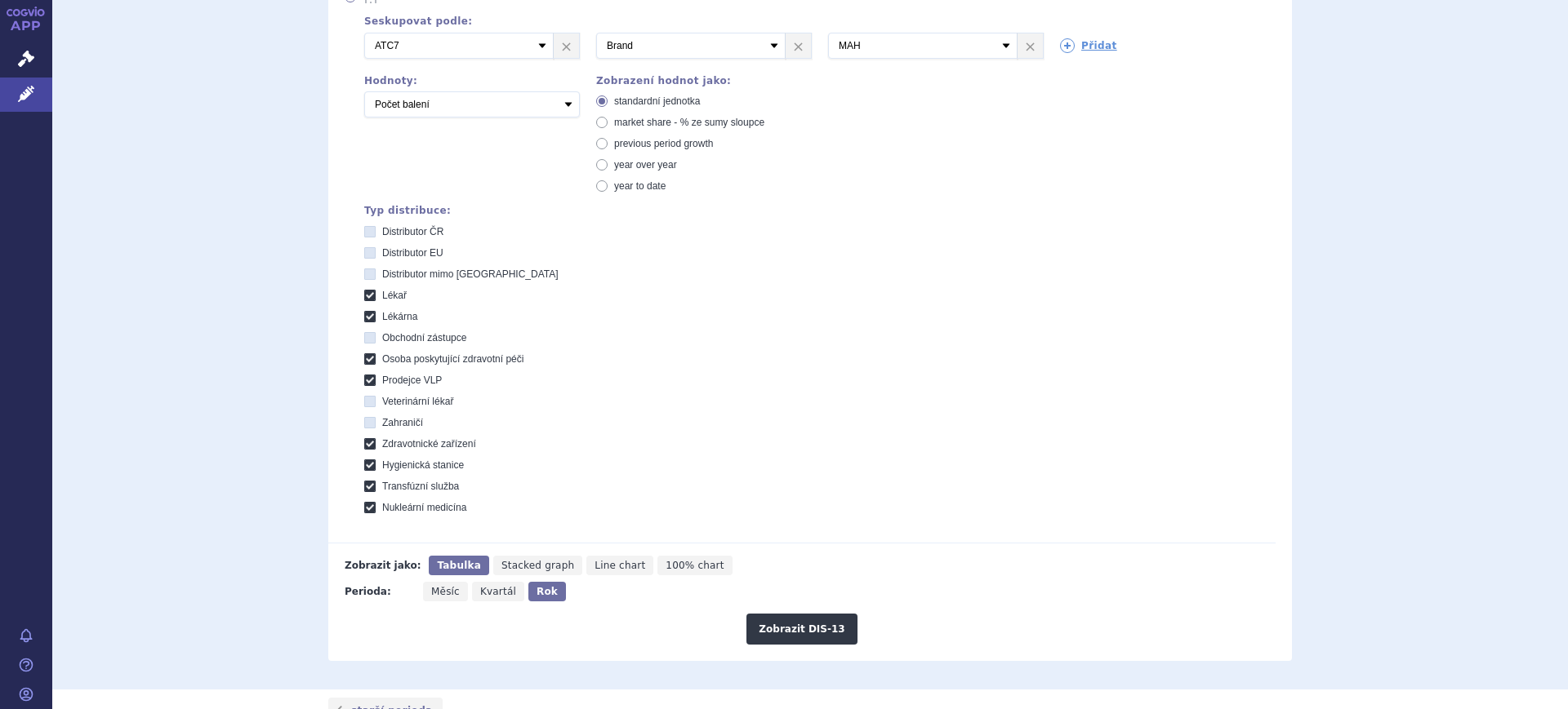
scroll to position [484, 0]
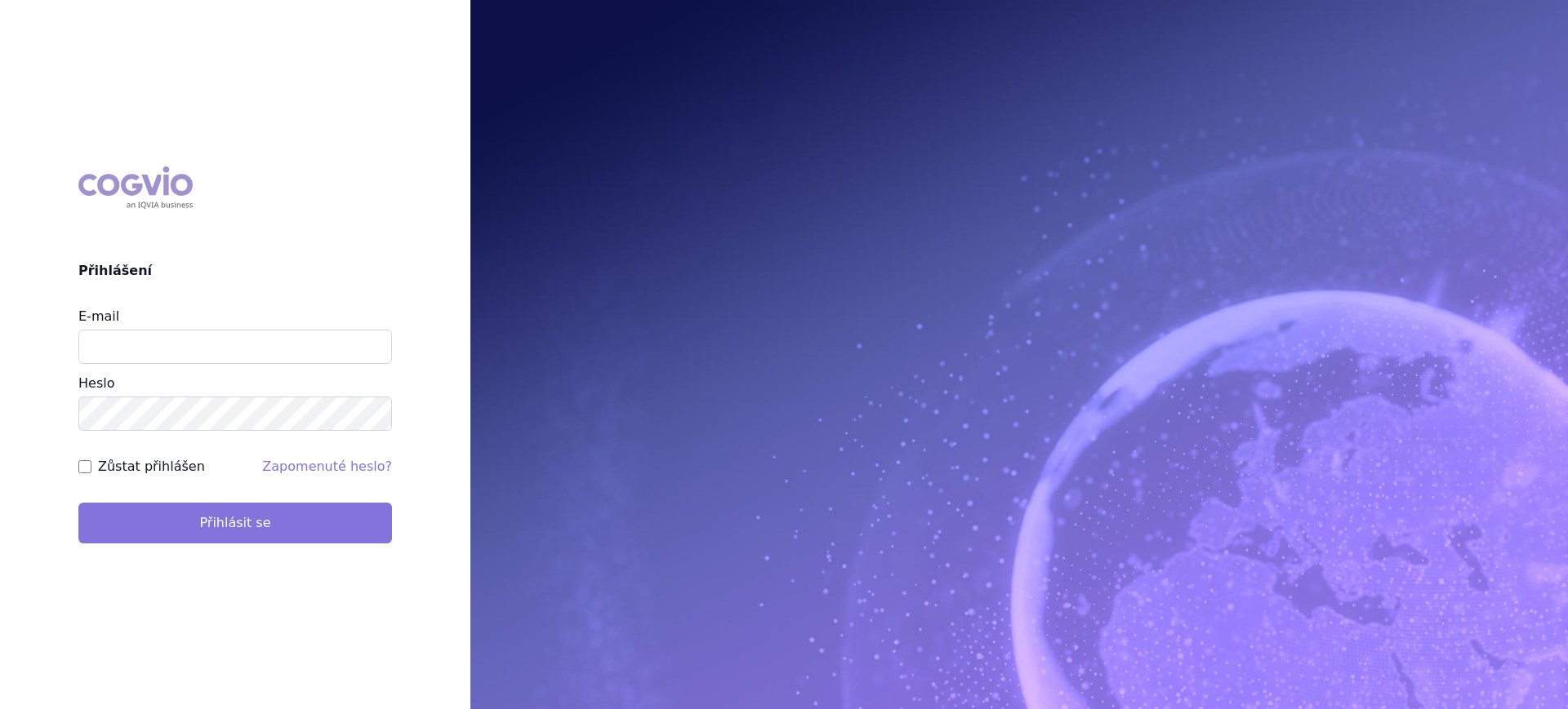
type input "[PERSON_NAME][EMAIL_ADDRESS][DOMAIN_NAME]"
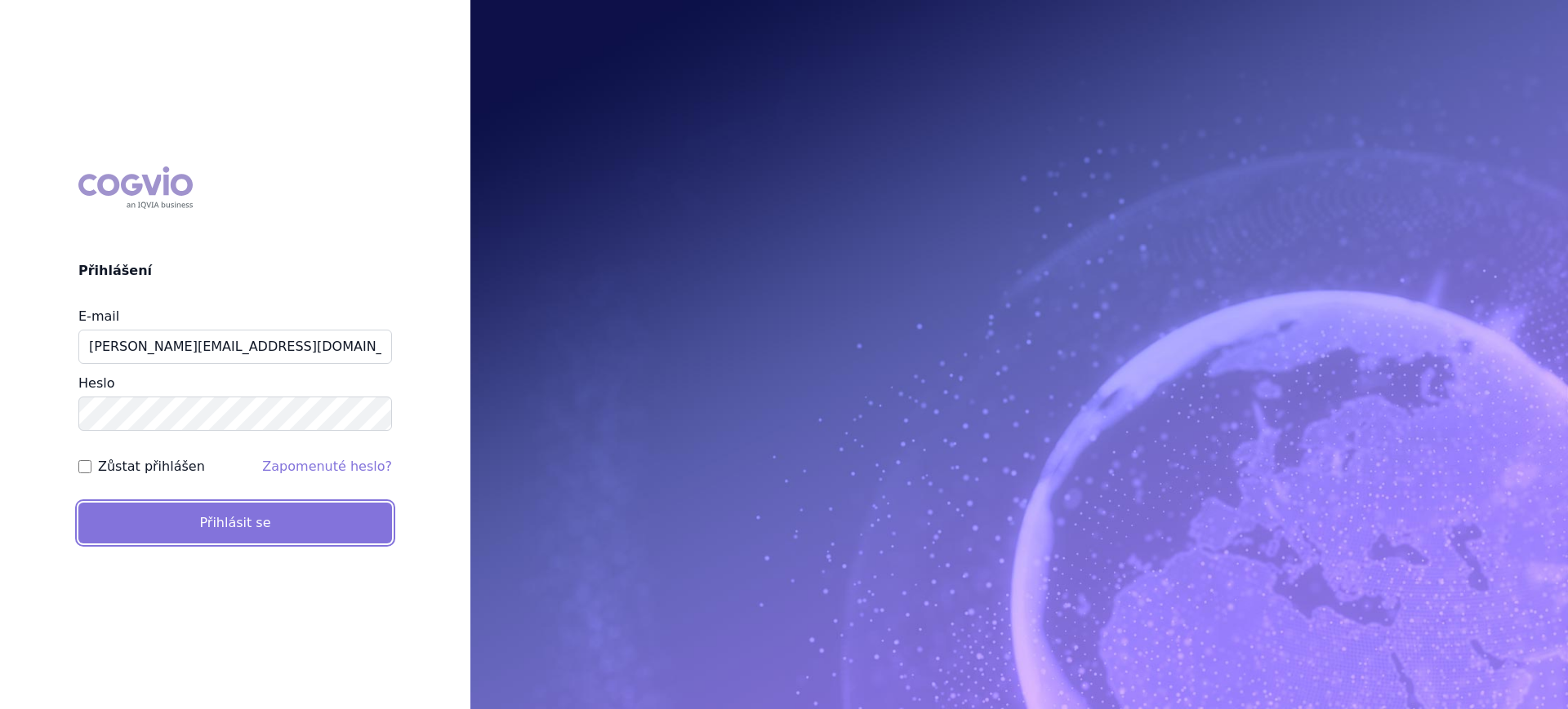
click at [190, 519] on button "Přihlásit se" at bounding box center [236, 522] width 313 height 41
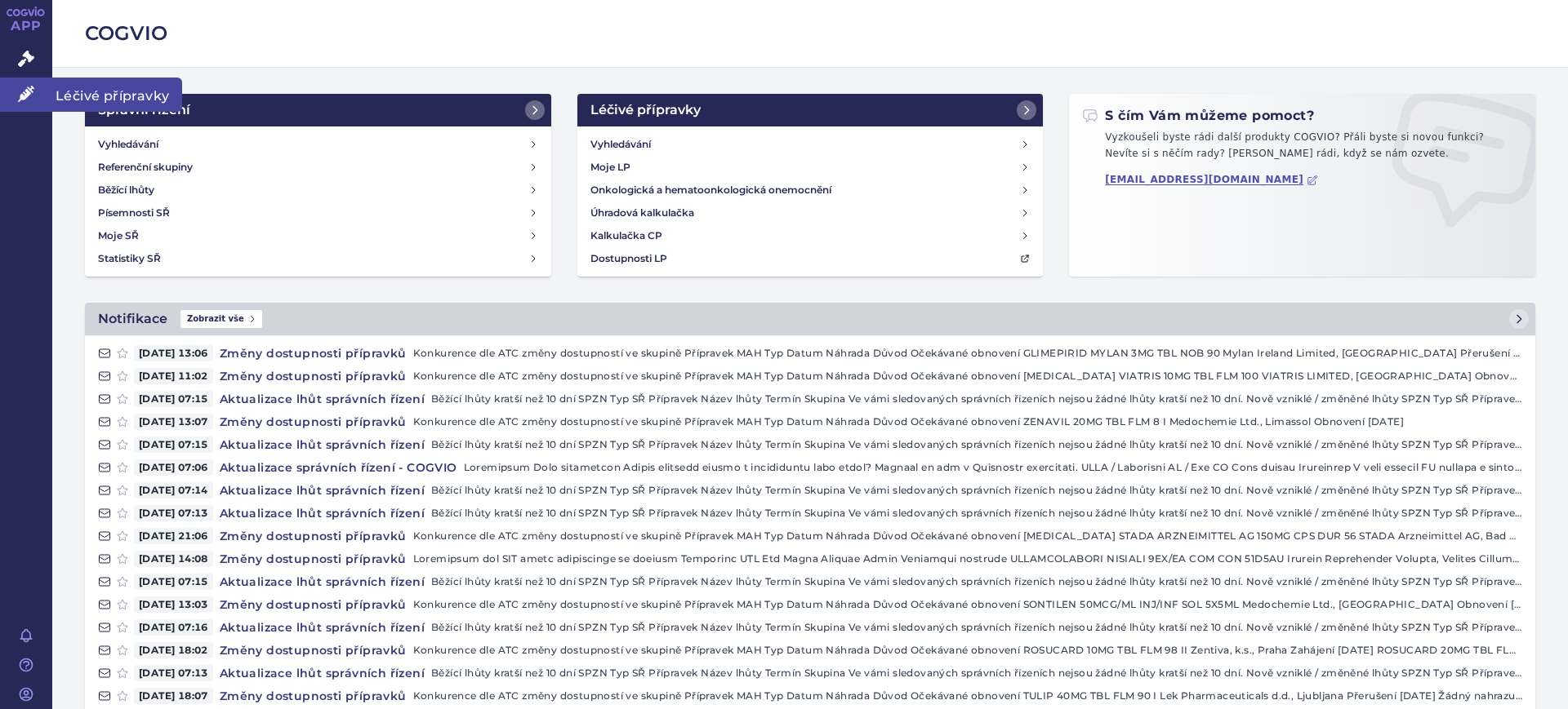
click at [17, 104] on link "Léčivé přípravky" at bounding box center [26, 95] width 53 height 34
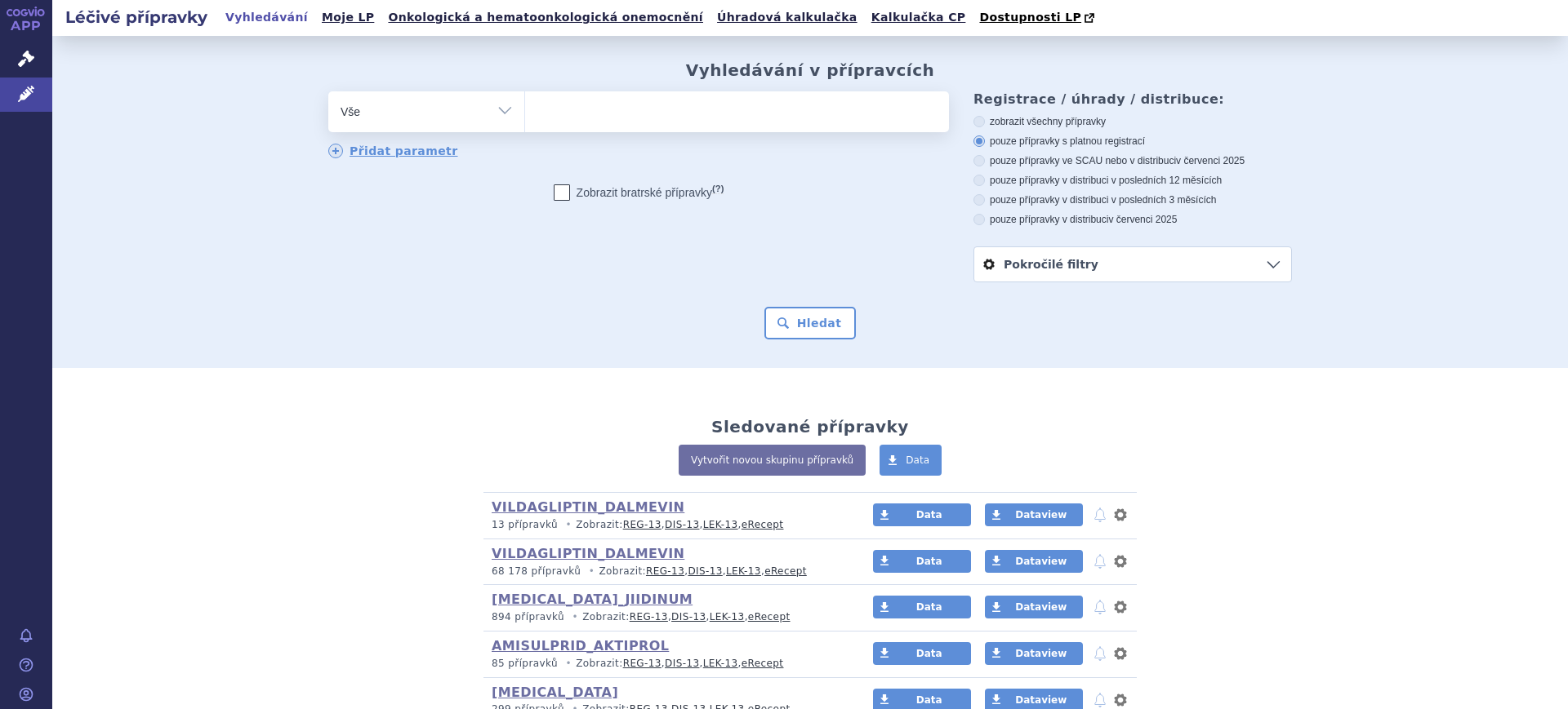
click at [361, 109] on select "Vše Přípravek/SUKL kód MAH VPOIS ATC/Aktivní látka Léková forma Síla" at bounding box center [426, 110] width 196 height 37
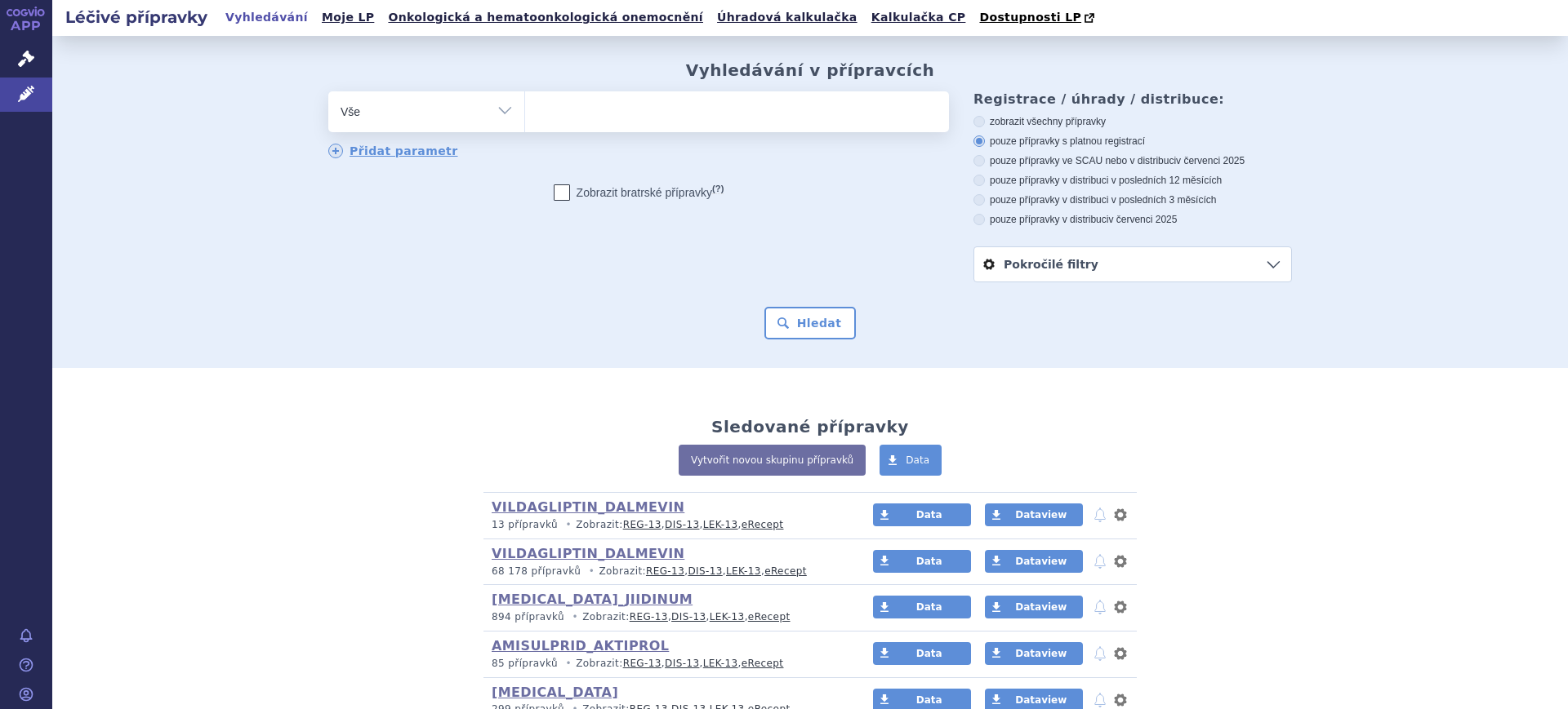
select select "filter-atc-group"
click at [328, 92] on select "Vše Přípravek/SUKL kód MAH VPOIS ATC/Aktivní látka Léková forma Síla" at bounding box center [426, 110] width 196 height 37
click at [595, 110] on ul at bounding box center [737, 109] width 424 height 34
click at [525, 110] on select at bounding box center [524, 110] width 1 height 41
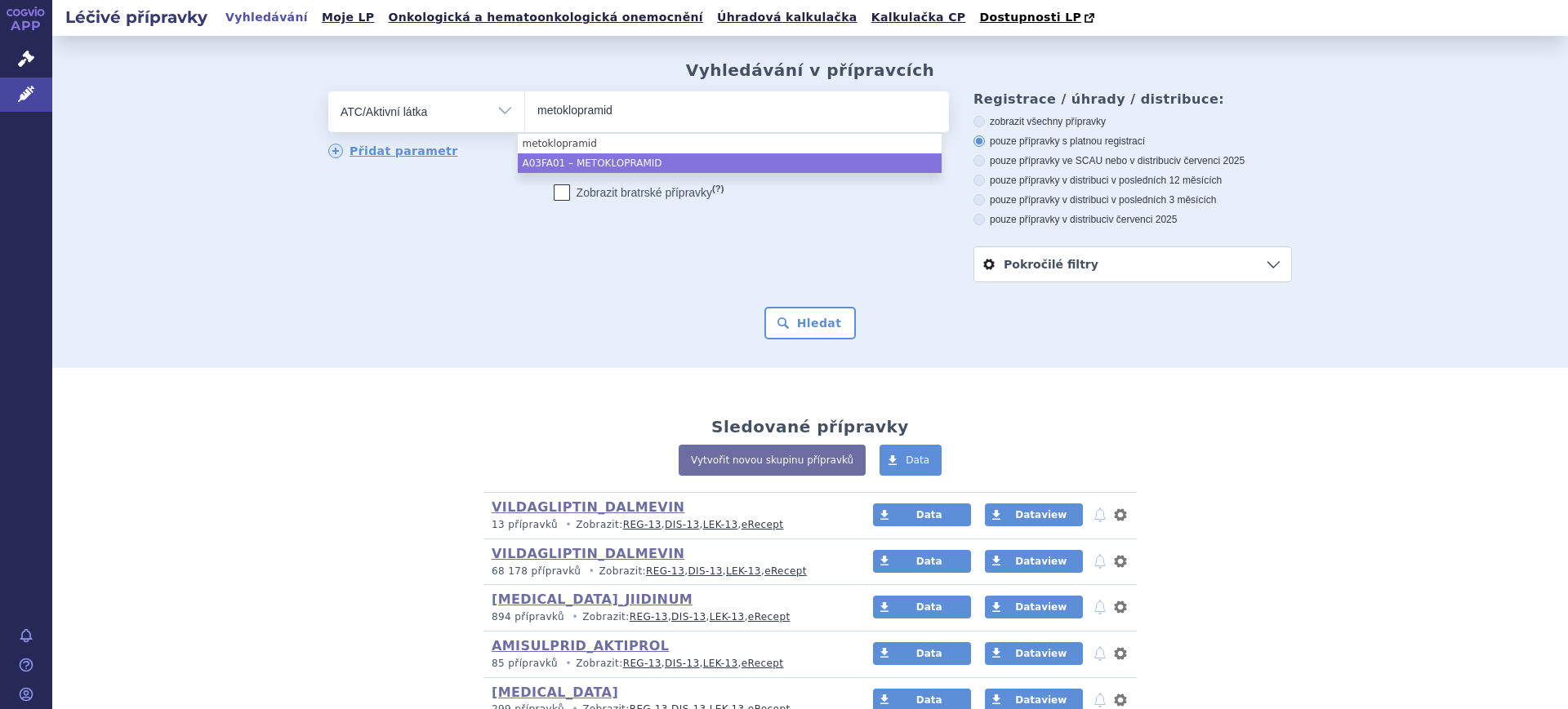
type input "metoklopramid"
select select "A03FA01"
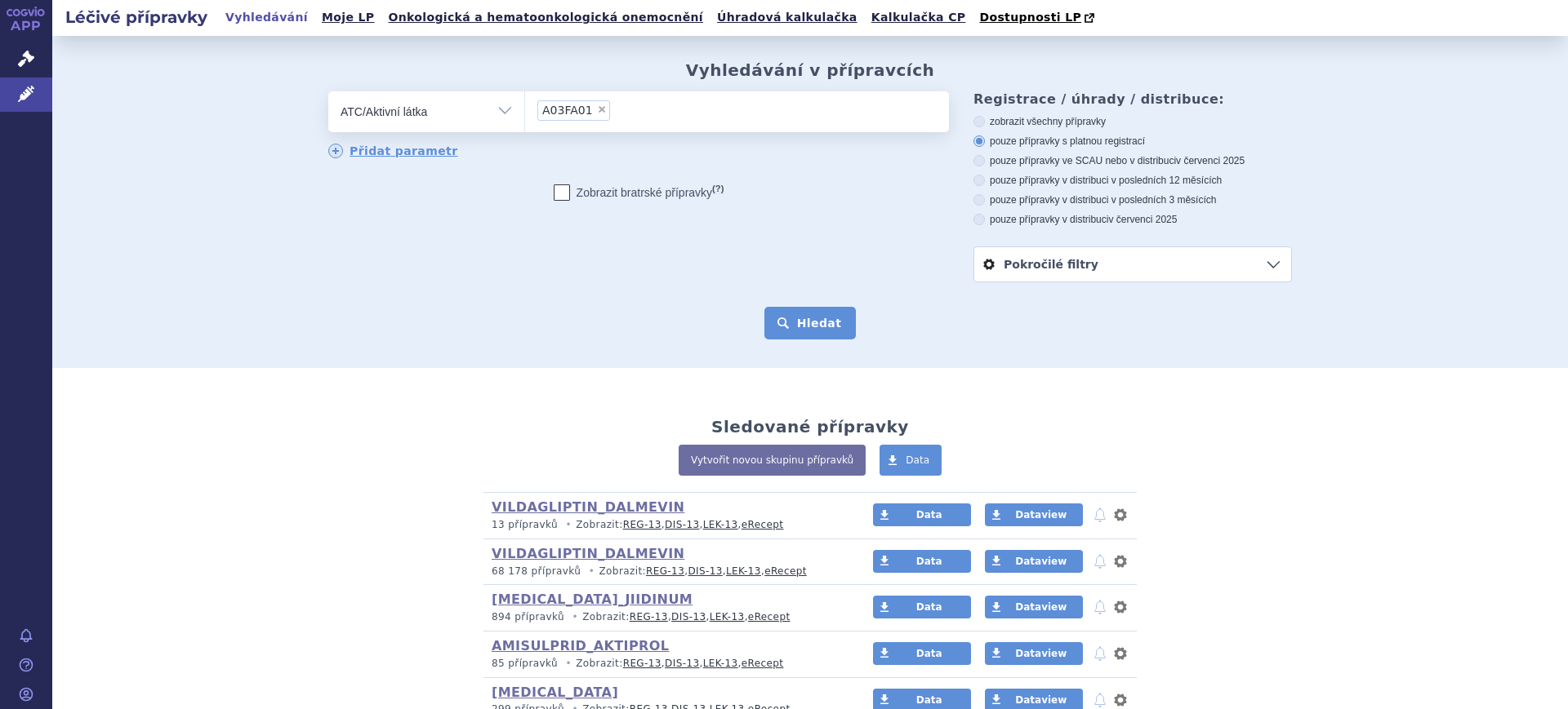
click at [775, 335] on button "Hledat" at bounding box center [811, 323] width 92 height 33
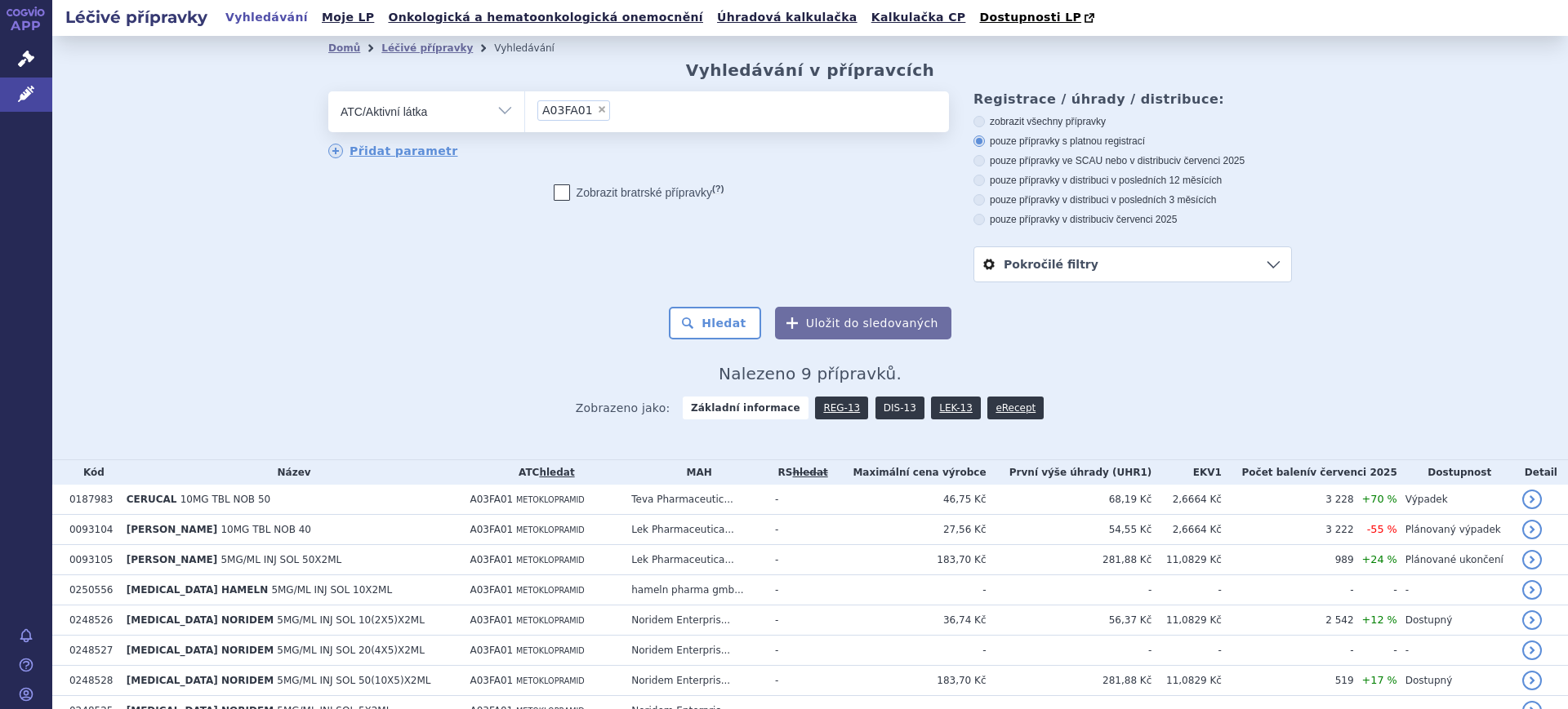
drag, startPoint x: 0, startPoint y: 0, endPoint x: 868, endPoint y: 406, distance: 958.3
click at [875, 406] on link "DIS-13" at bounding box center [899, 407] width 49 height 23
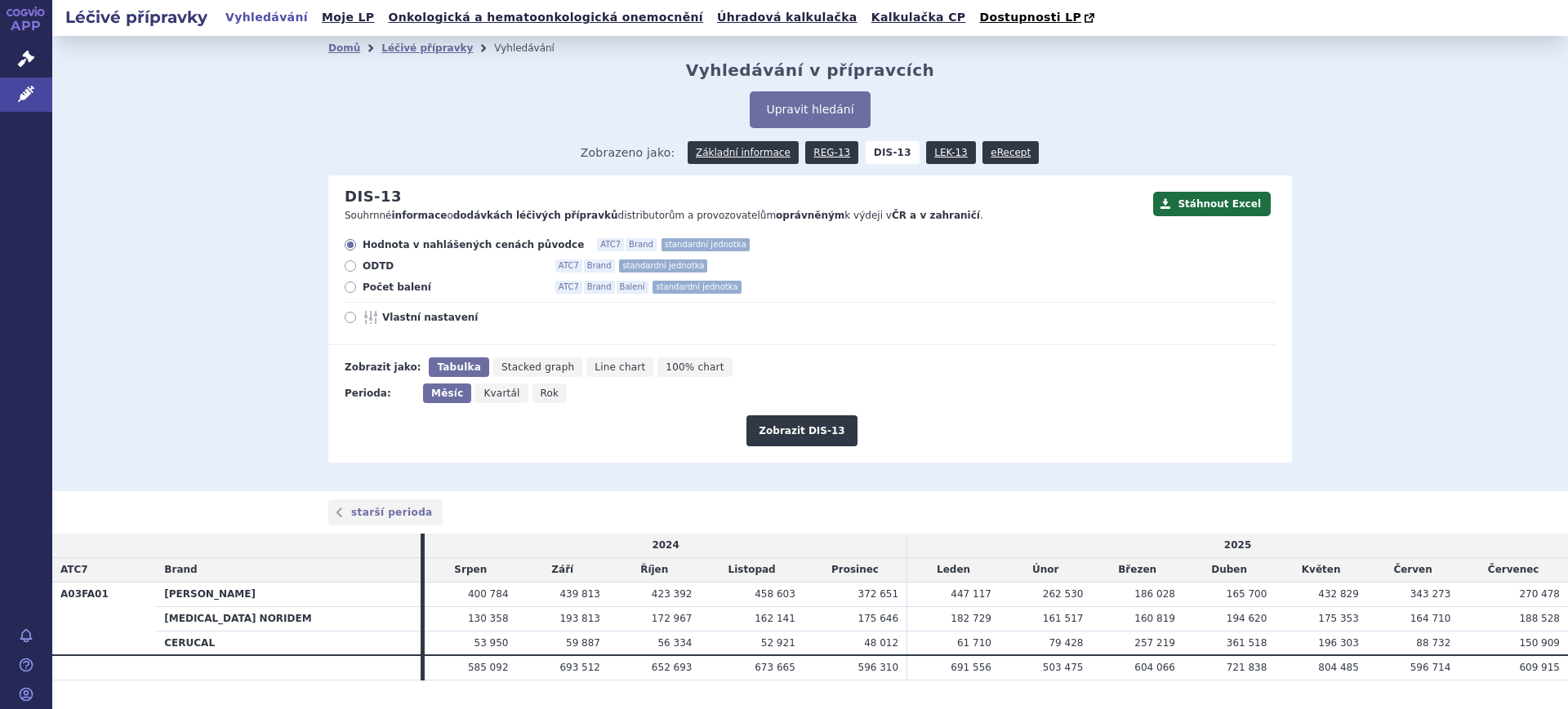
click at [345, 318] on icon at bounding box center [350, 317] width 12 height 12
click at [346, 318] on input "Vlastní nastavení" at bounding box center [351, 320] width 11 height 11
radio input "true"
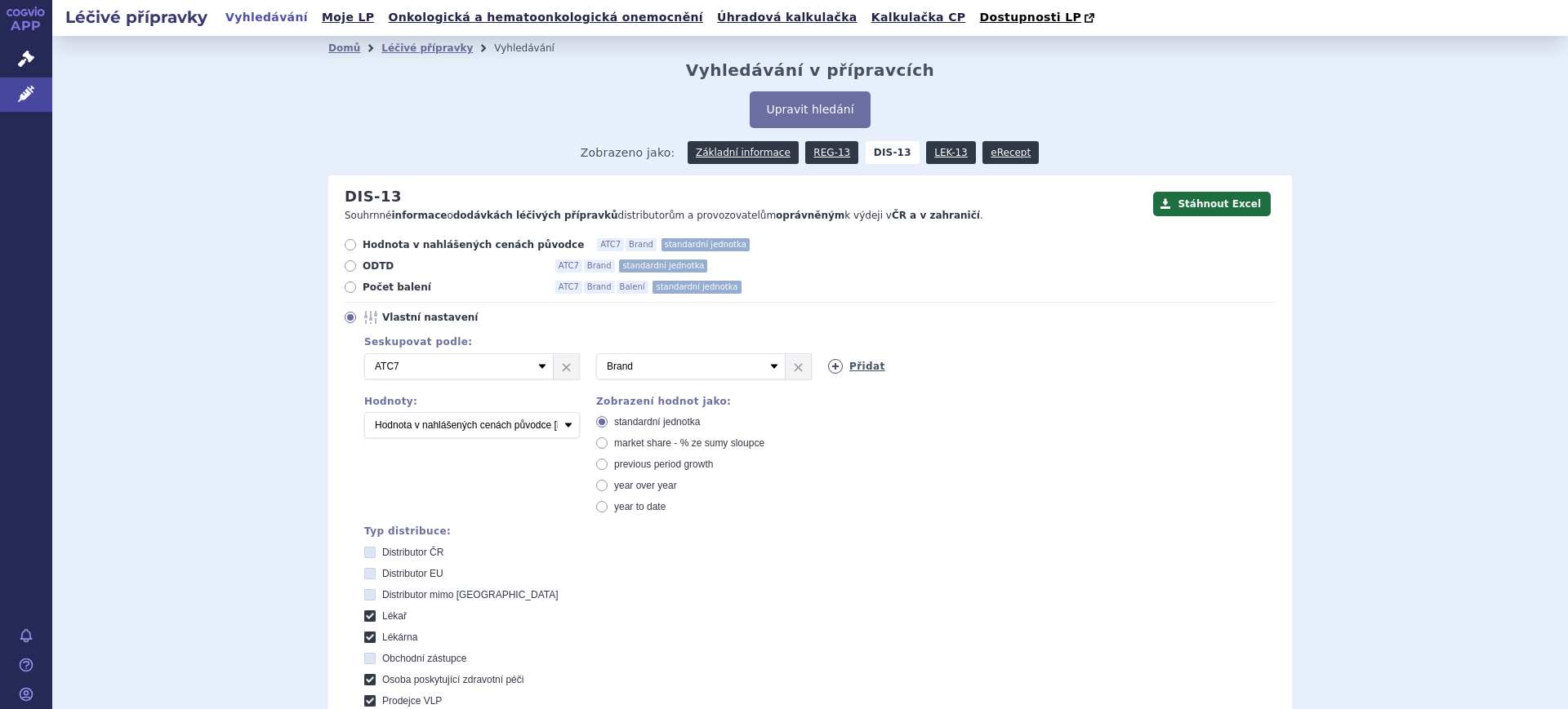
click at [828, 368] on icon at bounding box center [835, 367] width 14 height 14
click at [854, 364] on select "Vyberte groupování ATC3 ATC5 ATC7 Brand Balení SÚKL kód MAH VPOIS Referenční sk…" at bounding box center [922, 366] width 189 height 26
select select "mah"
click at [828, 354] on select "Vyberte groupování ATC3 ATC5 ATC7 Brand Balení SÚKL kód MAH VPOIS Referenční sk…" at bounding box center [922, 366] width 189 height 26
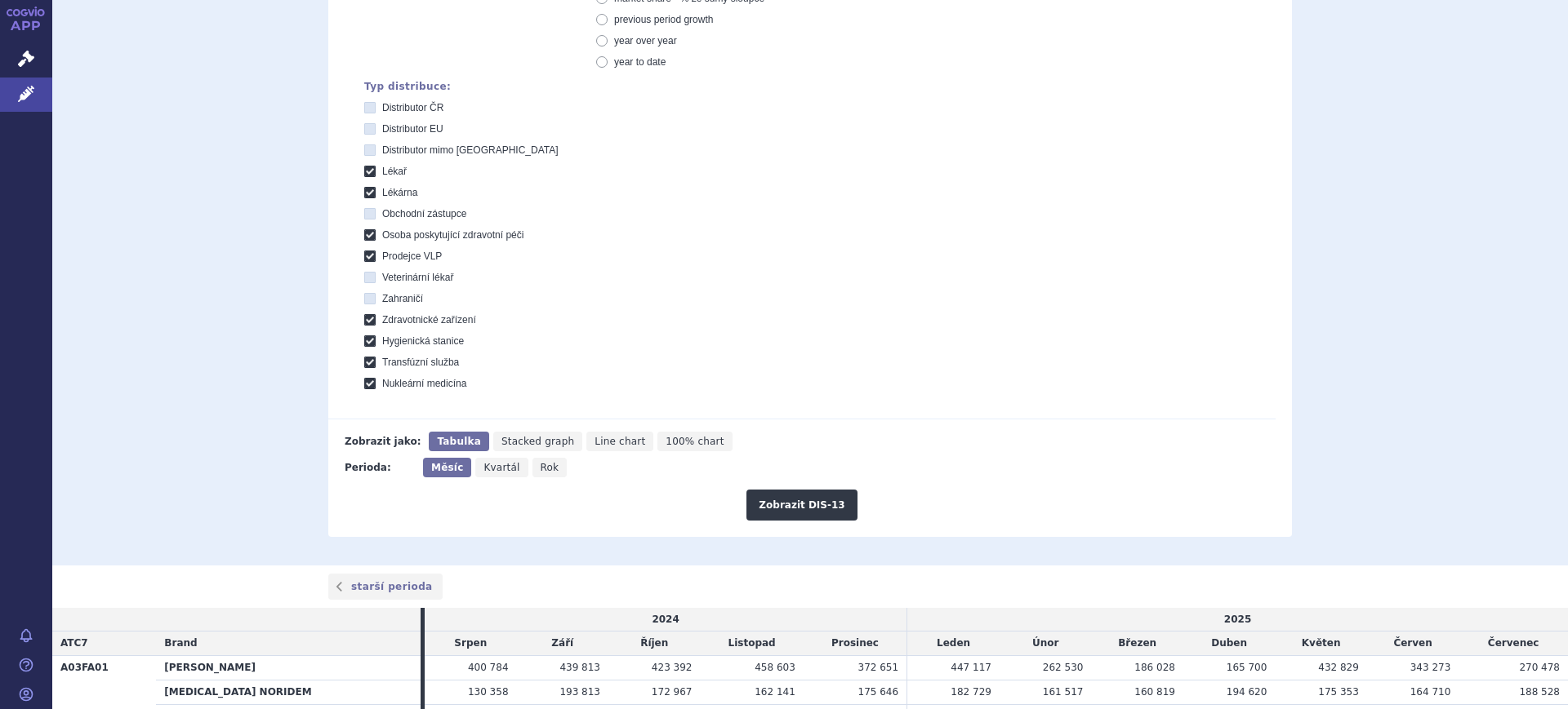
scroll to position [557, 0]
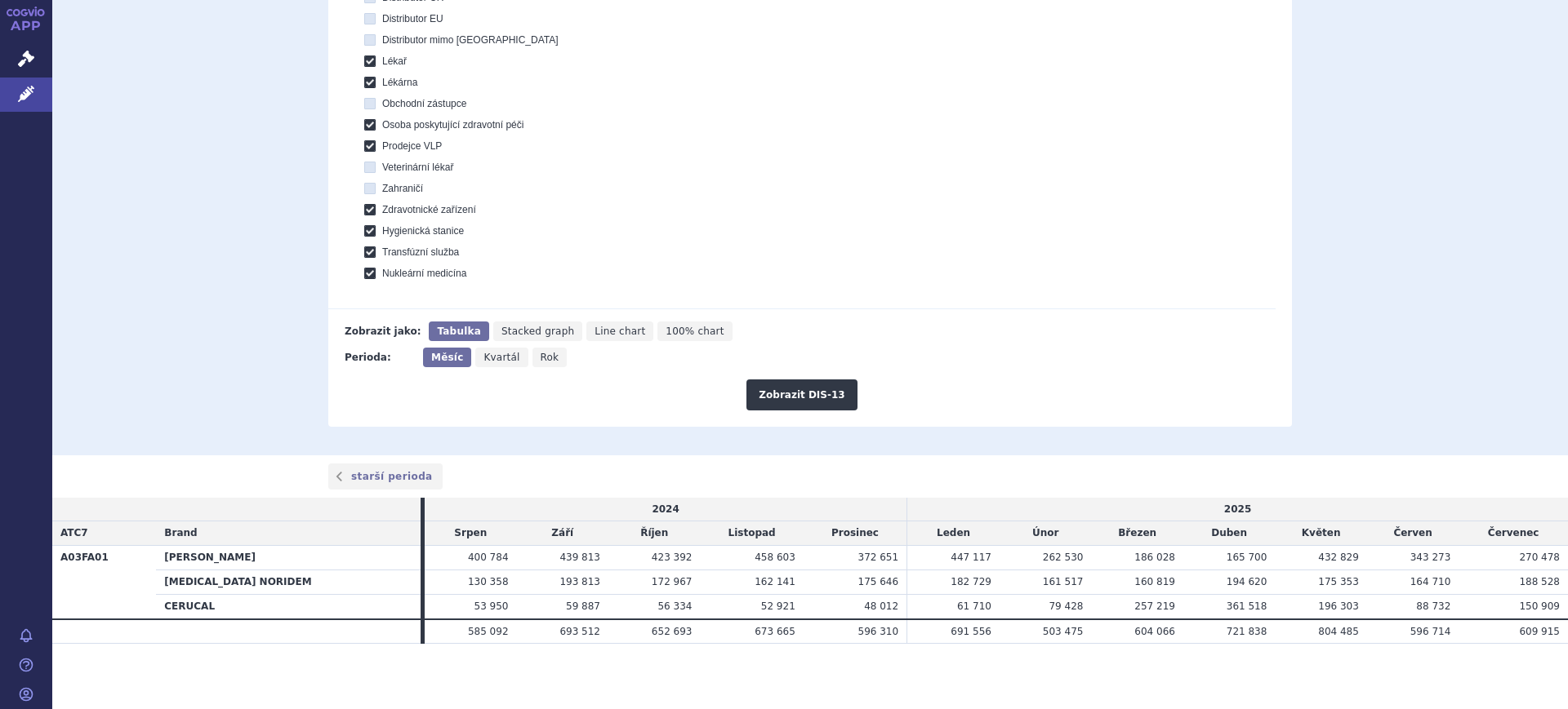
click at [541, 362] on span "Rok" at bounding box center [550, 358] width 19 height 12
click at [536, 359] on input "Rok" at bounding box center [538, 353] width 11 height 11
radio input "true"
click at [799, 389] on button "Zobrazit DIS-13" at bounding box center [802, 395] width 111 height 31
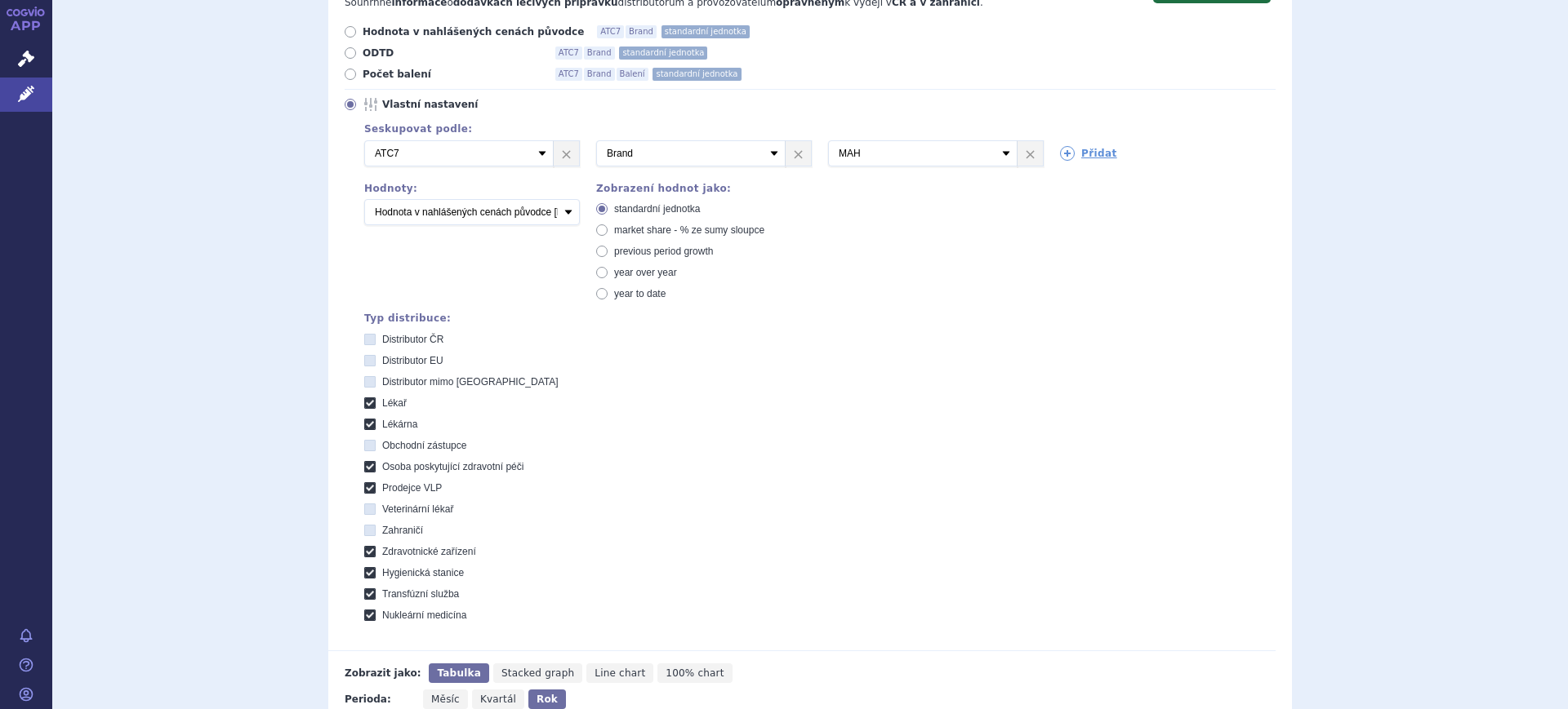
scroll to position [192, 0]
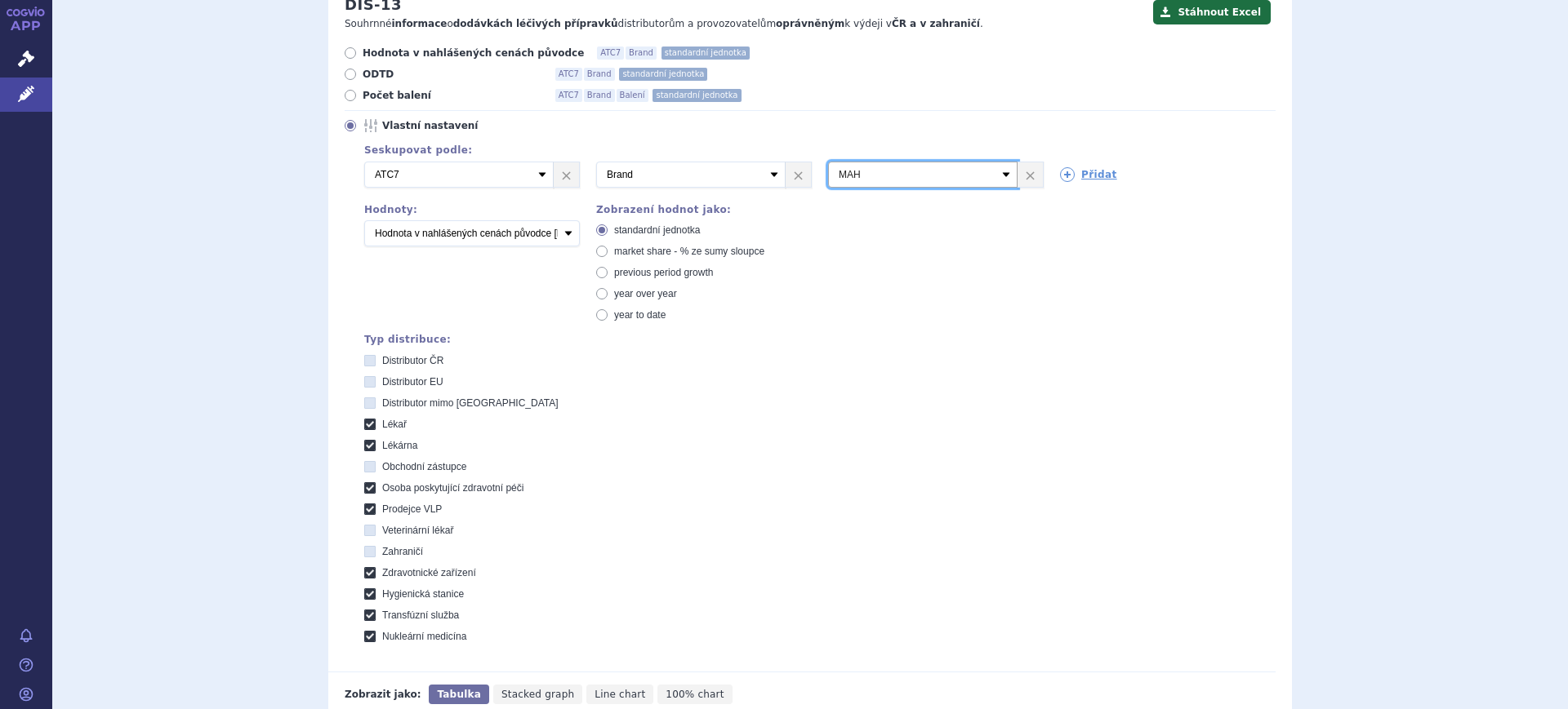
click at [881, 178] on select "Vyberte groupování ATC3 ATC5 ATC7 Brand Balení SÚKL kód MAH VPOIS Referenční sk…" at bounding box center [922, 174] width 189 height 26
select select "package"
click at [828, 162] on select "Vyberte groupování ATC3 ATC5 ATC7 Brand Balení SÚKL kód MAH VPOIS Referenční sk…" at bounding box center [922, 174] width 189 height 26
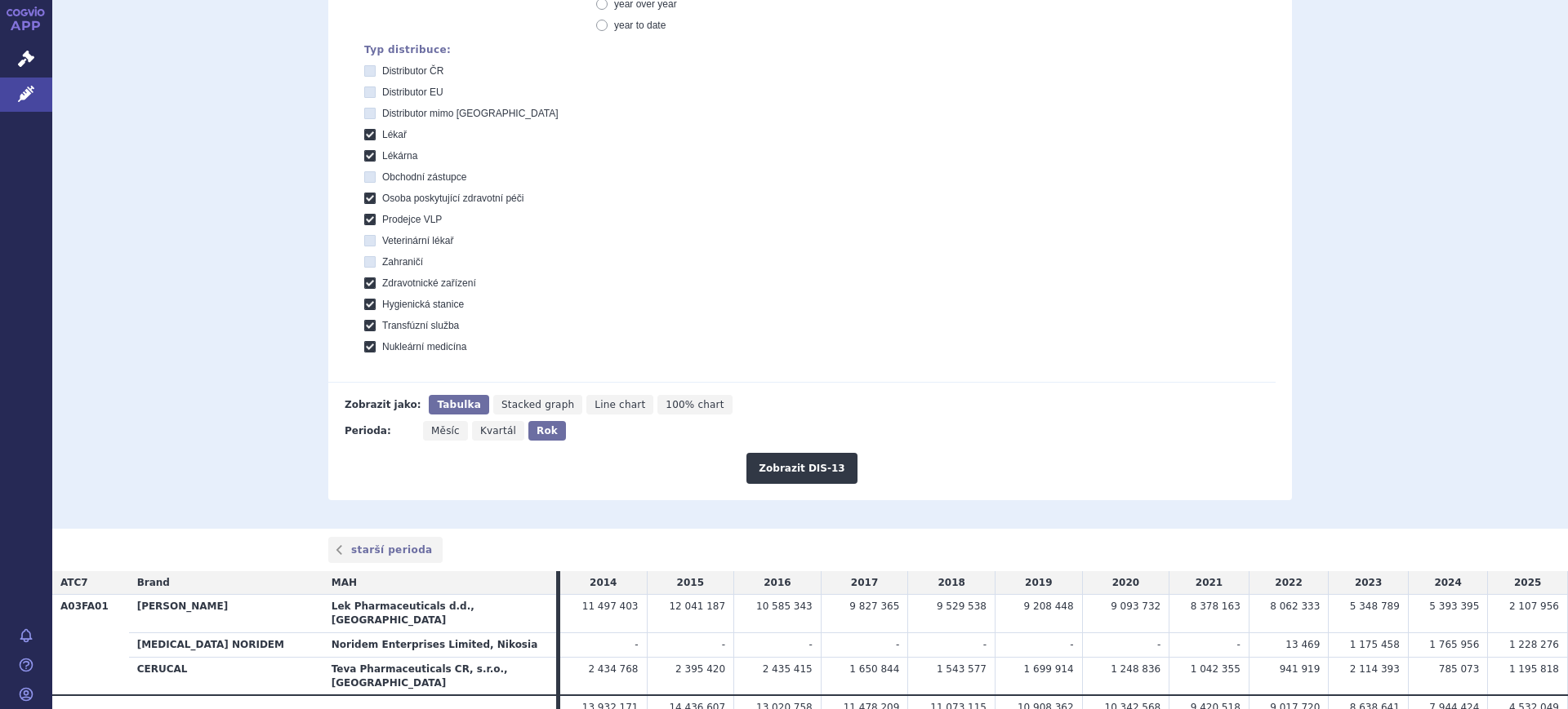
scroll to position [532, 0]
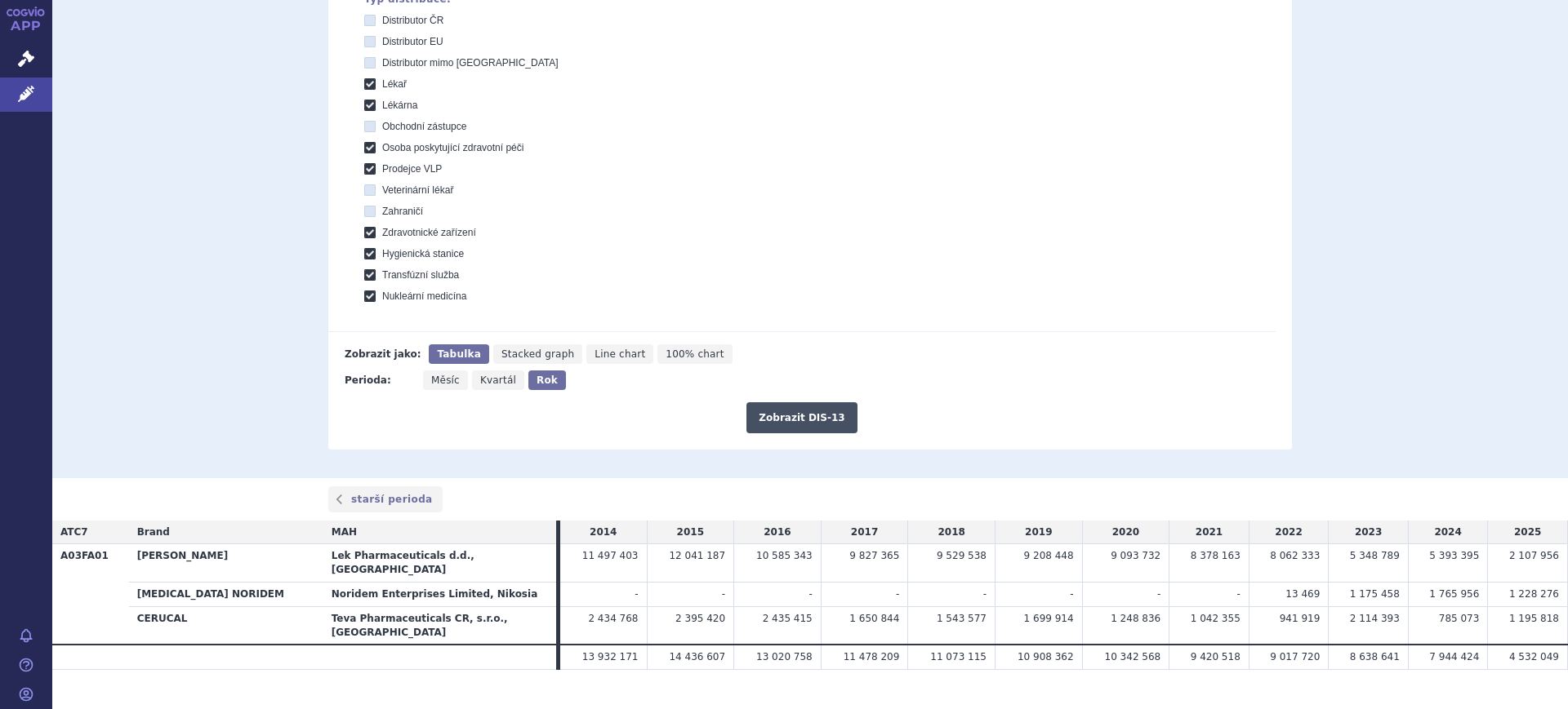
click at [812, 407] on button "Zobrazit DIS-13" at bounding box center [802, 417] width 111 height 31
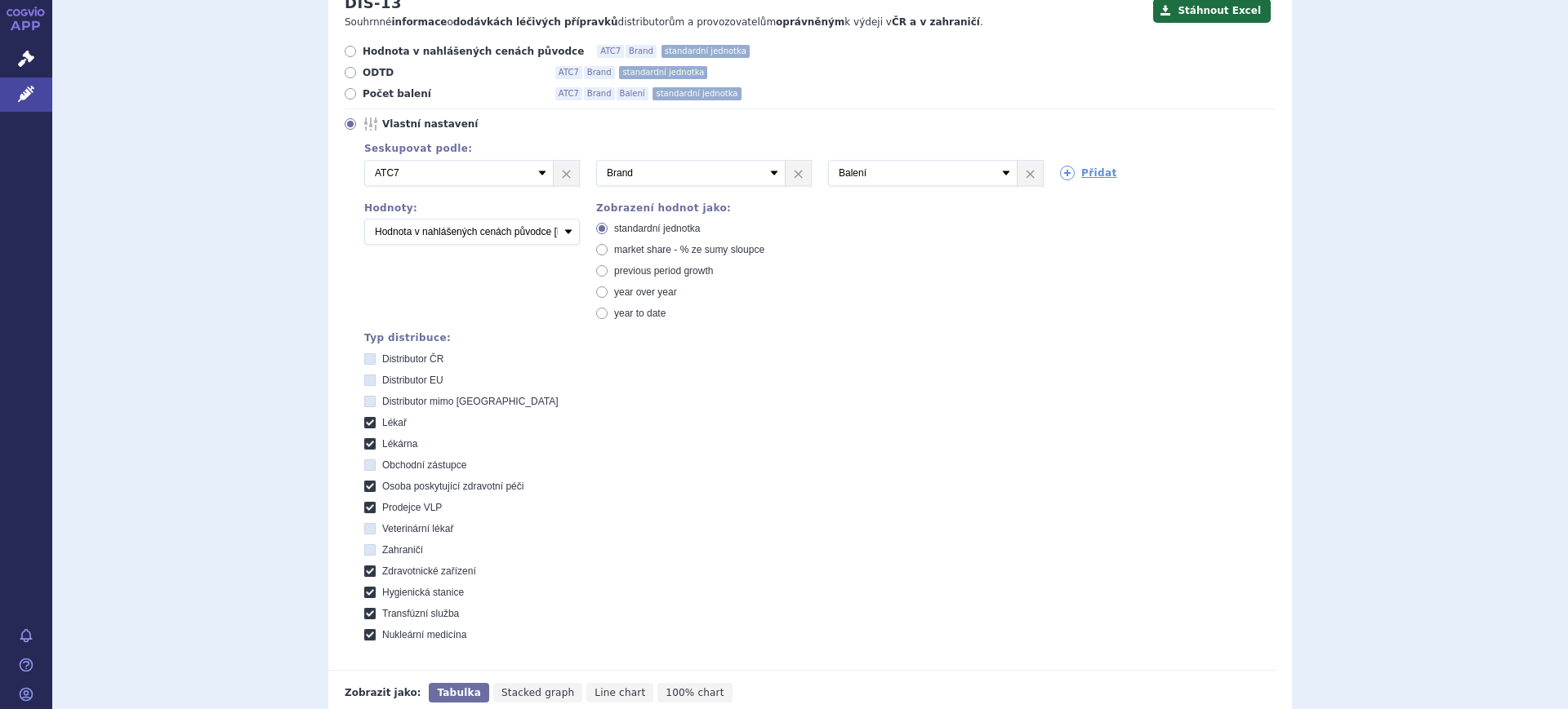
scroll to position [190, 0]
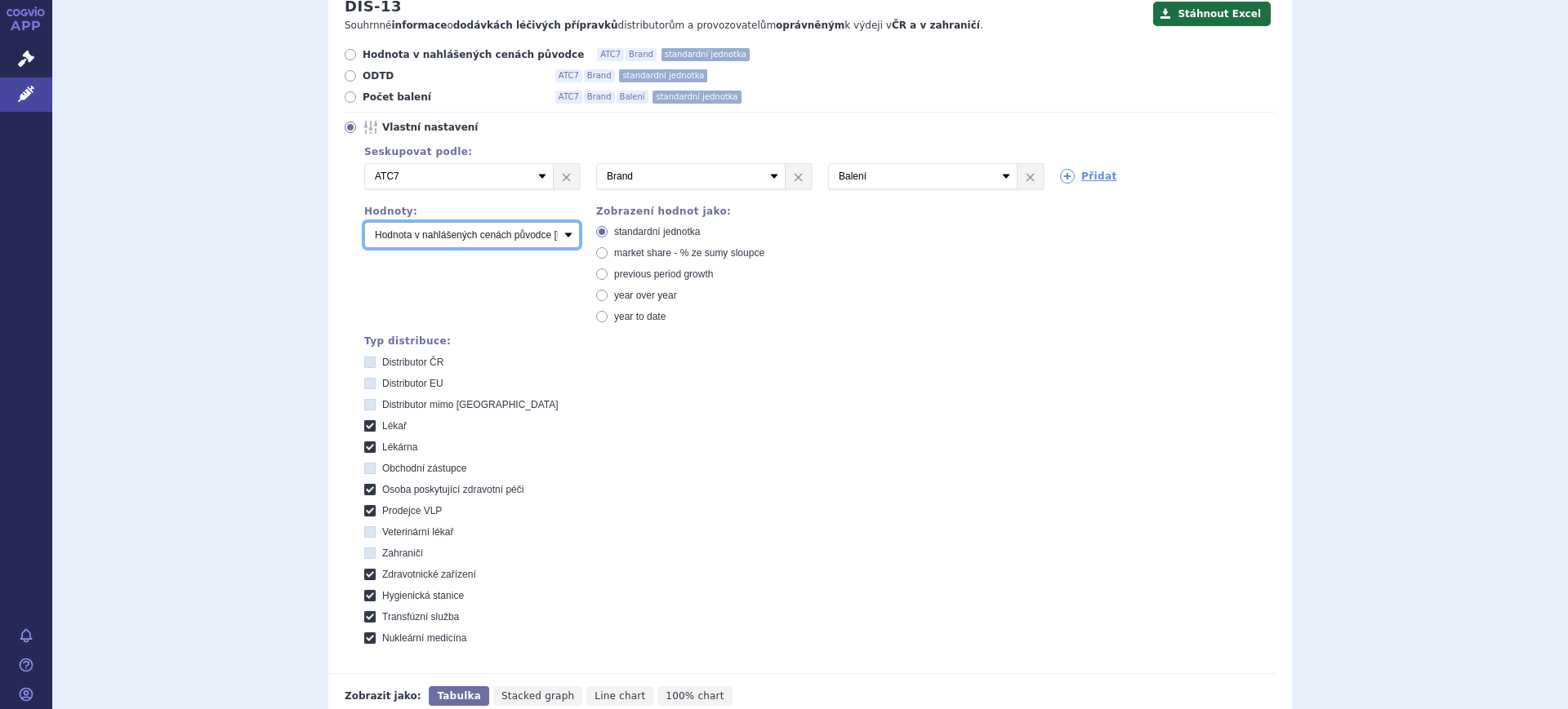
click at [515, 244] on select "Počet balení Hodnota v nahlášených cenách původce [DIS-13] Hodnota v maximálníc…" at bounding box center [472, 235] width 216 height 26
select select "packages"
click at [364, 223] on select "Počet balení Hodnota v nahlášených cenách původce [DIS-13] Hodnota v maximálníc…" at bounding box center [472, 235] width 216 height 26
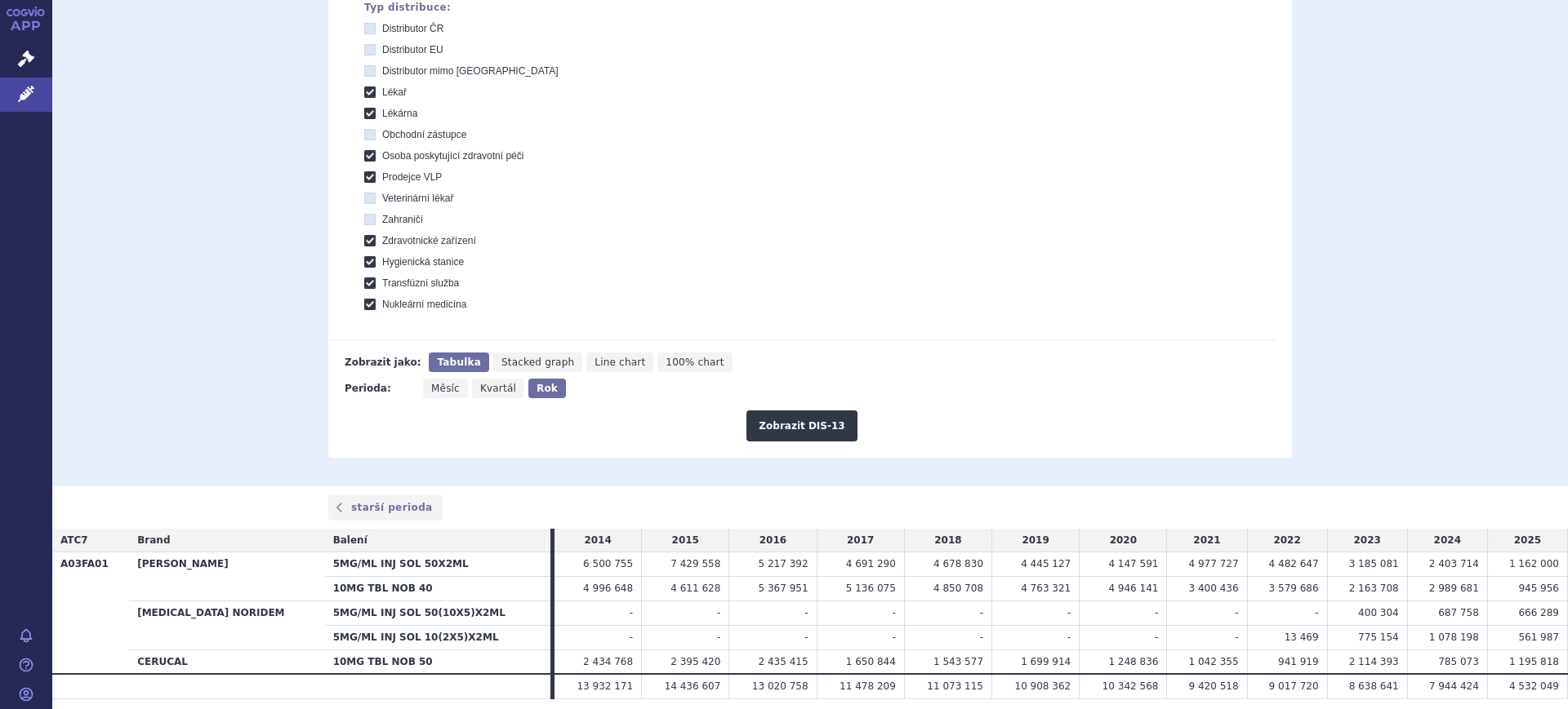
scroll to position [571, 0]
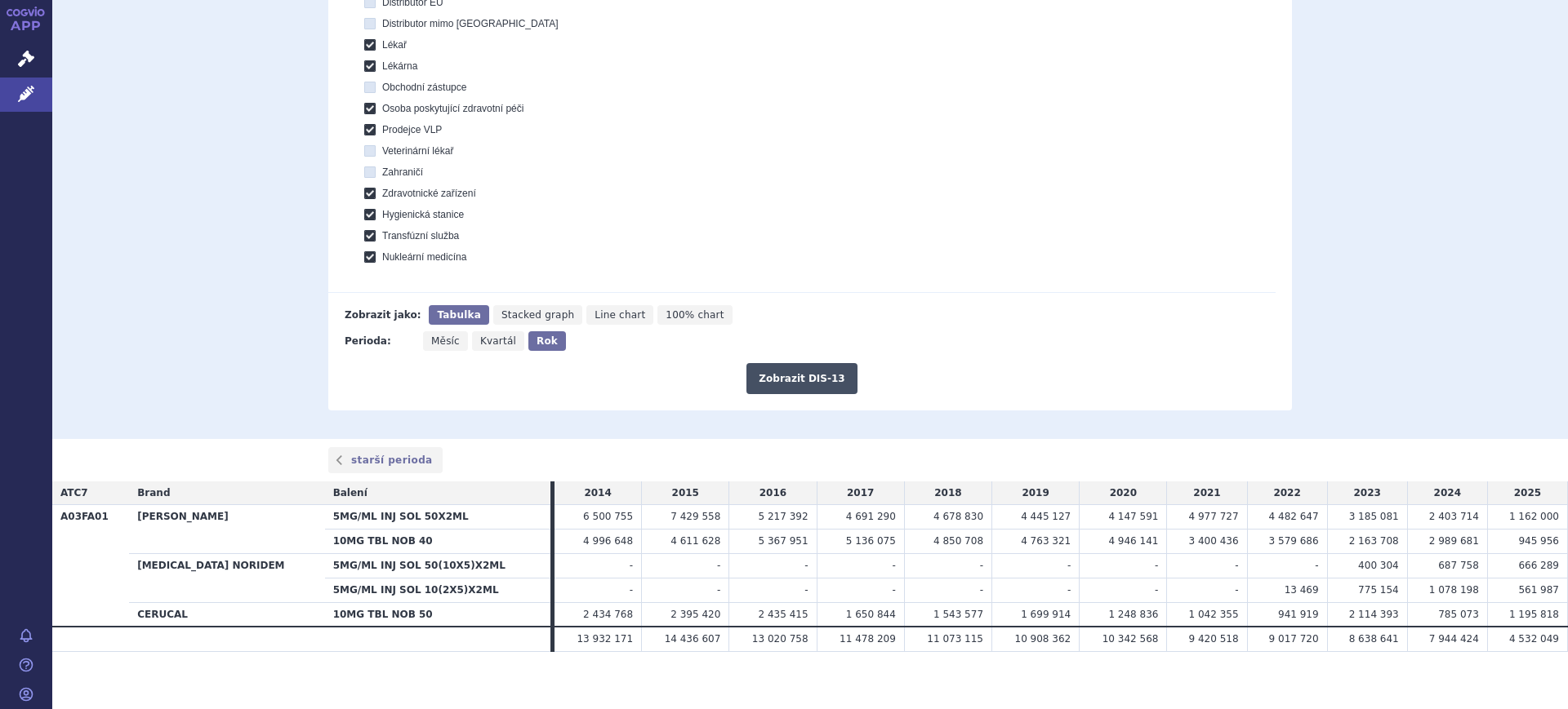
click at [799, 371] on button "Zobrazit DIS-13" at bounding box center [802, 378] width 111 height 31
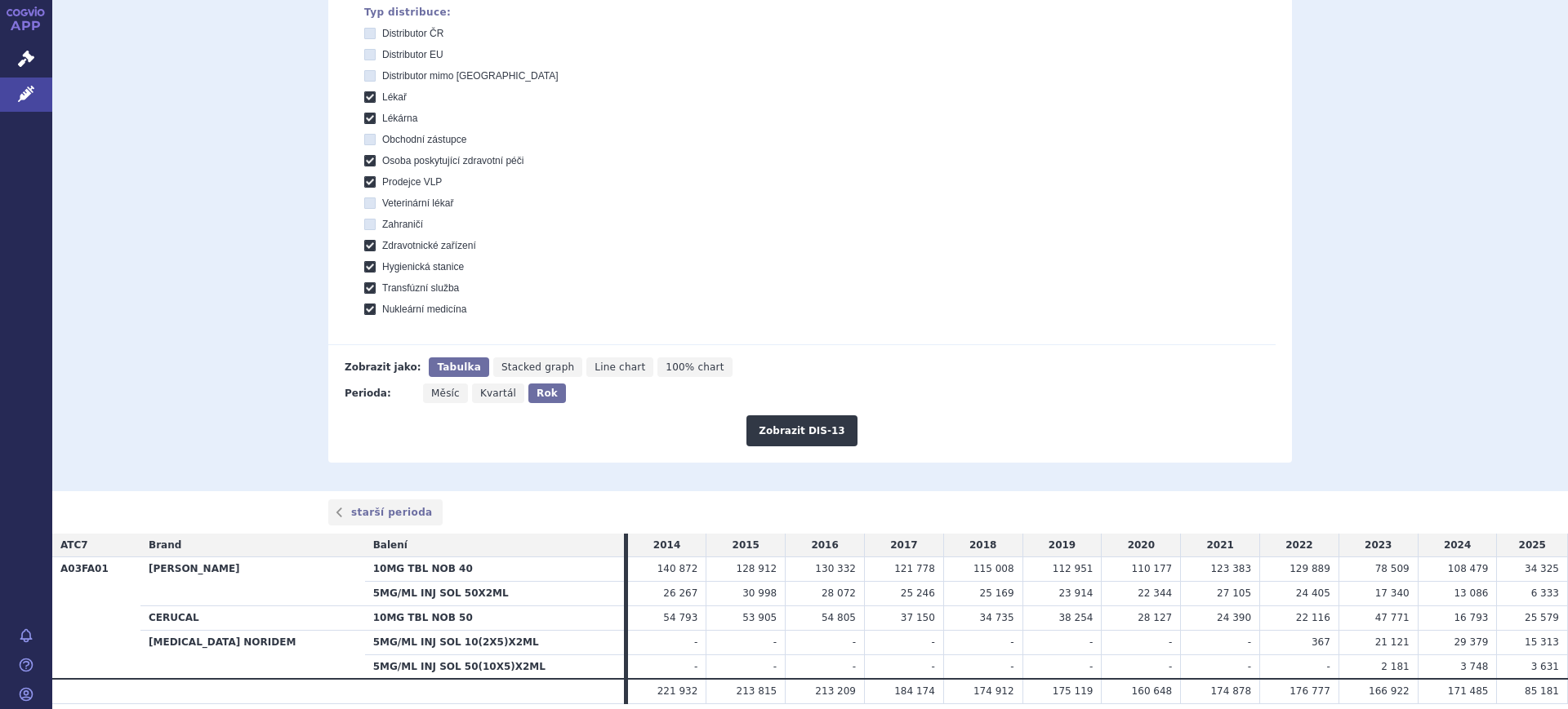
scroll to position [581, 0]
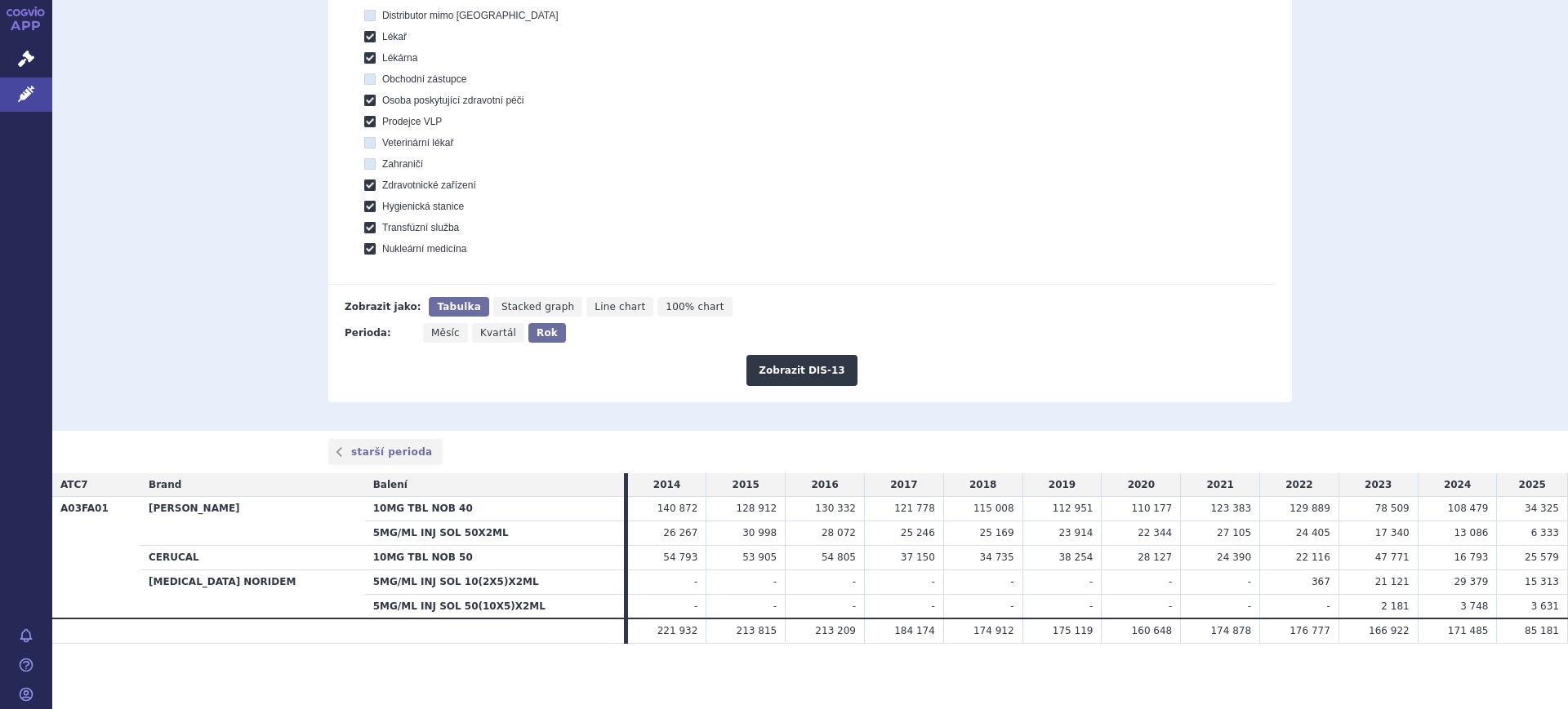
click at [1366, 686] on section "Domů Léčivé přípravky Vyhledávání Vyhledávání v přípravcích Upravit hledání ods…" at bounding box center [810, 83] width 1515 height 1253
click at [1496, 538] on td "6 333" at bounding box center [1532, 533] width 71 height 24
